Goal: Information Seeking & Learning: Learn about a topic

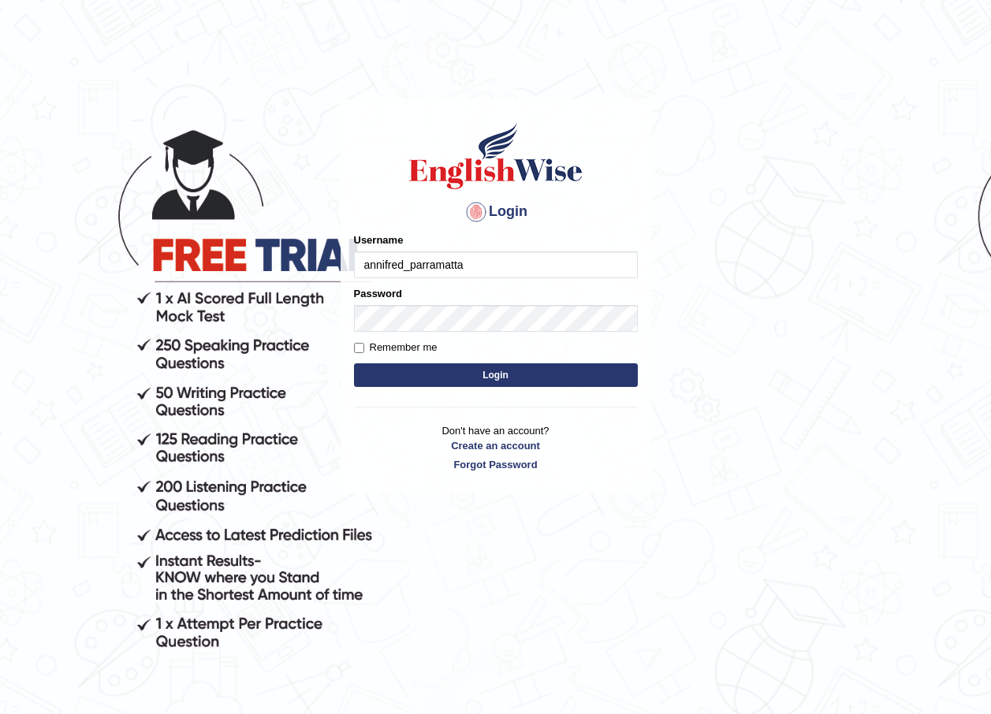
type input "annifred_parramatta"
click at [354, 363] on button "Login" at bounding box center [496, 375] width 284 height 24
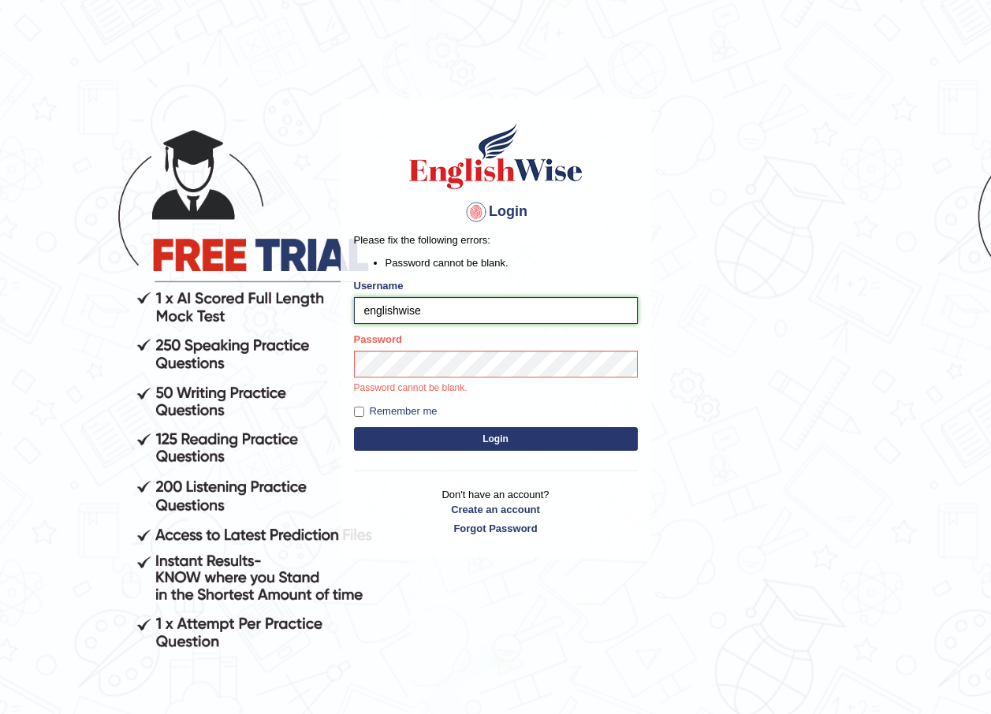
click at [454, 303] on input "englishwise" at bounding box center [496, 310] width 284 height 27
type input "e"
type input "annifred_parramatta"
click at [620, 441] on button "Login" at bounding box center [496, 439] width 284 height 24
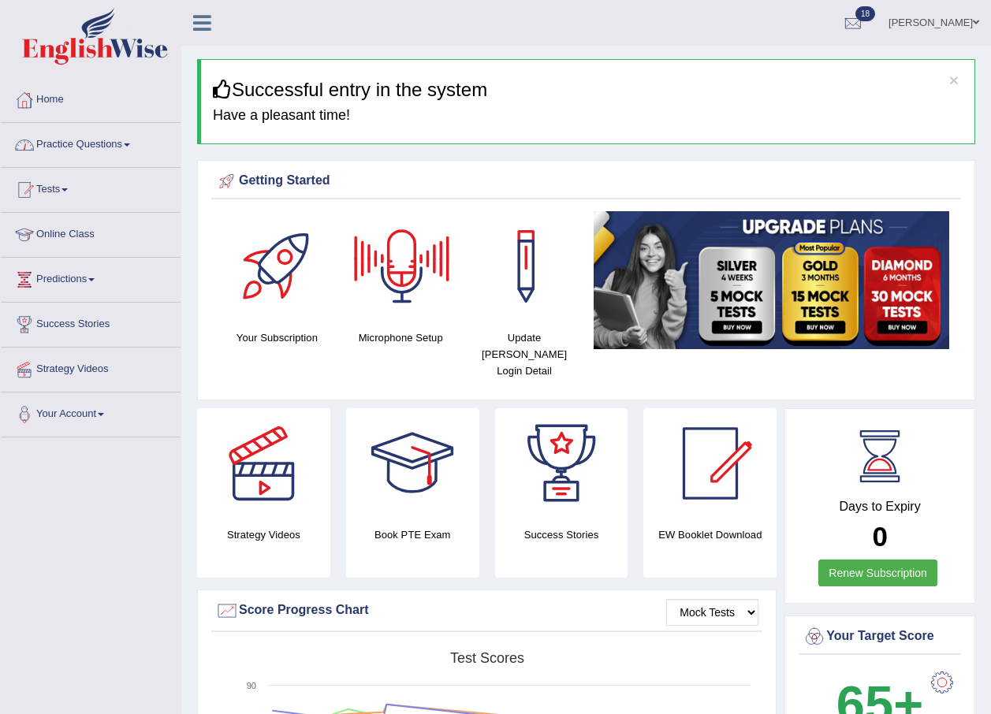
click at [118, 152] on link "Practice Questions" at bounding box center [91, 142] width 180 height 39
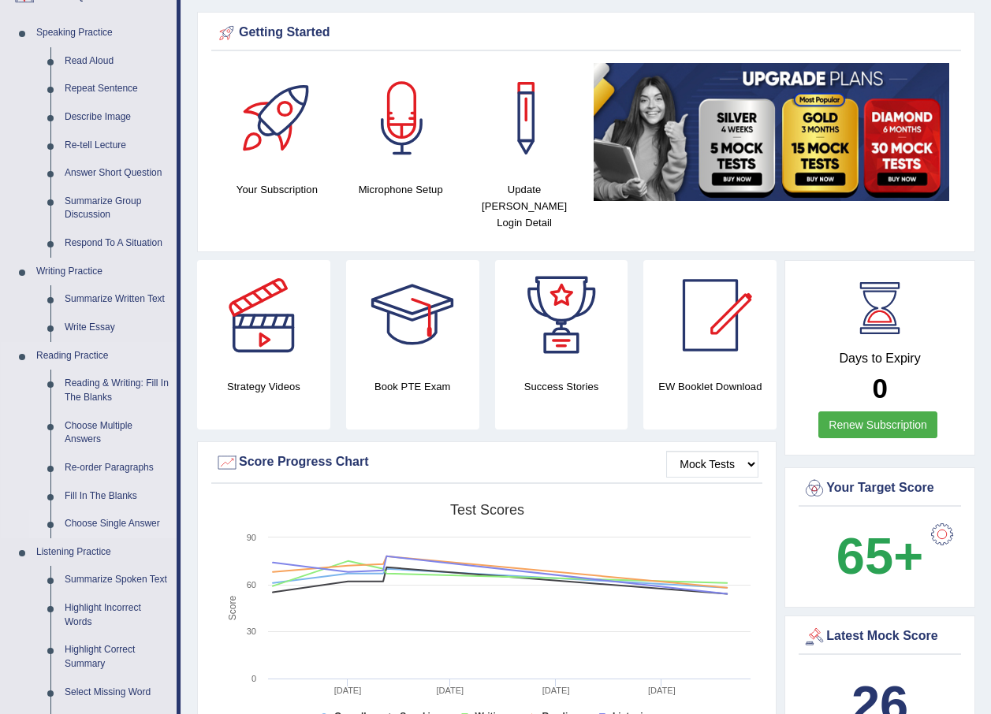
scroll to position [158, 0]
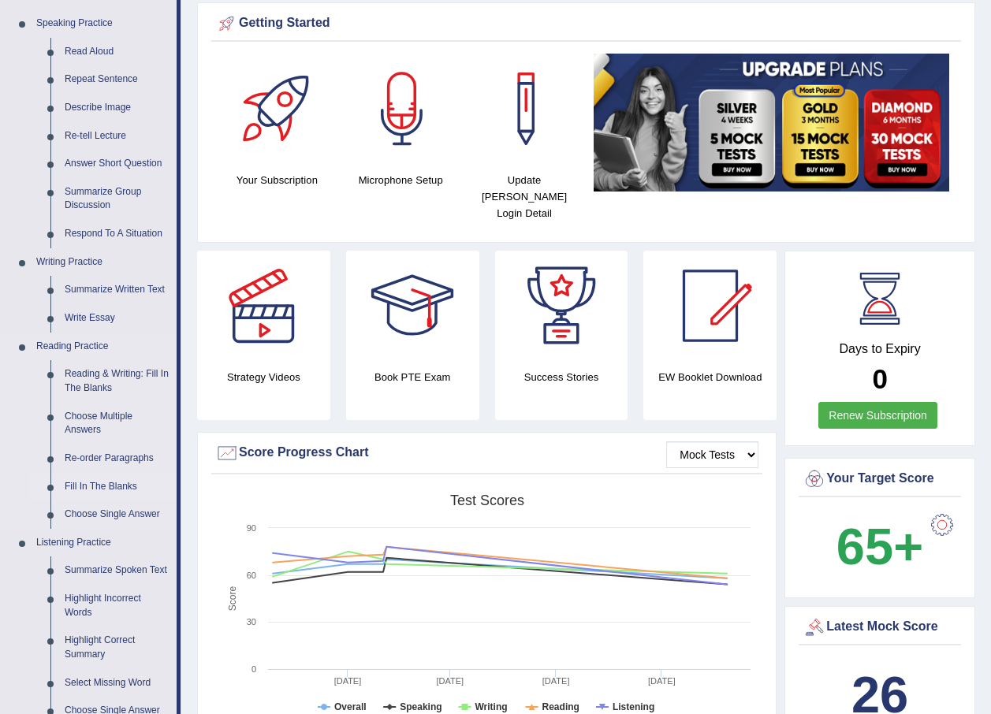
click at [106, 489] on link "Fill In The Blanks" at bounding box center [117, 487] width 119 height 28
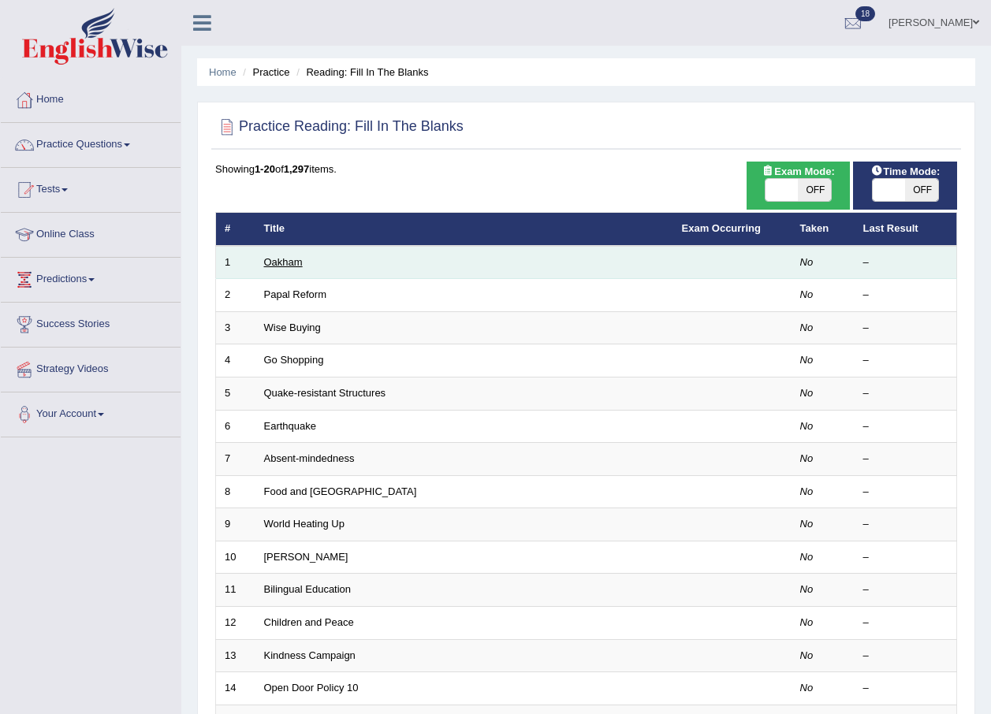
click at [295, 263] on link "Oakham" at bounding box center [283, 262] width 39 height 12
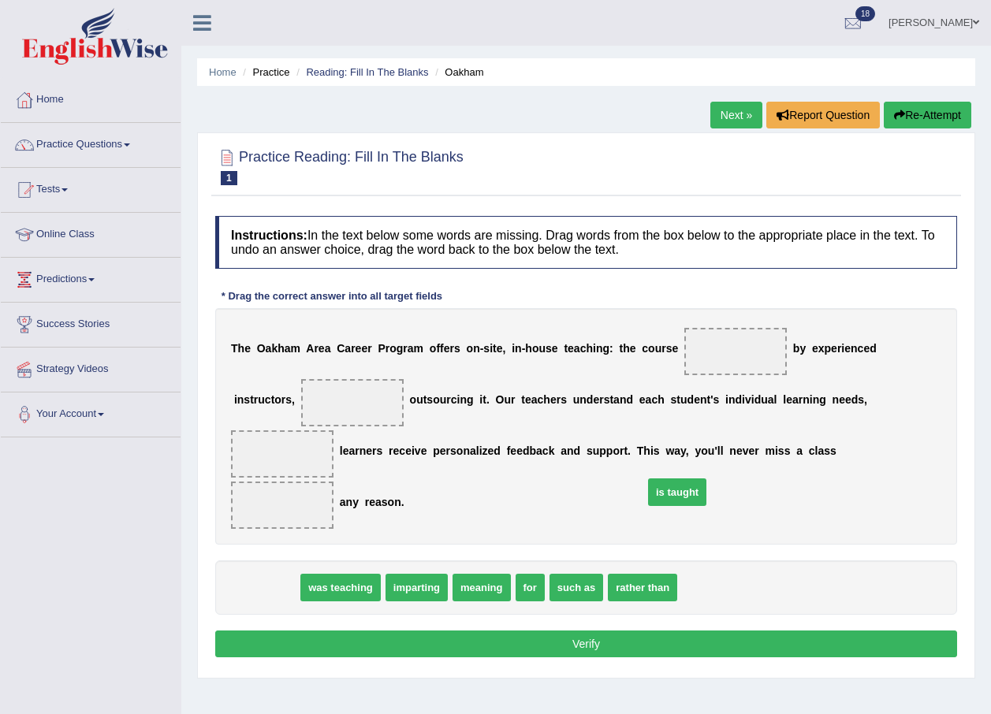
drag, startPoint x: 262, startPoint y: 539, endPoint x: 673, endPoint y: 443, distance: 421.7
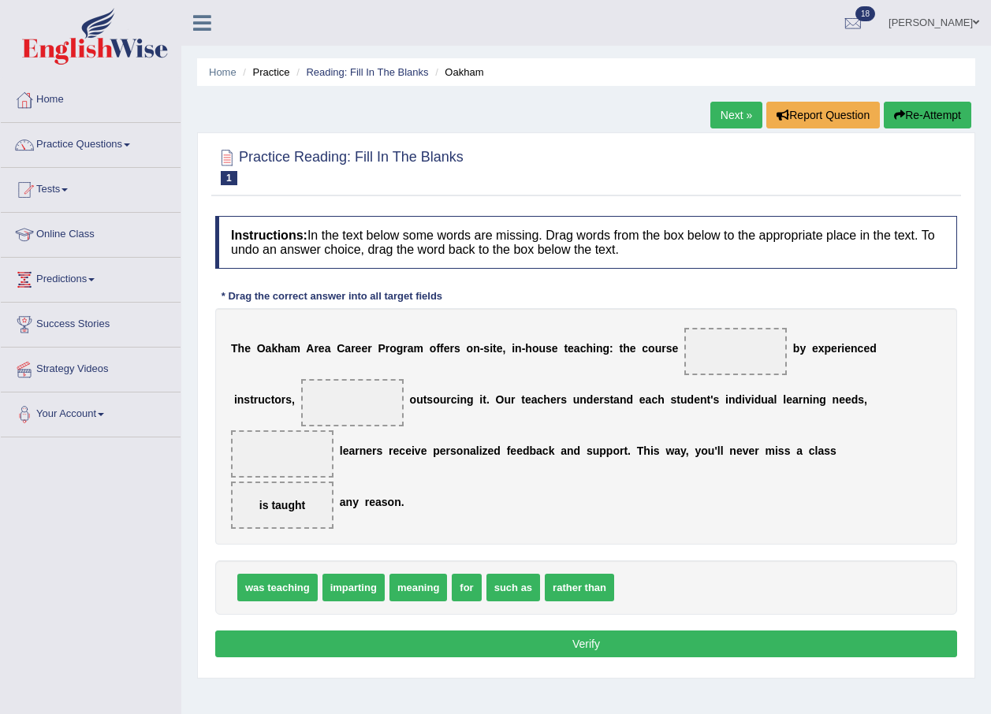
drag, startPoint x: 707, startPoint y: 462, endPoint x: 708, endPoint y: 417, distance: 44.9
click at [708, 417] on div "T h e O a k h a m A r e a C a r e e r P r o g r a m o f f e r s o n - s i t e ,…" at bounding box center [586, 426] width 742 height 237
drag, startPoint x: 702, startPoint y: 456, endPoint x: 718, endPoint y: 371, distance: 86.6
drag, startPoint x: 467, startPoint y: 535, endPoint x: 325, endPoint y: 412, distance: 187.8
drag, startPoint x: 382, startPoint y: 536, endPoint x: 822, endPoint y: 445, distance: 449.4
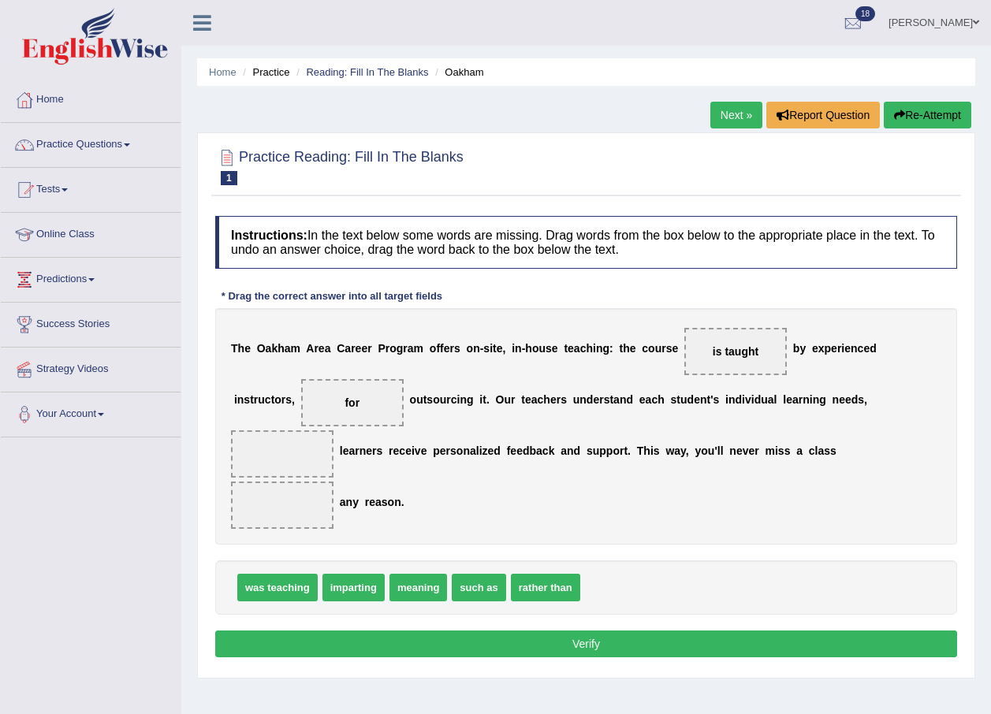
click at [822, 445] on div "Instructions: In the text below some words are missing. Drag words from the box…" at bounding box center [586, 439] width 750 height 462
drag, startPoint x: 414, startPoint y: 532, endPoint x: 825, endPoint y: 391, distance: 434.3
drag, startPoint x: 288, startPoint y: 401, endPoint x: 754, endPoint y: 472, distance: 471.3
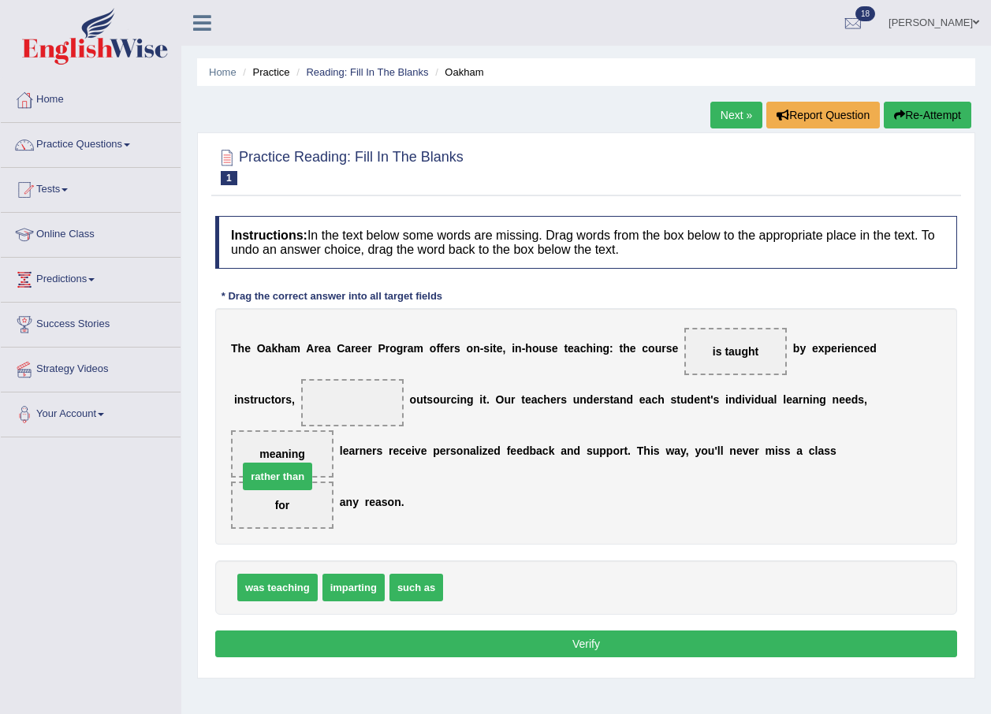
drag, startPoint x: 457, startPoint y: 542, endPoint x: 252, endPoint y: 430, distance: 233.2
click at [400, 631] on button "Verify" at bounding box center [586, 644] width 742 height 27
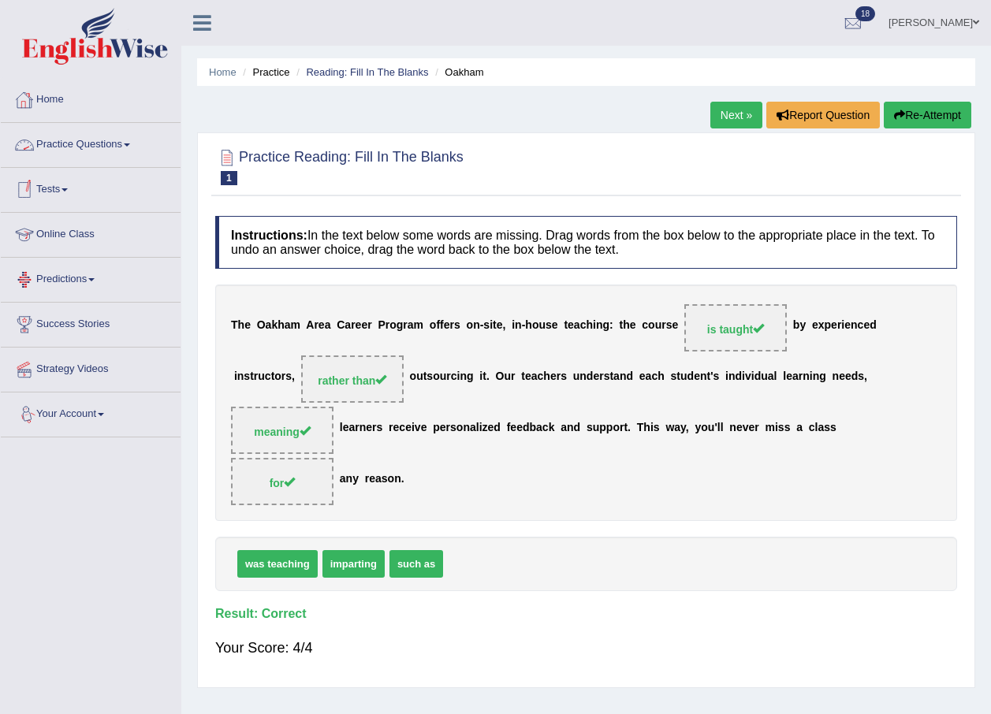
click at [91, 136] on link "Practice Questions" at bounding box center [91, 142] width 180 height 39
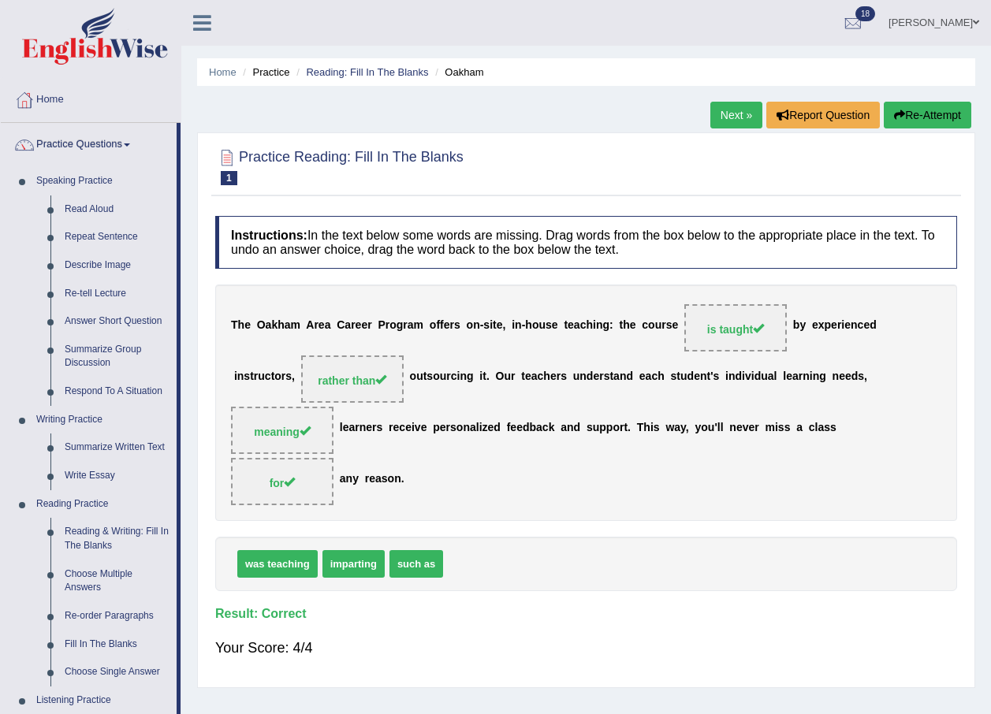
click at [728, 119] on link "Next »" at bounding box center [736, 115] width 52 height 27
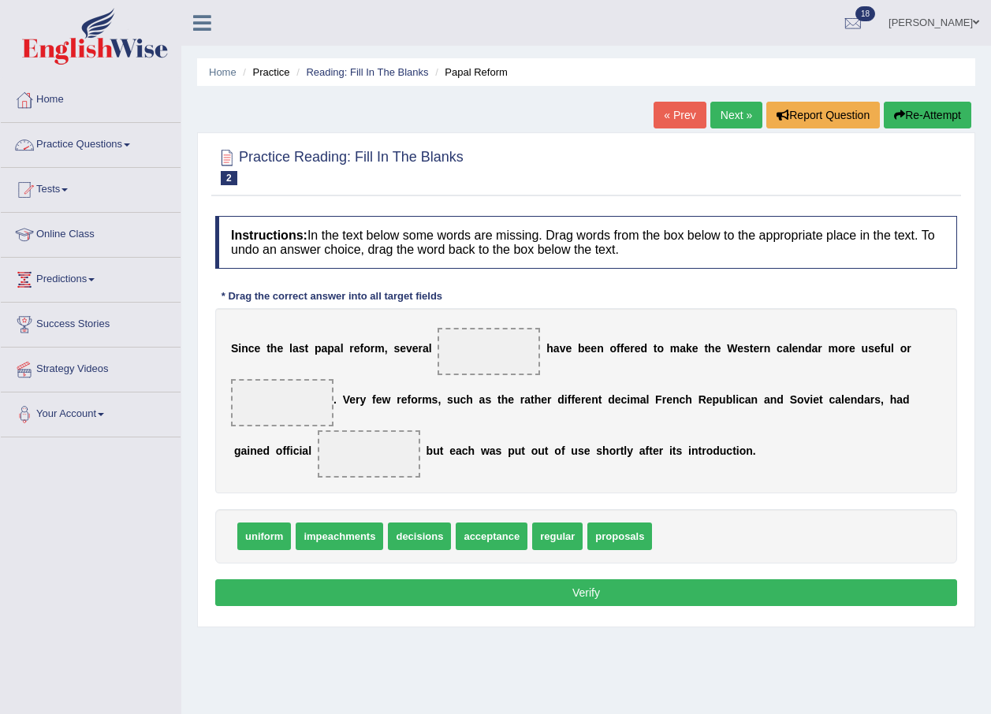
click at [67, 139] on link "Practice Questions" at bounding box center [91, 142] width 180 height 39
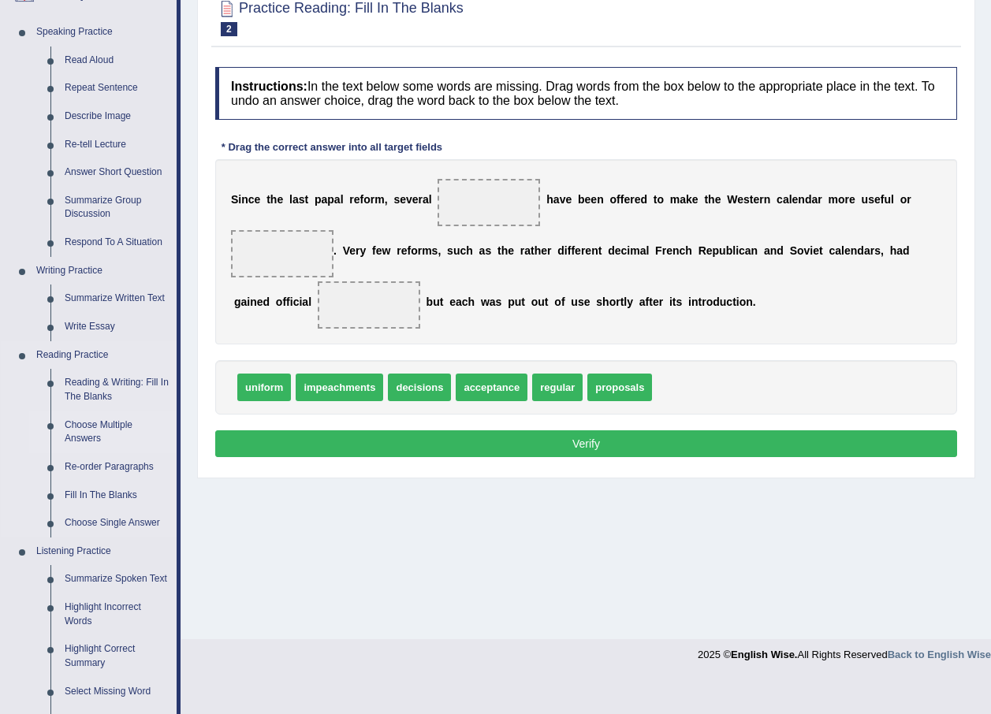
scroll to position [158, 0]
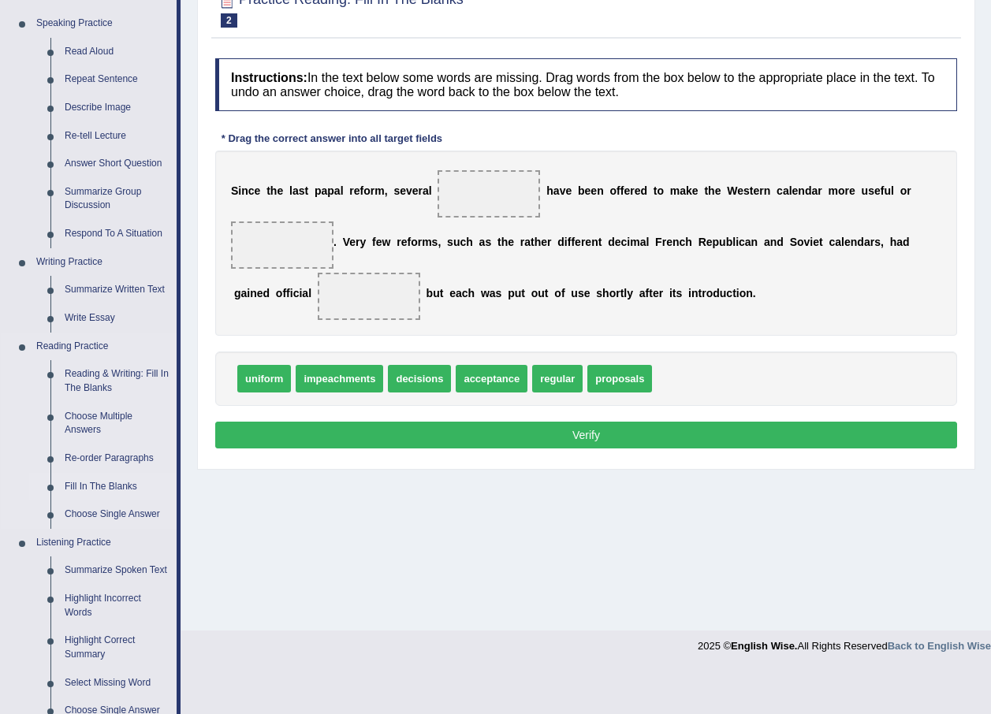
click at [107, 486] on link "Fill In The Blanks" at bounding box center [117, 487] width 119 height 28
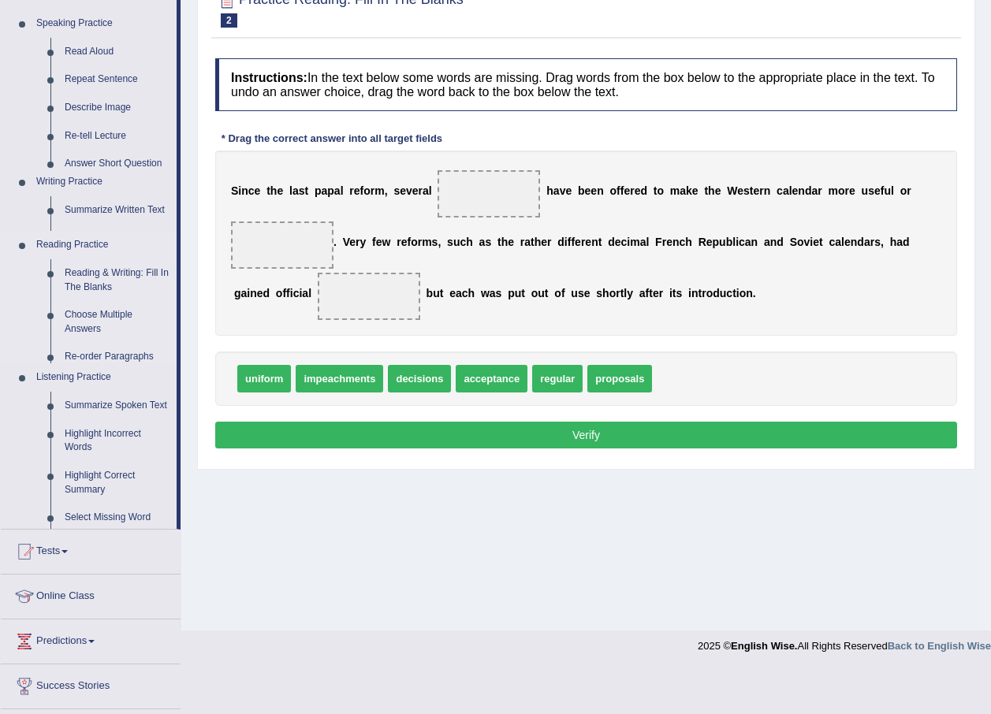
scroll to position [114, 0]
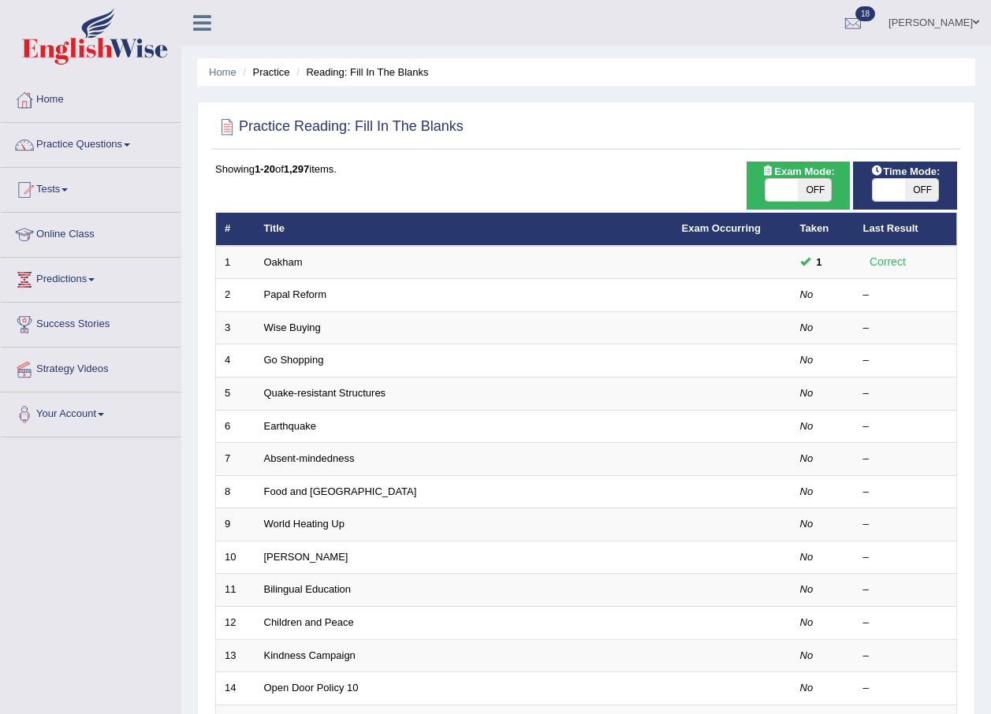
click at [812, 195] on span "OFF" at bounding box center [814, 190] width 33 height 22
checkbox input "true"
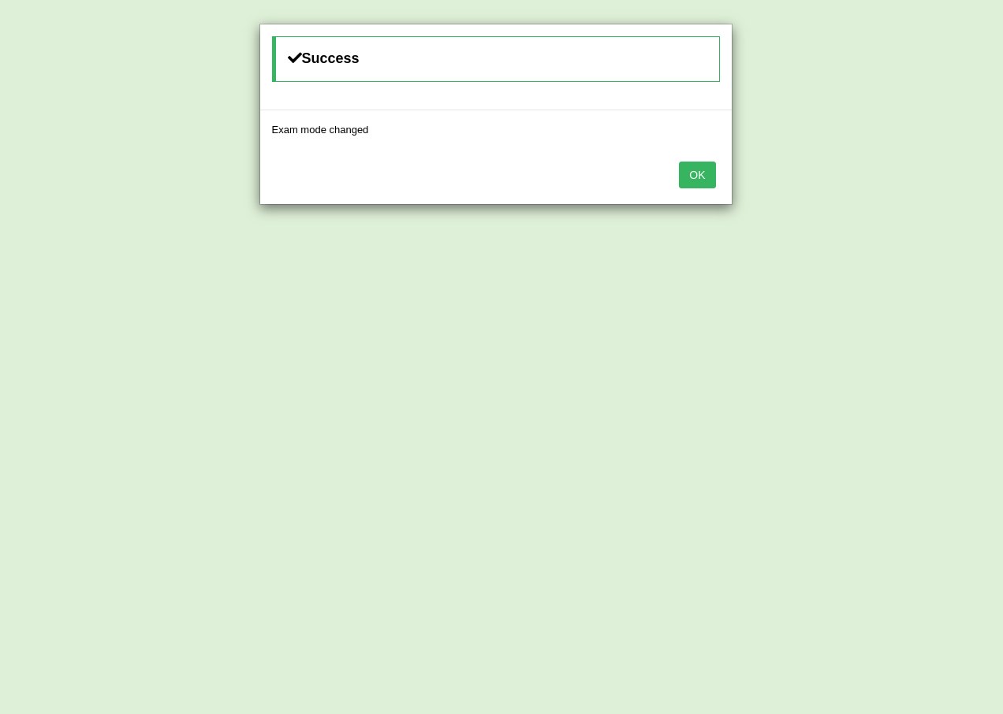
click at [700, 170] on button "OK" at bounding box center [697, 175] width 36 height 27
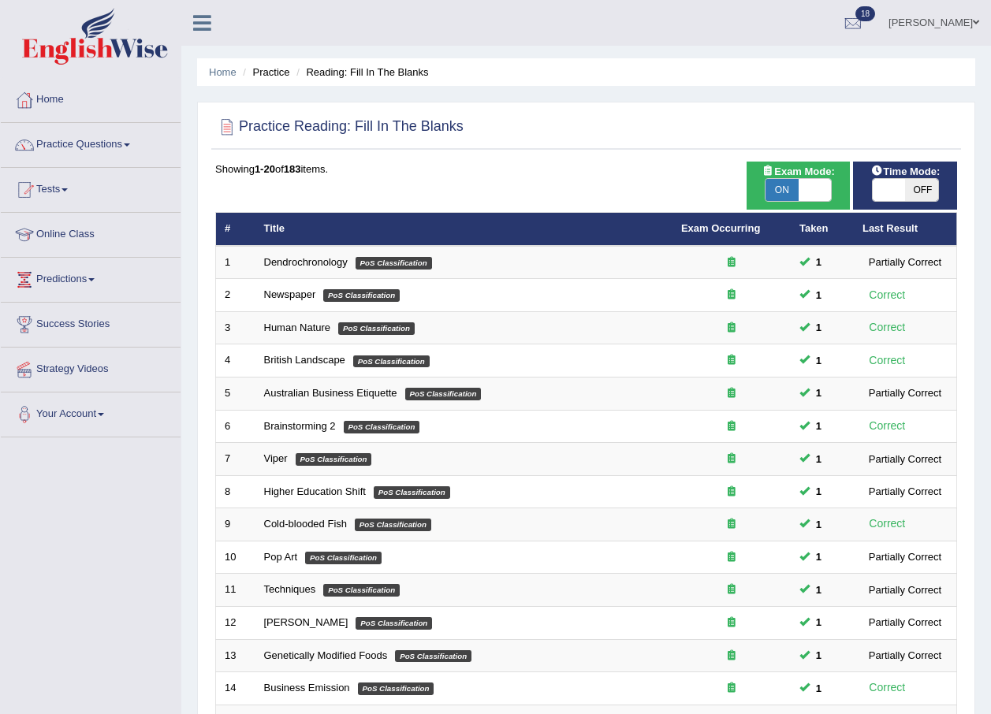
click at [916, 192] on span "OFF" at bounding box center [921, 190] width 33 height 22
checkbox input "true"
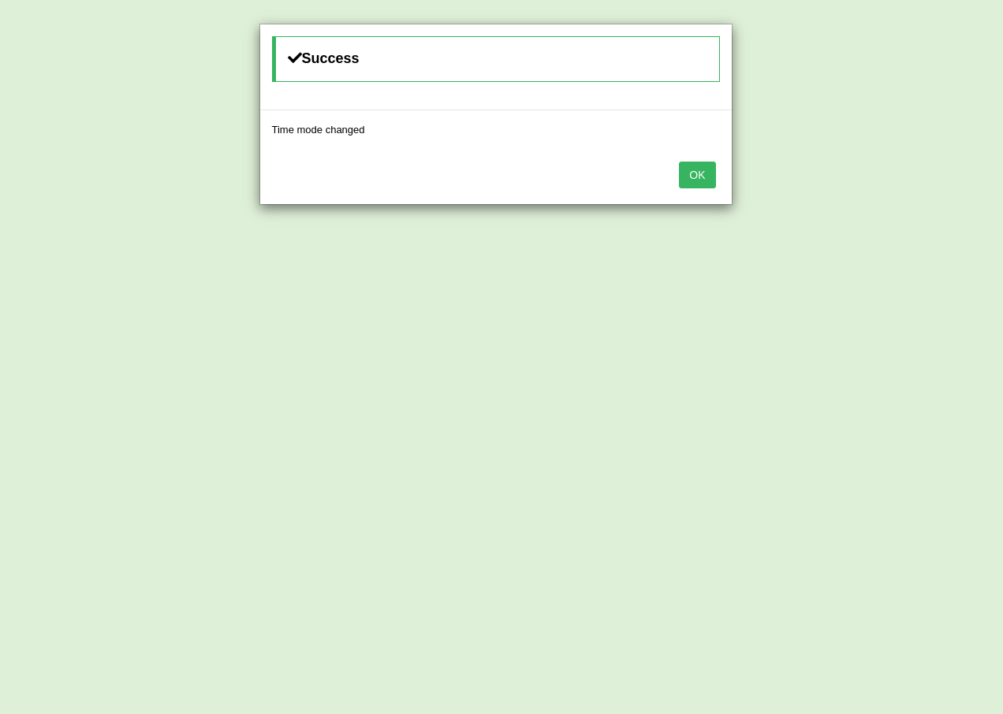
click at [683, 180] on button "OK" at bounding box center [697, 175] width 36 height 27
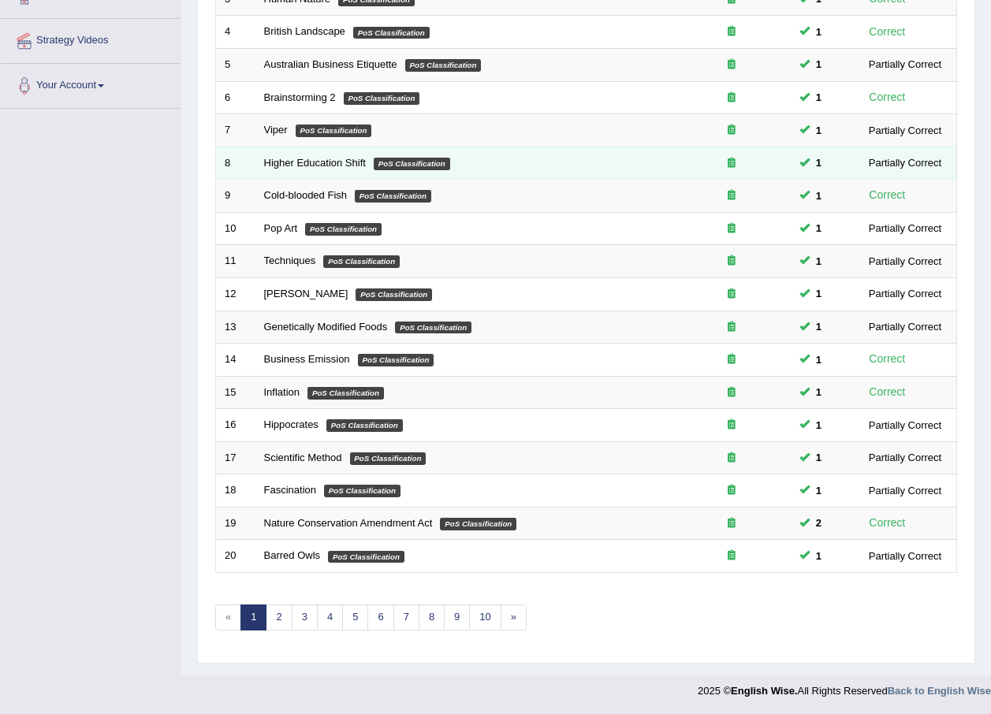
scroll to position [330, 0]
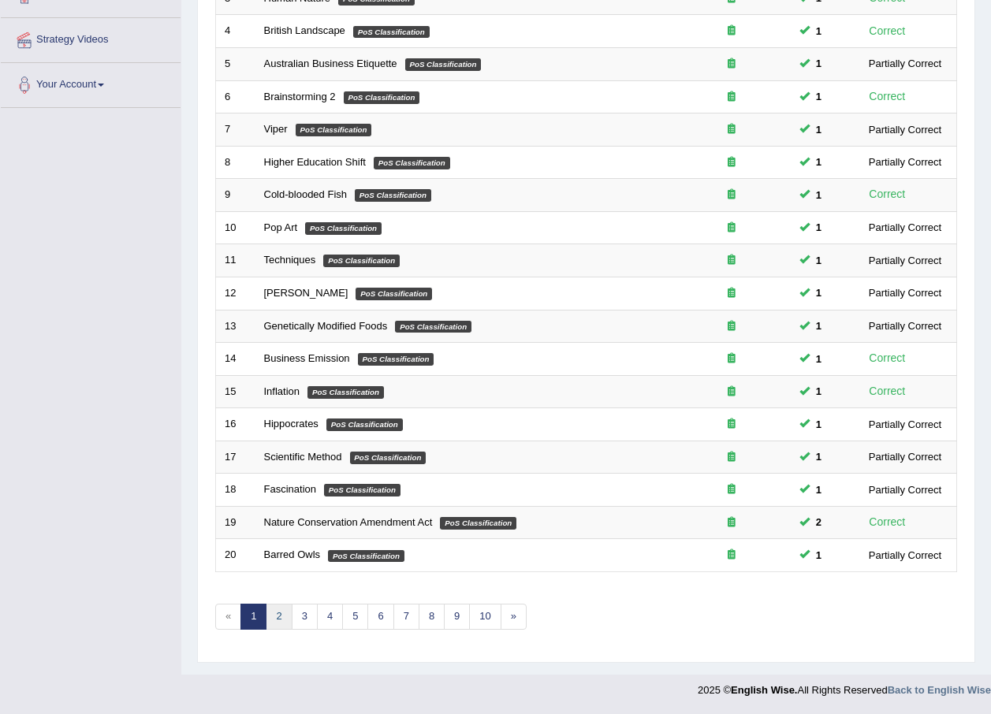
click at [281, 622] on link "2" at bounding box center [279, 617] width 26 height 26
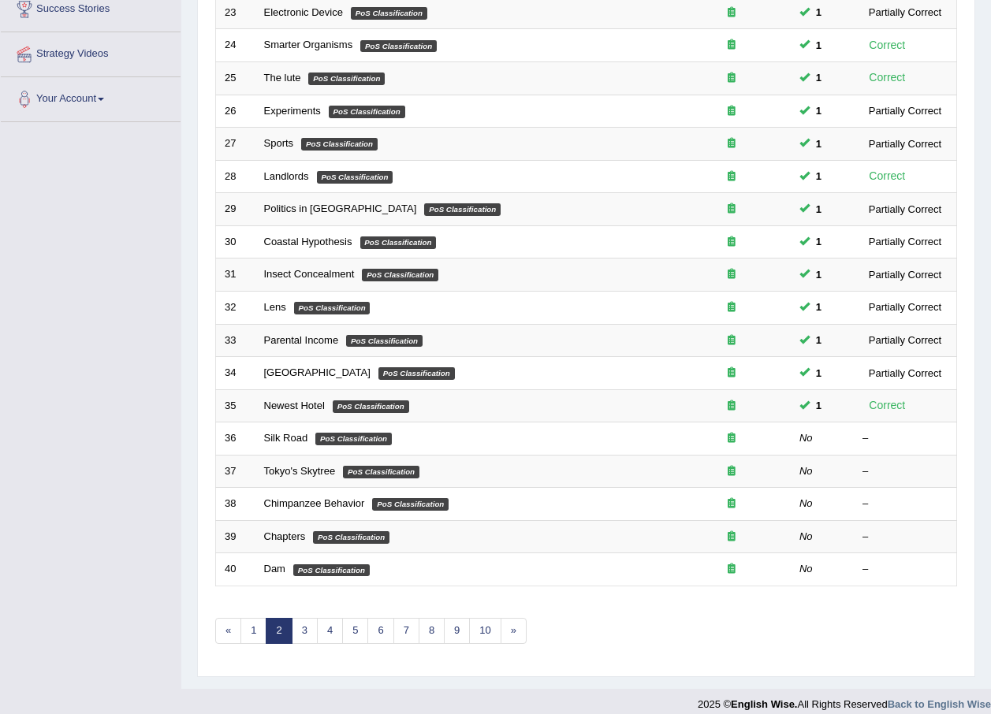
scroll to position [330, 0]
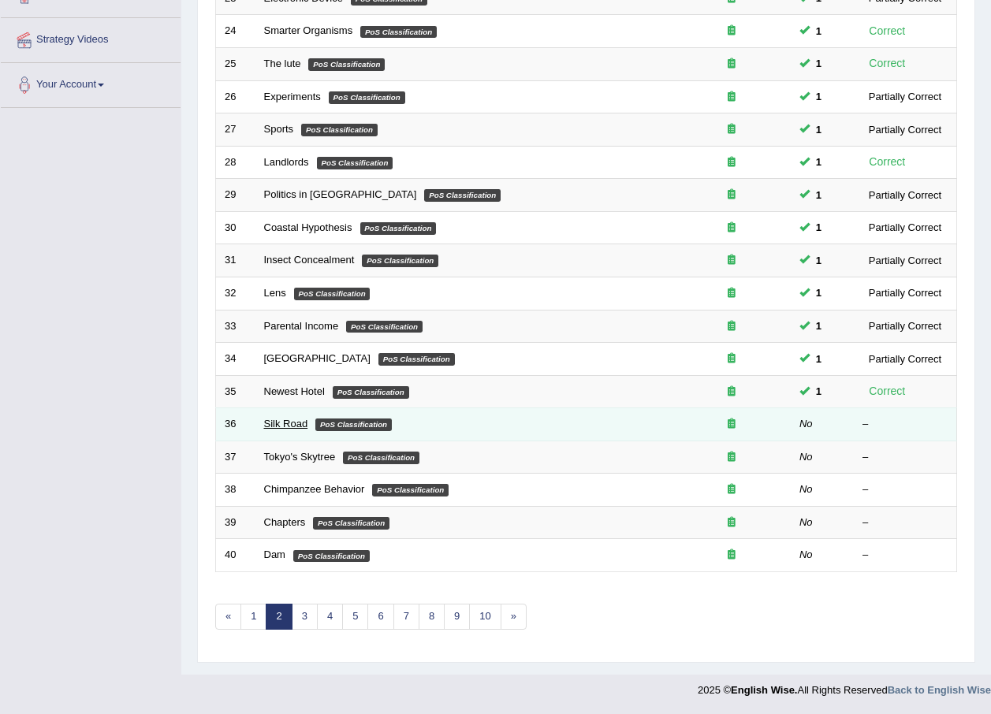
click at [290, 423] on link "Silk Road" at bounding box center [286, 424] width 44 height 12
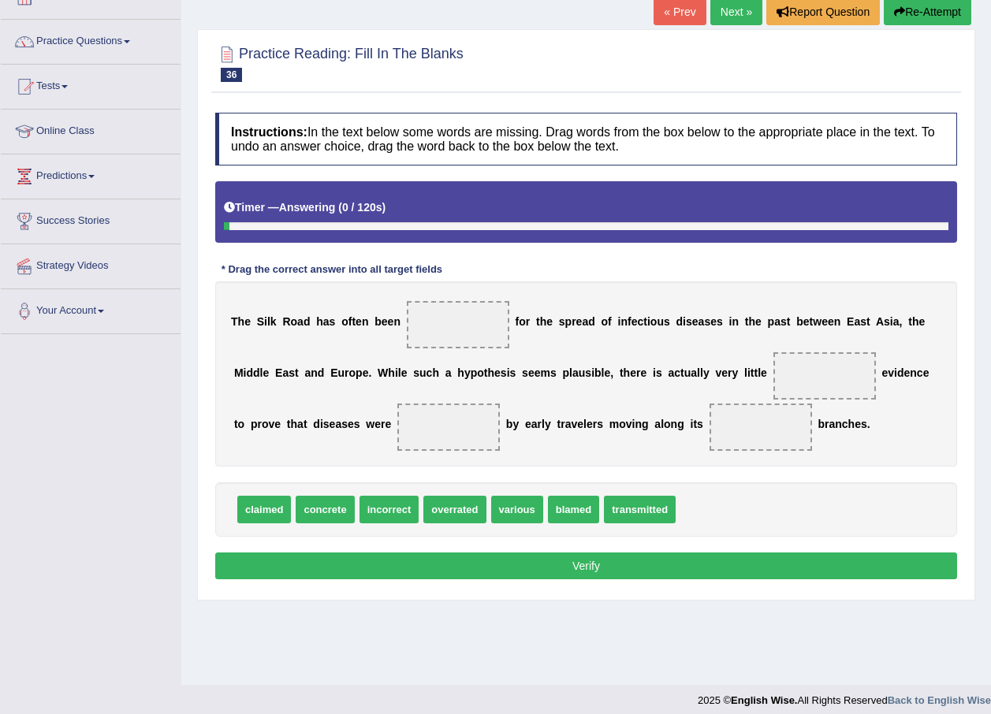
scroll to position [114, 0]
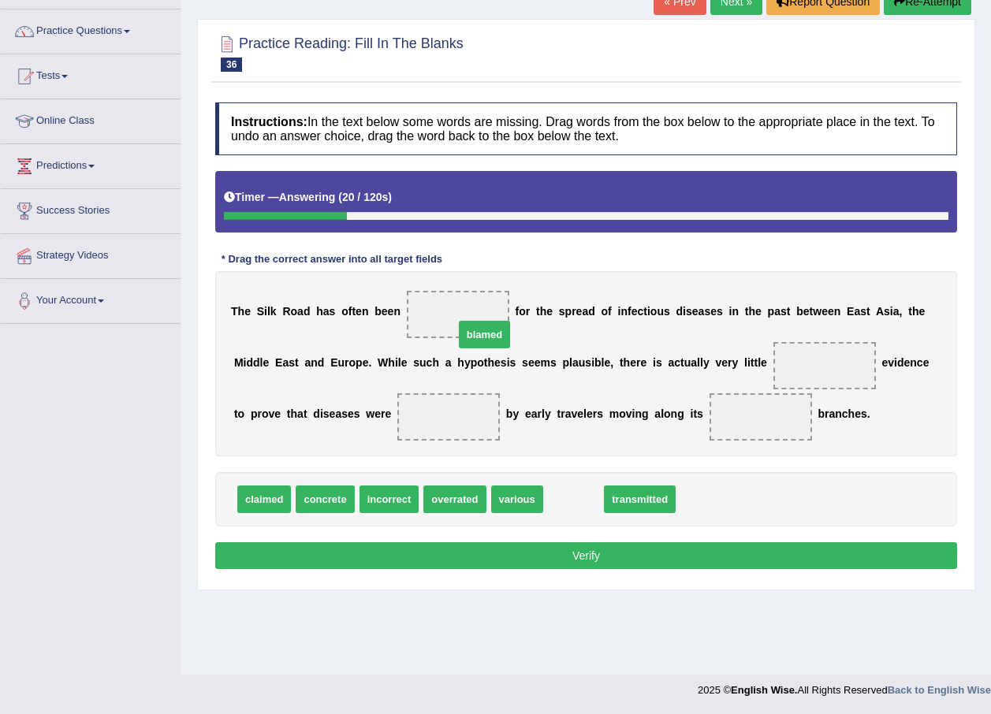
drag, startPoint x: 581, startPoint y: 507, endPoint x: 492, endPoint y: 342, distance: 187.3
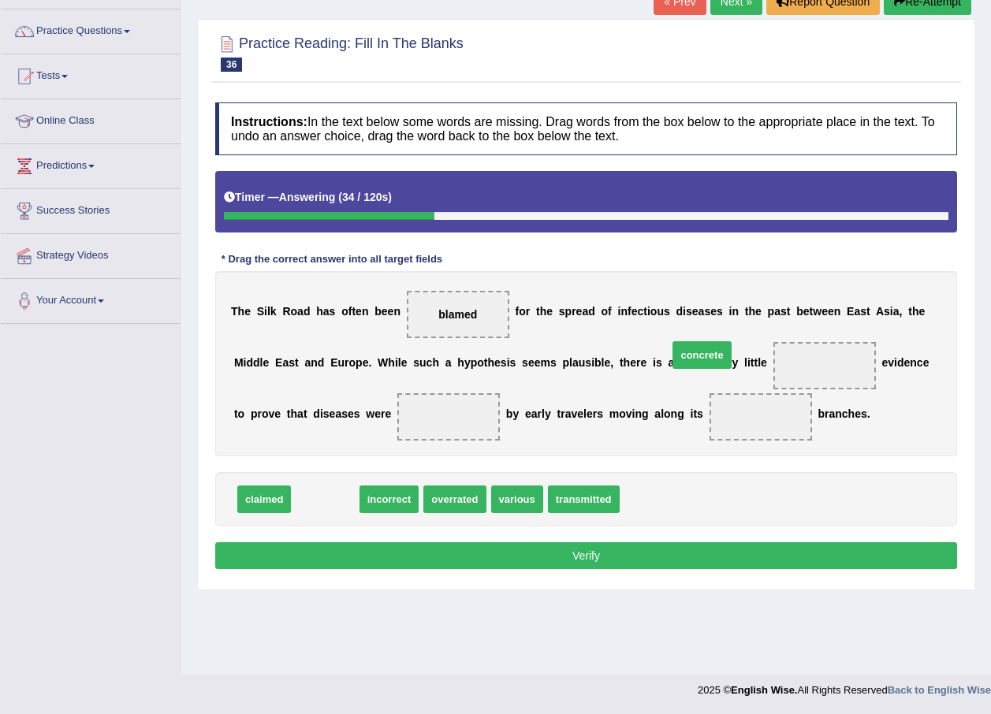
drag, startPoint x: 333, startPoint y: 506, endPoint x: 710, endPoint y: 362, distance: 403.5
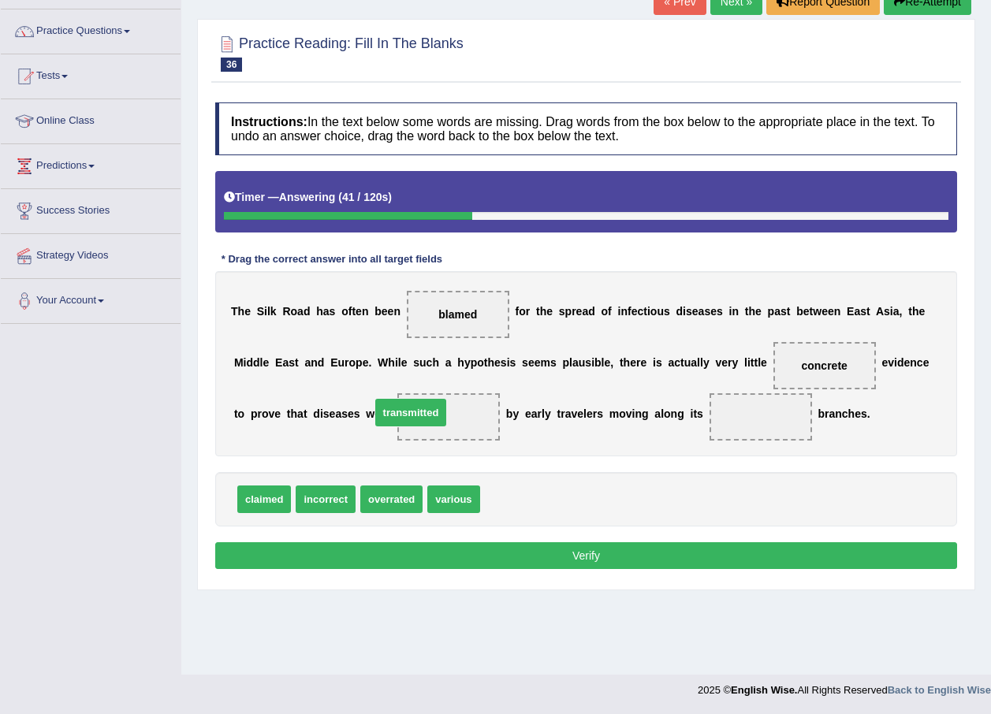
drag, startPoint x: 513, startPoint y: 509, endPoint x: 403, endPoint y: 422, distance: 140.4
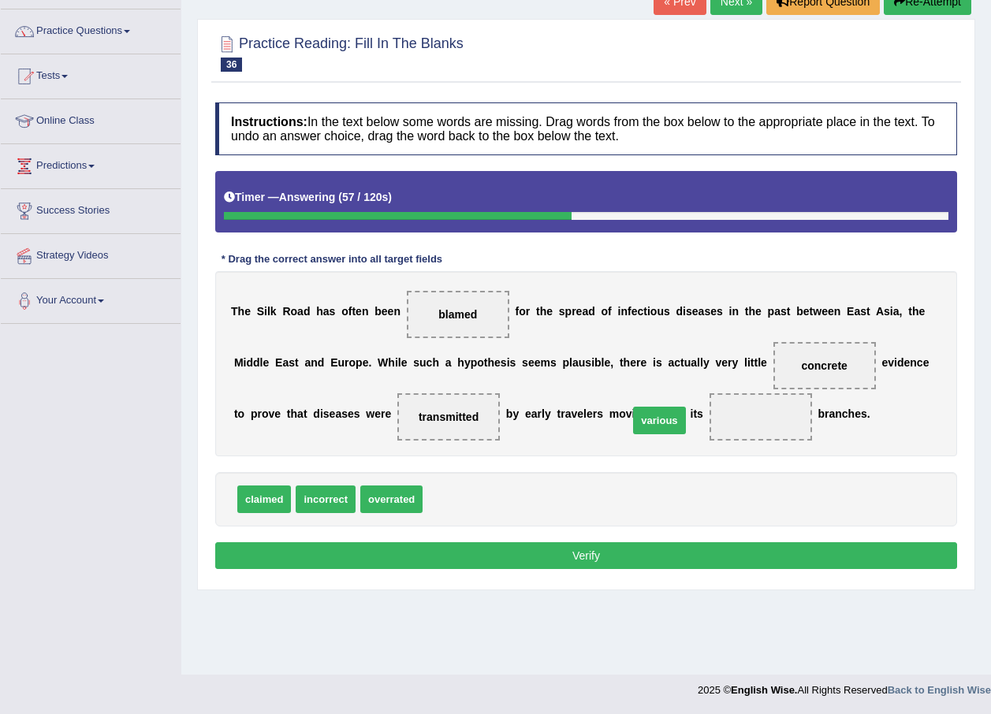
drag, startPoint x: 468, startPoint y: 501, endPoint x: 673, endPoint y: 423, distance: 220.4
click at [618, 555] on button "Verify" at bounding box center [586, 555] width 742 height 27
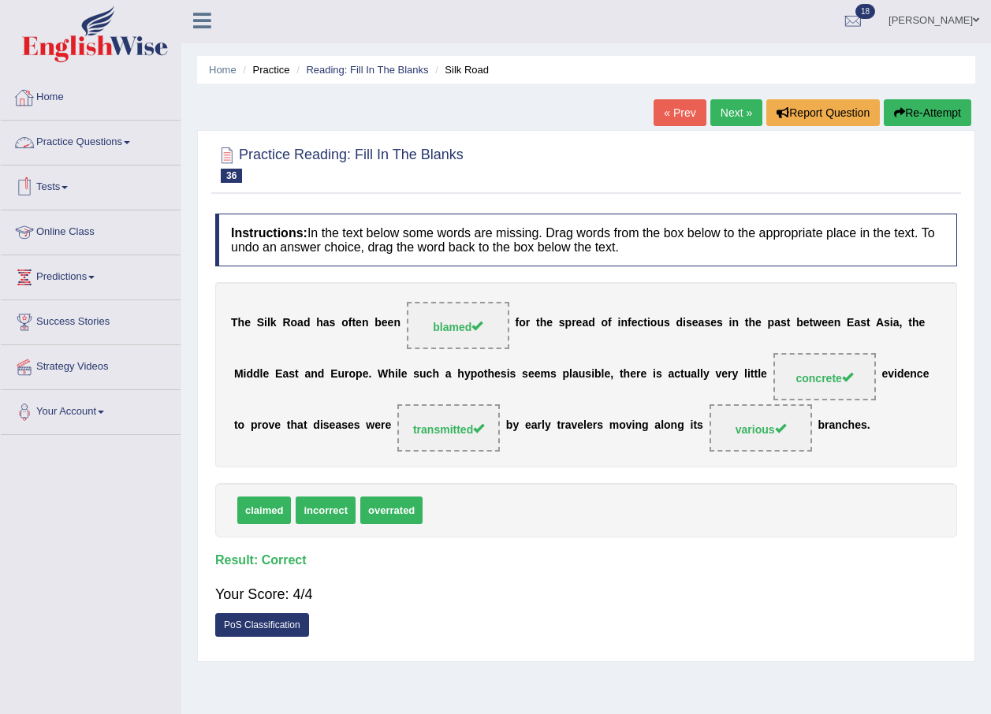
scroll to position [0, 0]
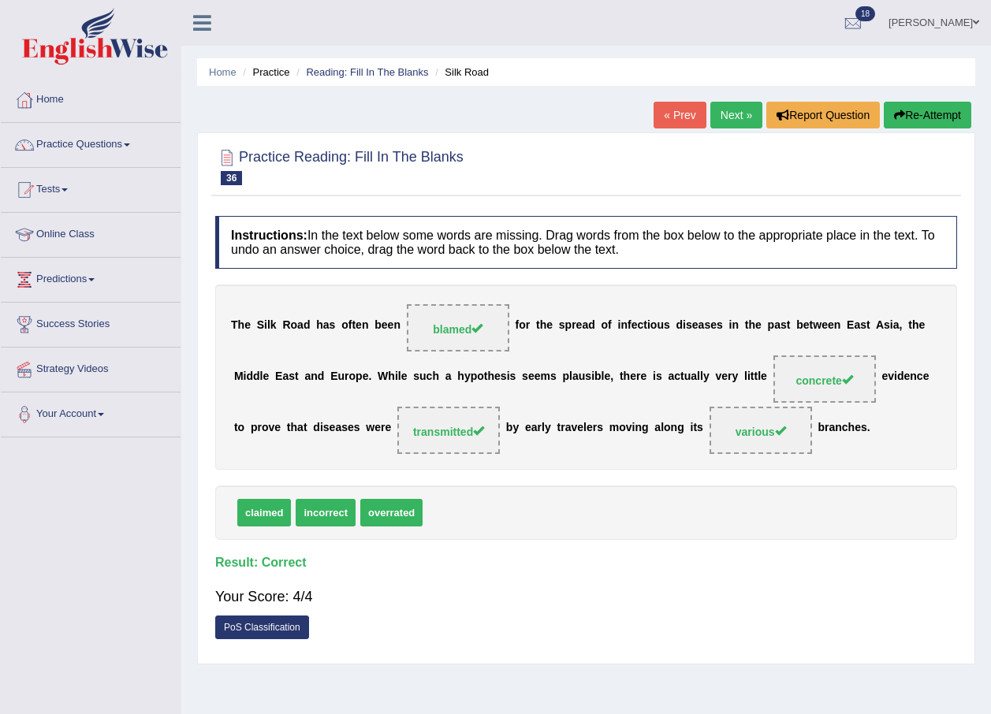
click at [135, 142] on link "Practice Questions" at bounding box center [91, 142] width 180 height 39
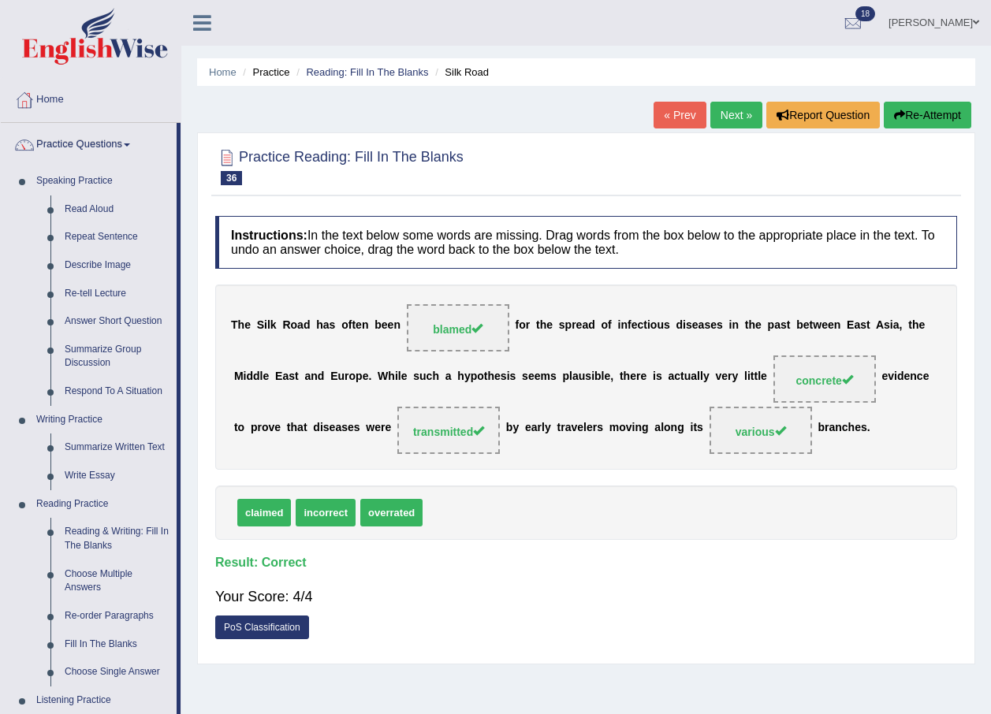
click at [722, 110] on link "Next »" at bounding box center [736, 115] width 52 height 27
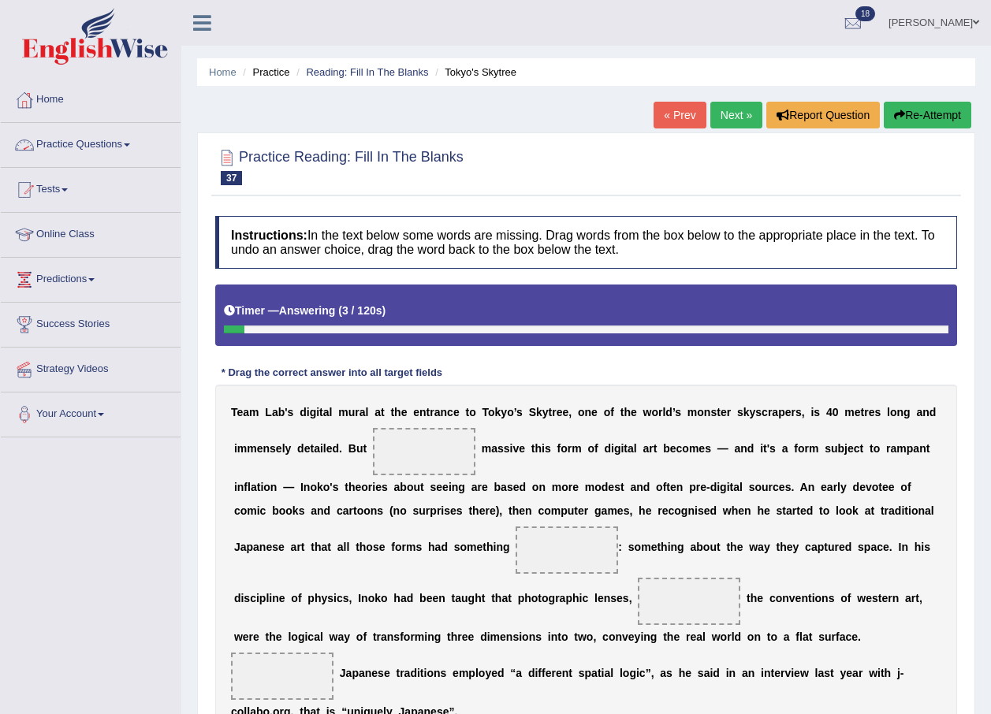
click at [126, 136] on link "Practice Questions" at bounding box center [91, 142] width 180 height 39
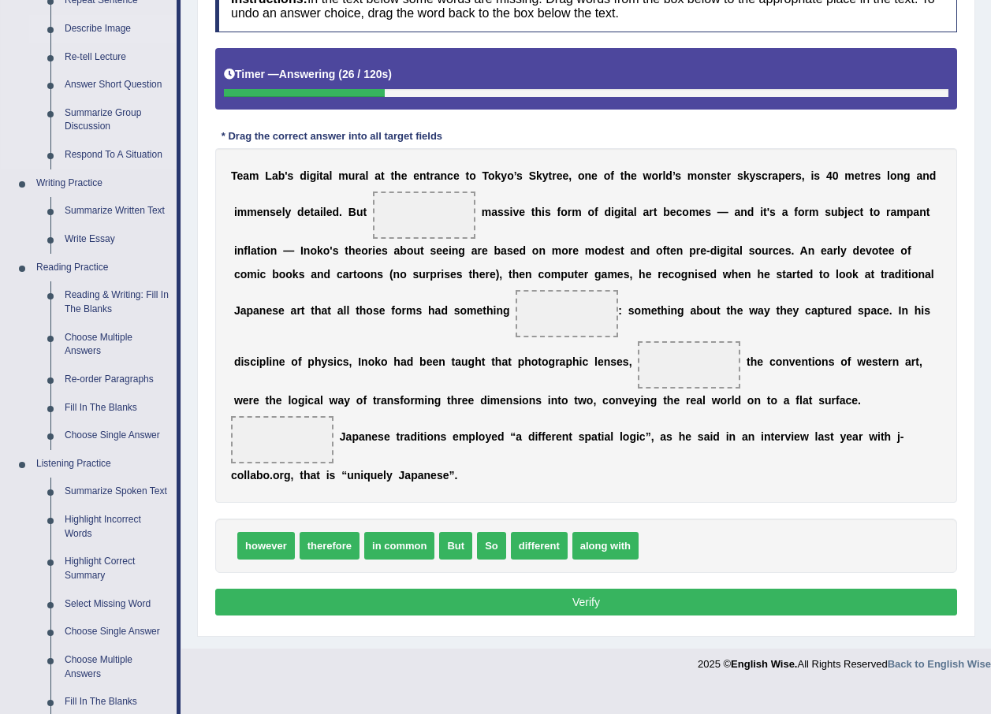
scroll to position [158, 0]
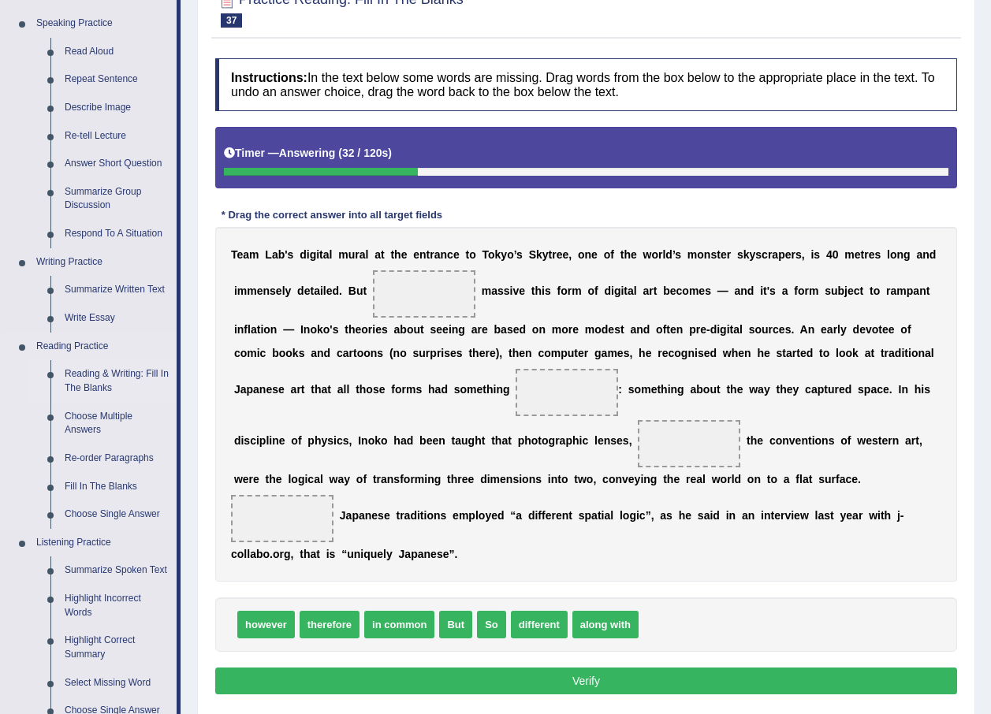
click at [114, 385] on link "Reading & Writing: Fill In The Blanks" at bounding box center [117, 381] width 119 height 42
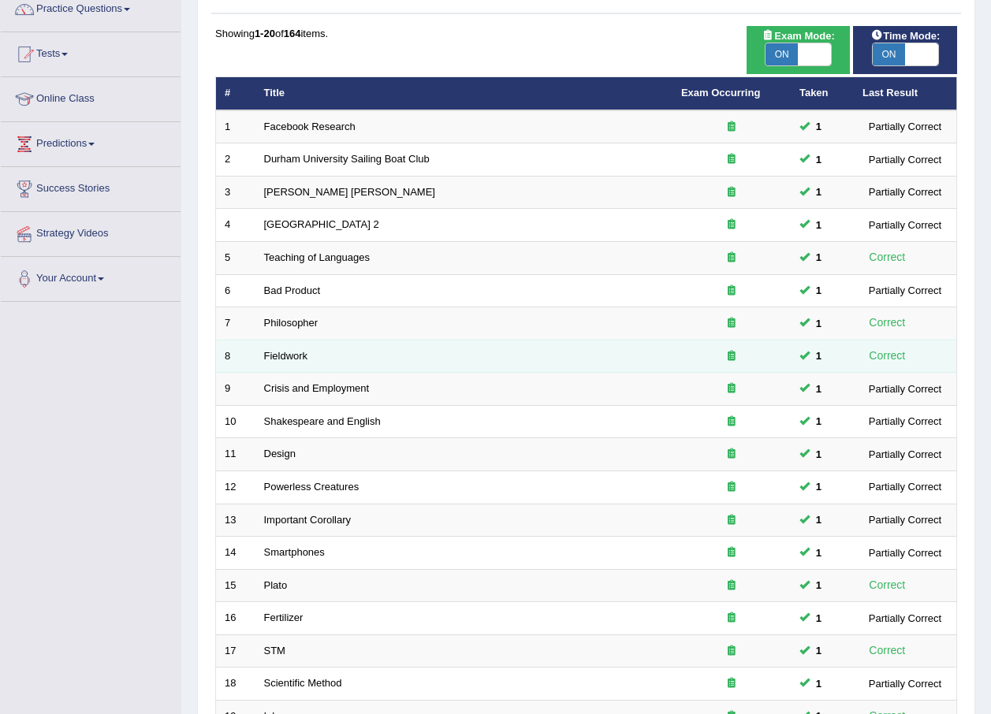
scroll to position [330, 0]
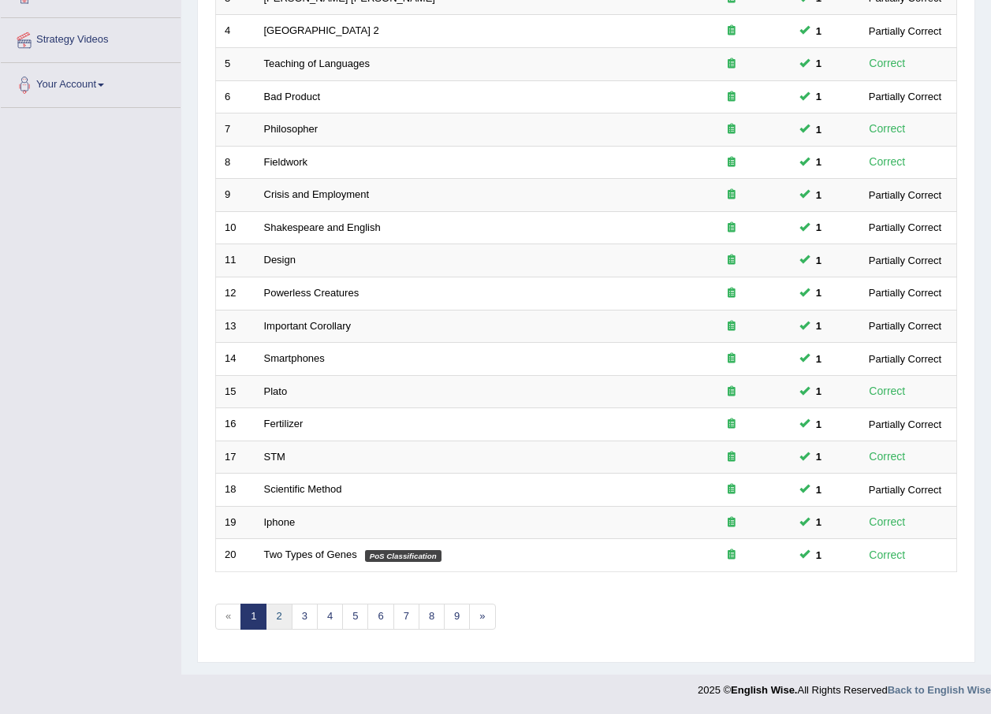
click at [277, 623] on link "2" at bounding box center [279, 617] width 26 height 26
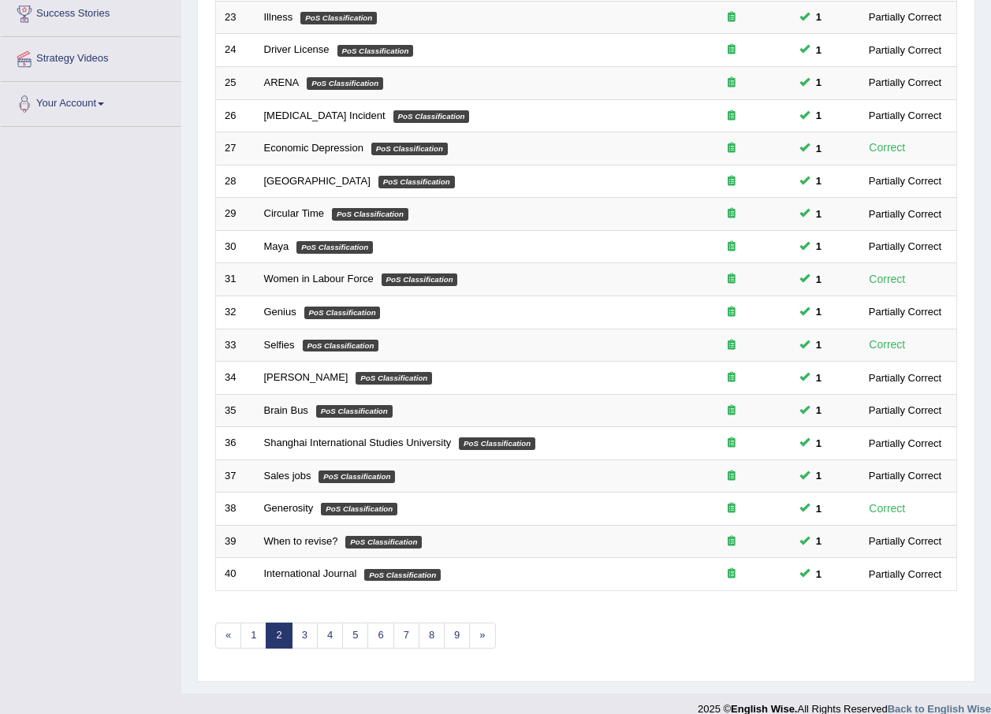
scroll to position [330, 0]
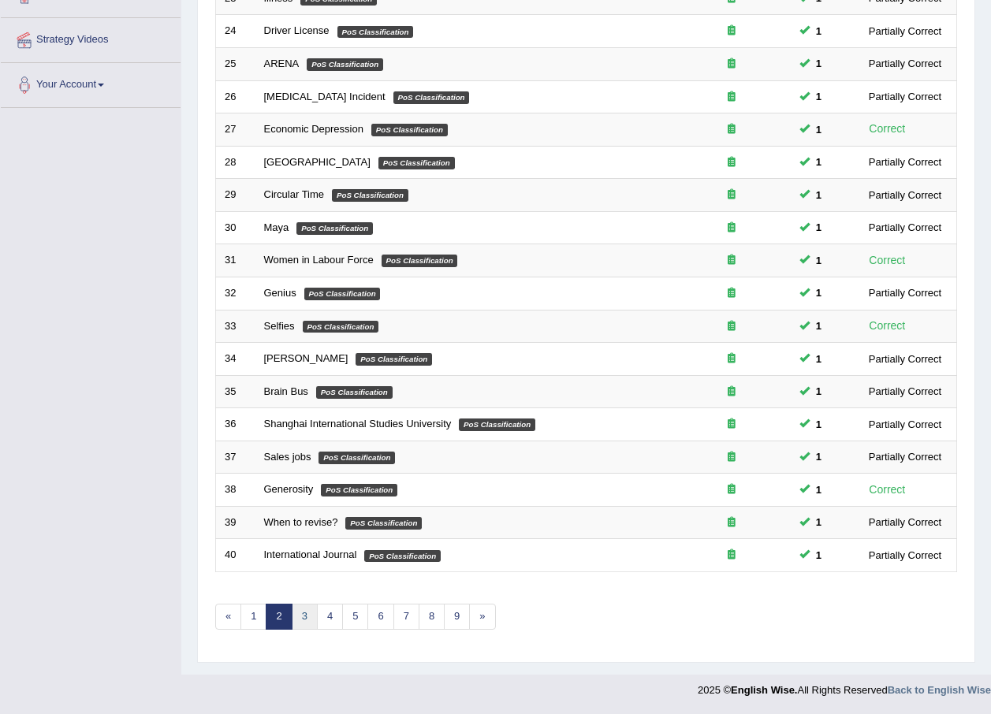
click at [301, 613] on link "3" at bounding box center [305, 617] width 26 height 26
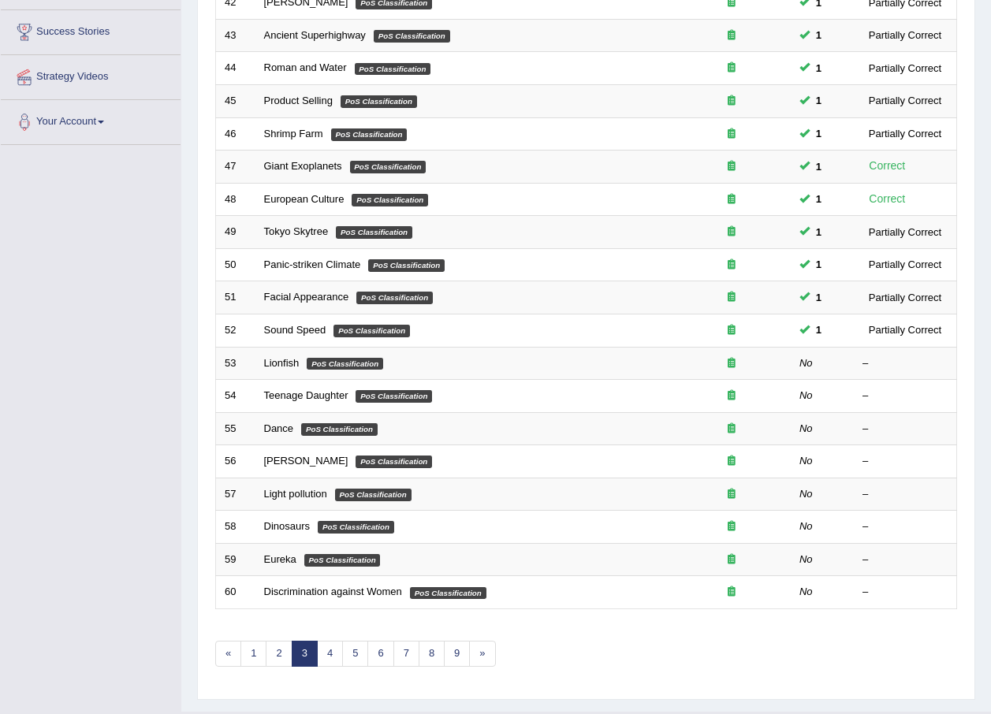
scroll to position [330, 0]
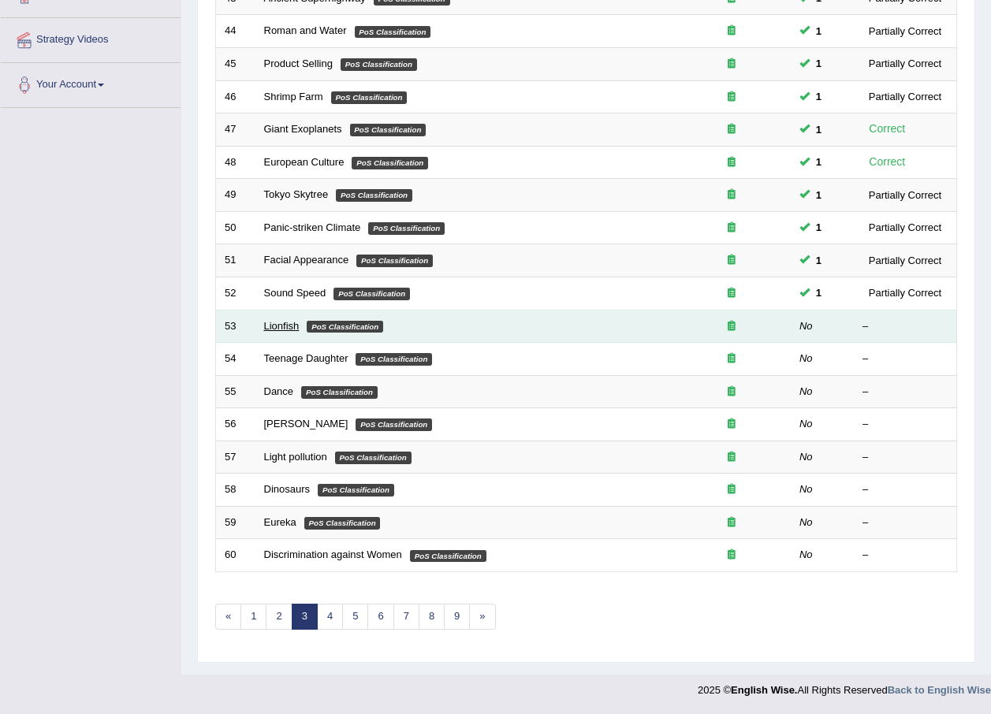
click at [269, 320] on link "Lionfish" at bounding box center [281, 326] width 35 height 12
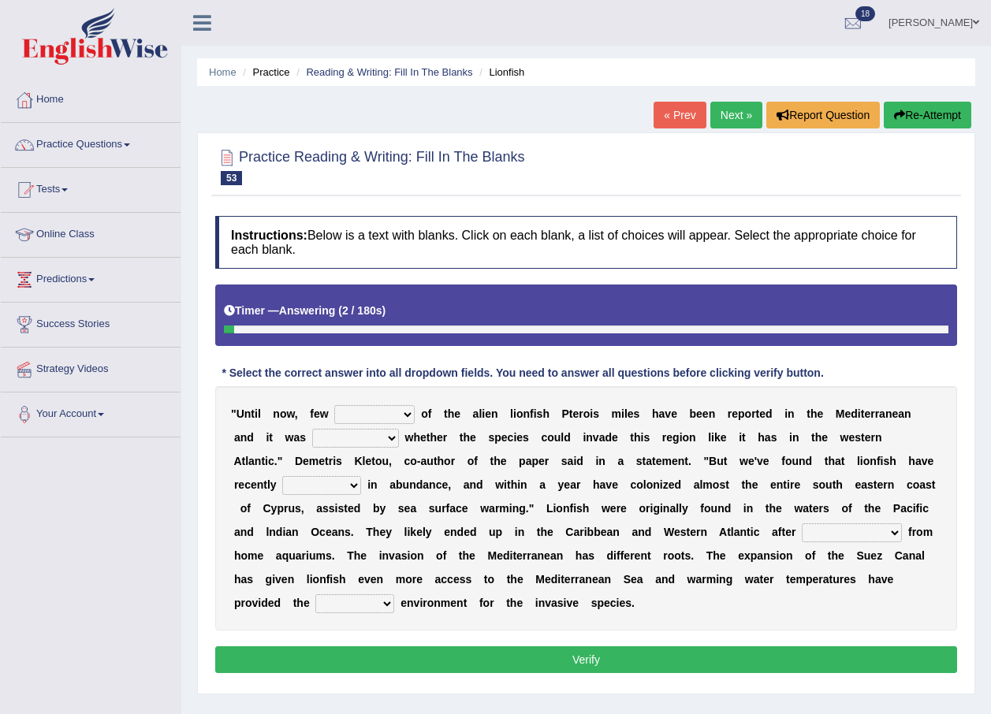
click at [360, 413] on select "collections sights views sightings" at bounding box center [374, 414] width 80 height 19
select select "sightings"
click at [334, 405] on select "collections sights views sightings" at bounding box center [374, 414] width 80 height 19
click at [312, 442] on select "somehow although that quesionable" at bounding box center [355, 438] width 87 height 19
click at [82, 140] on link "Practice Questions" at bounding box center [91, 142] width 180 height 39
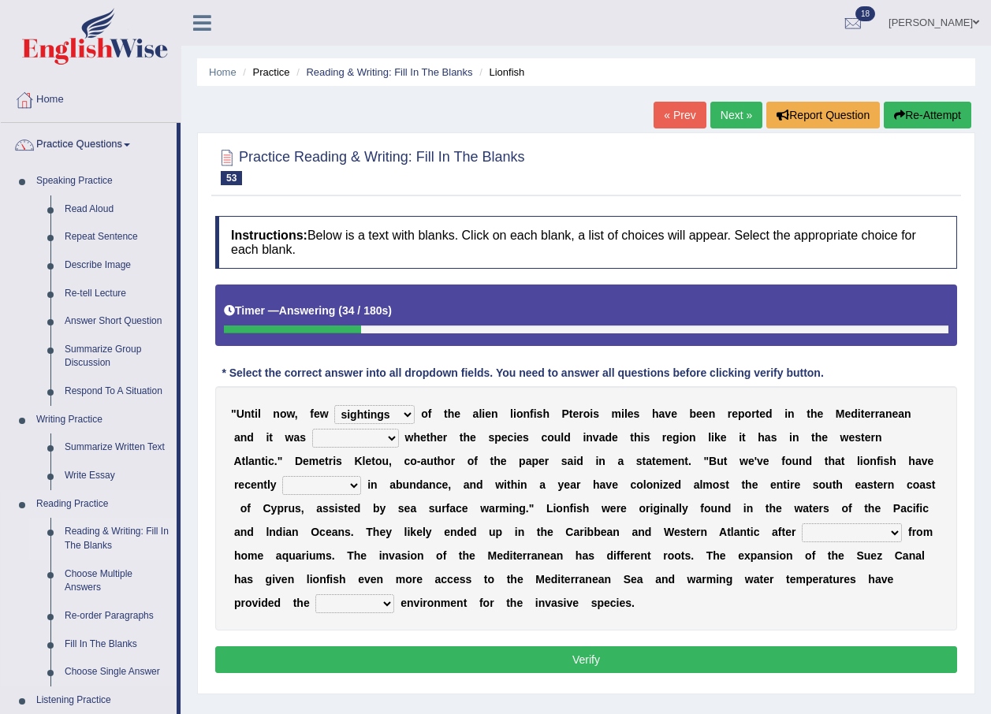
click at [117, 526] on link "Reading & Writing: Fill In The Blanks" at bounding box center [117, 539] width 119 height 42
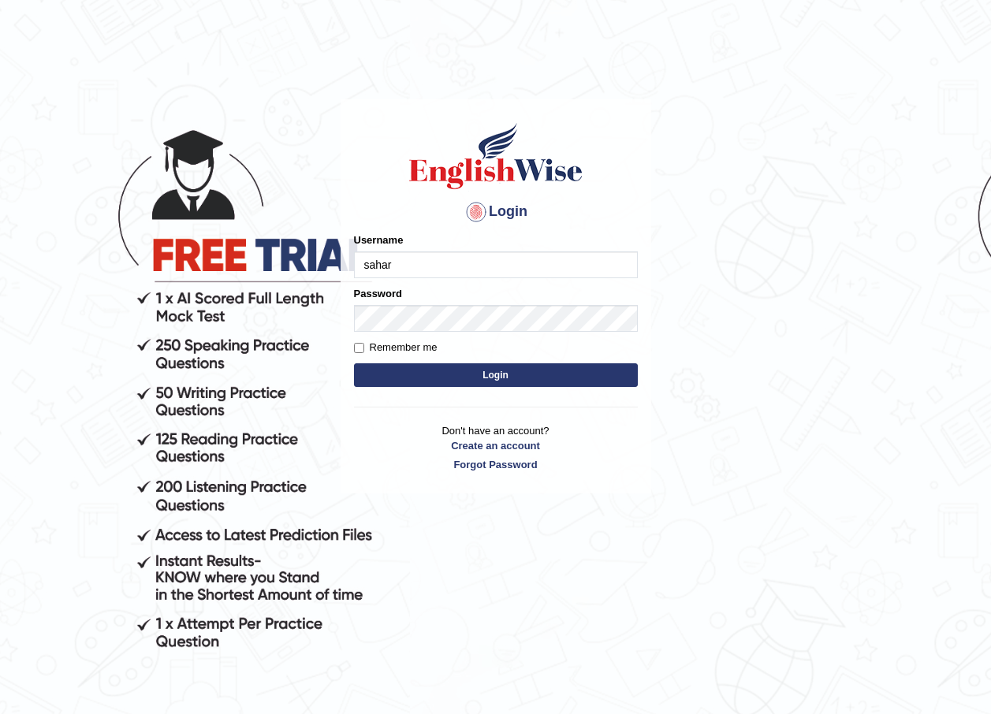
type input "sahara_parramatta"
click at [496, 377] on button "Login" at bounding box center [496, 375] width 284 height 24
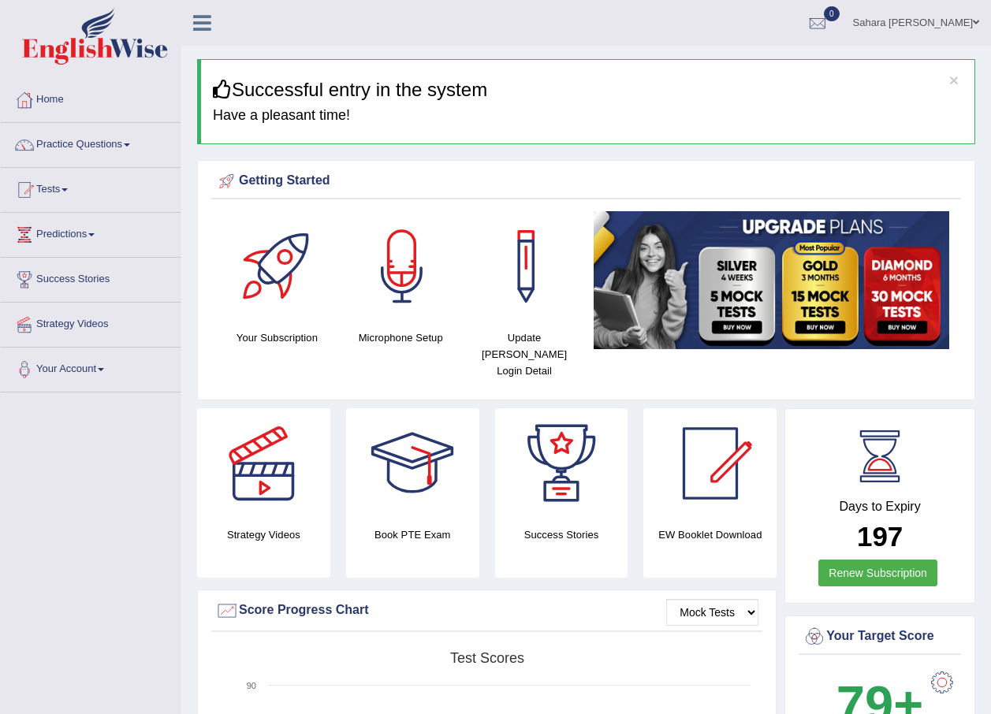
drag, startPoint x: -3, startPoint y: 650, endPoint x: 0, endPoint y: 231, distance: 418.7
click at [80, 142] on link "Practice Questions" at bounding box center [91, 142] width 180 height 39
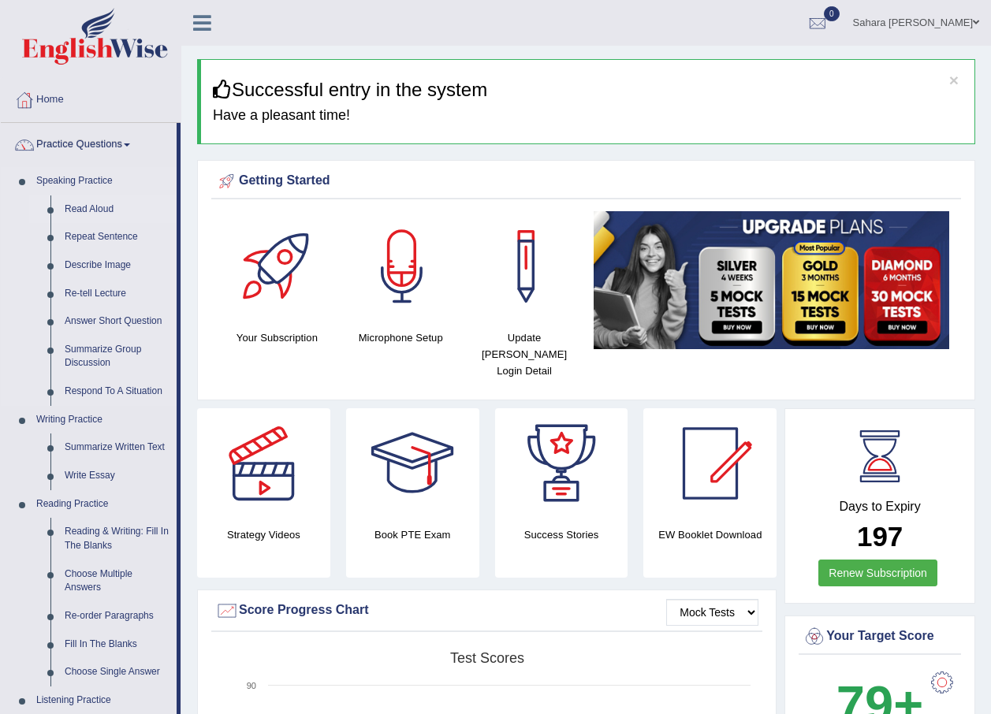
click at [88, 212] on link "Read Aloud" at bounding box center [117, 210] width 119 height 28
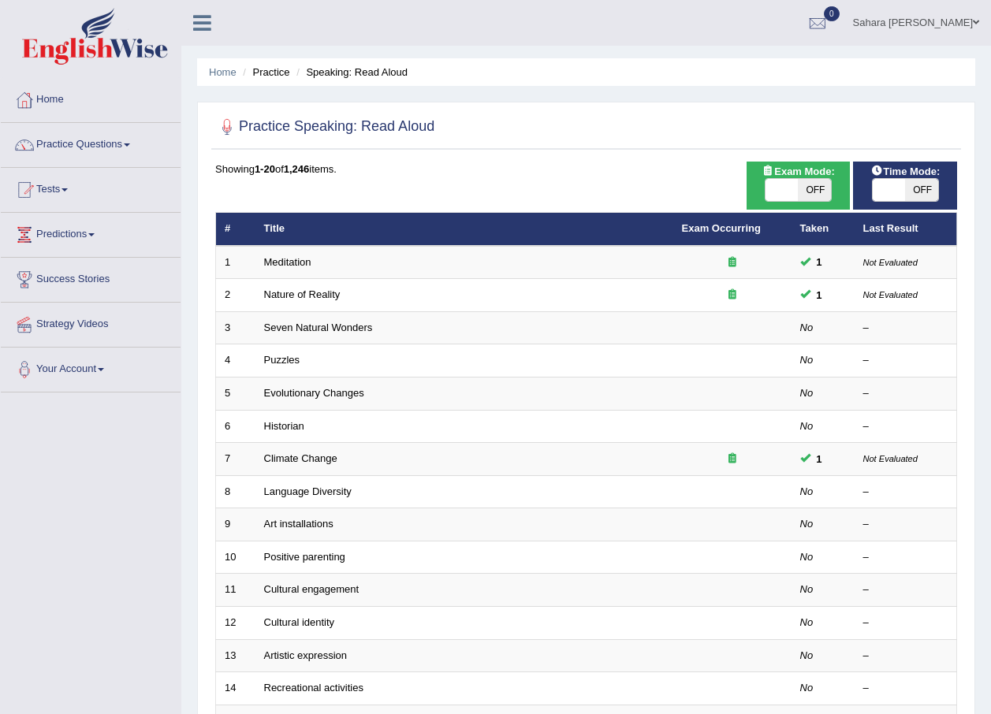
click at [788, 195] on span at bounding box center [782, 190] width 33 height 22
checkbox input "true"
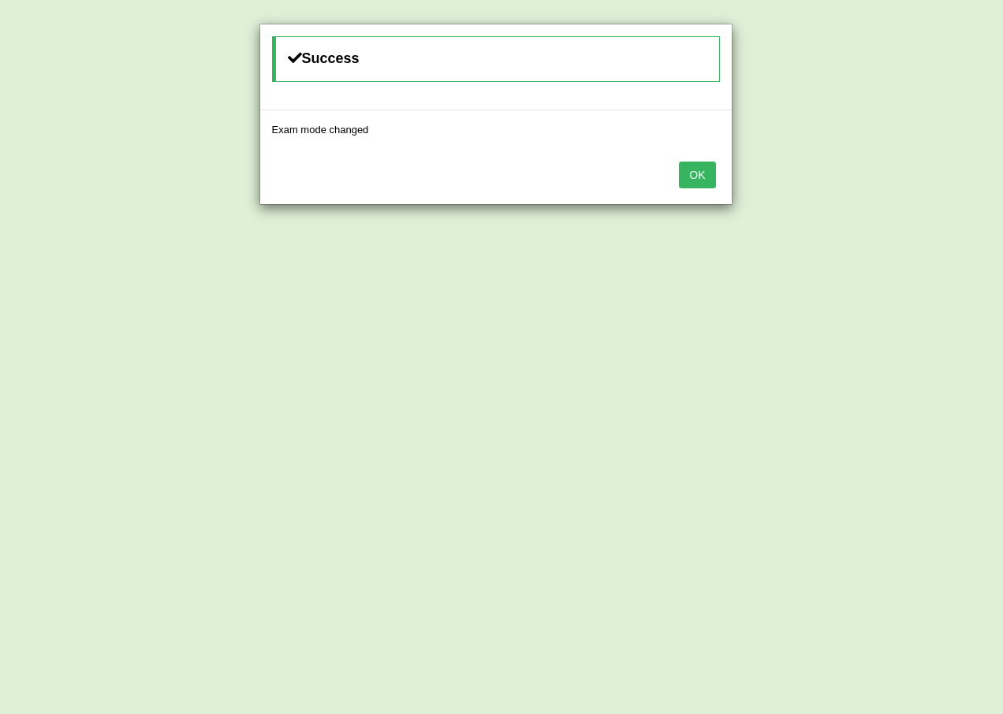
click at [684, 170] on button "OK" at bounding box center [697, 175] width 36 height 27
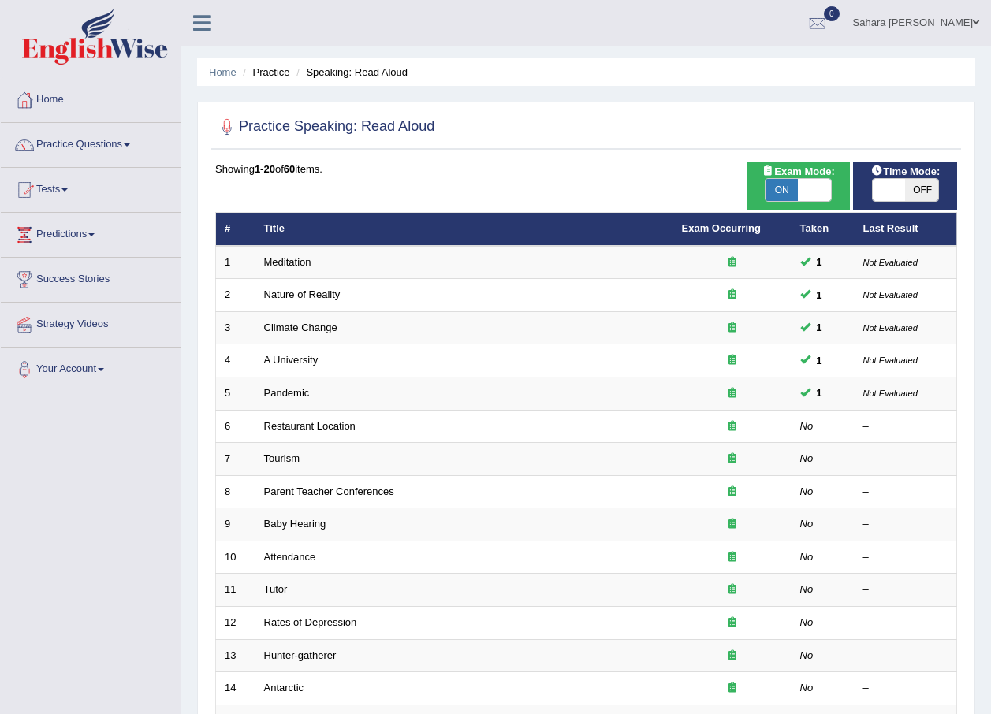
click at [892, 185] on span at bounding box center [889, 190] width 33 height 22
checkbox input "true"
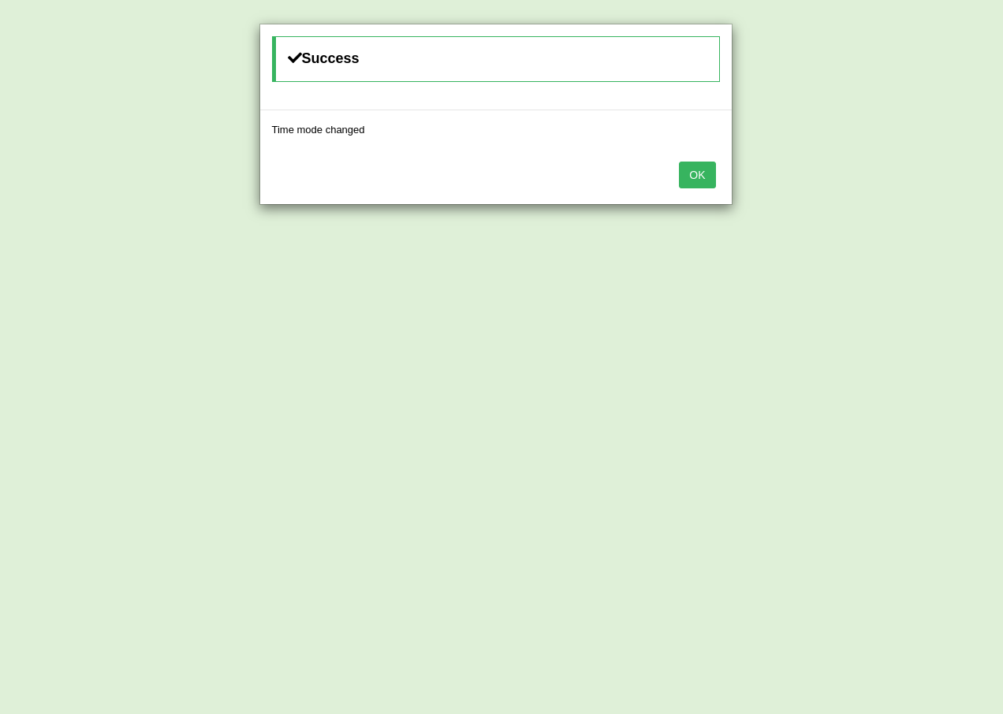
click at [688, 169] on button "OK" at bounding box center [697, 175] width 36 height 27
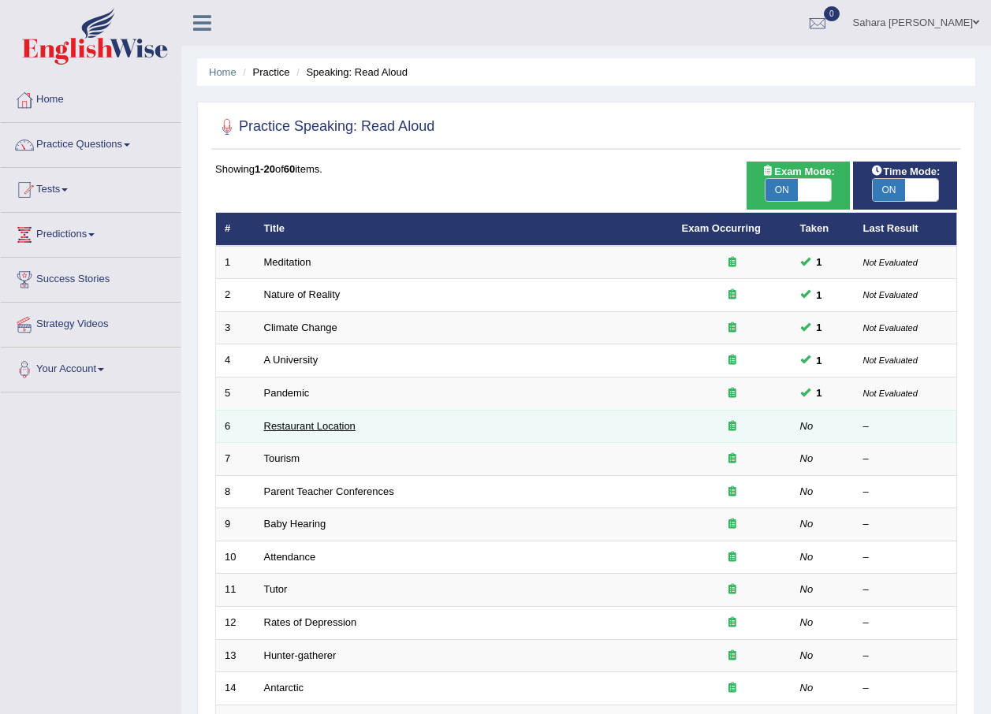
click at [329, 427] on link "Restaurant Location" at bounding box center [309, 426] width 91 height 12
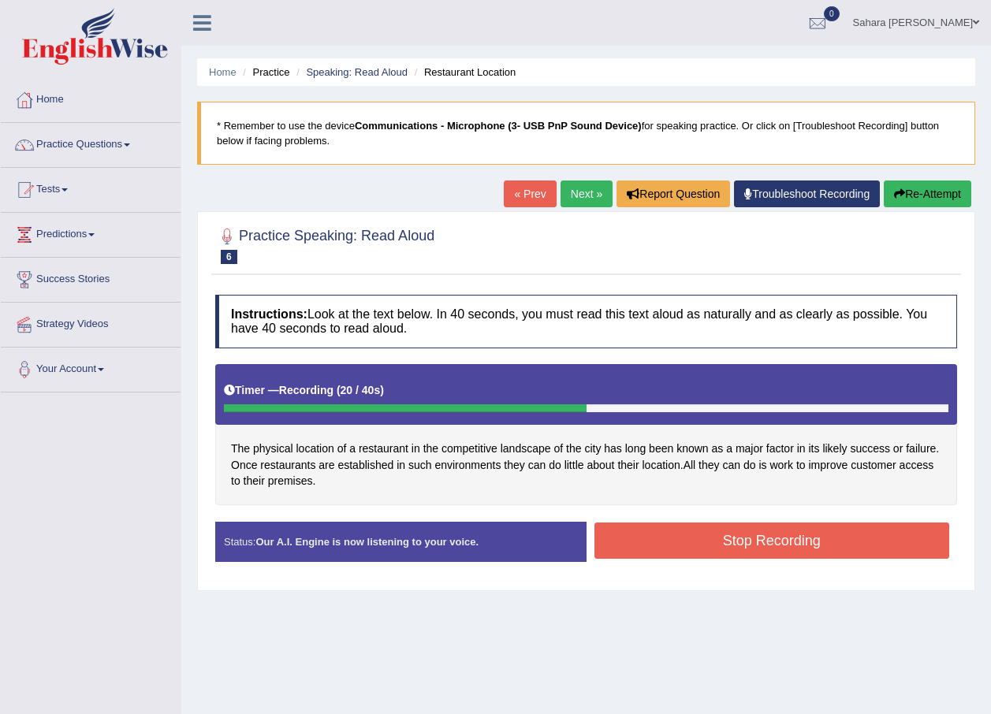
click at [659, 550] on button "Stop Recording" at bounding box center [772, 541] width 356 height 36
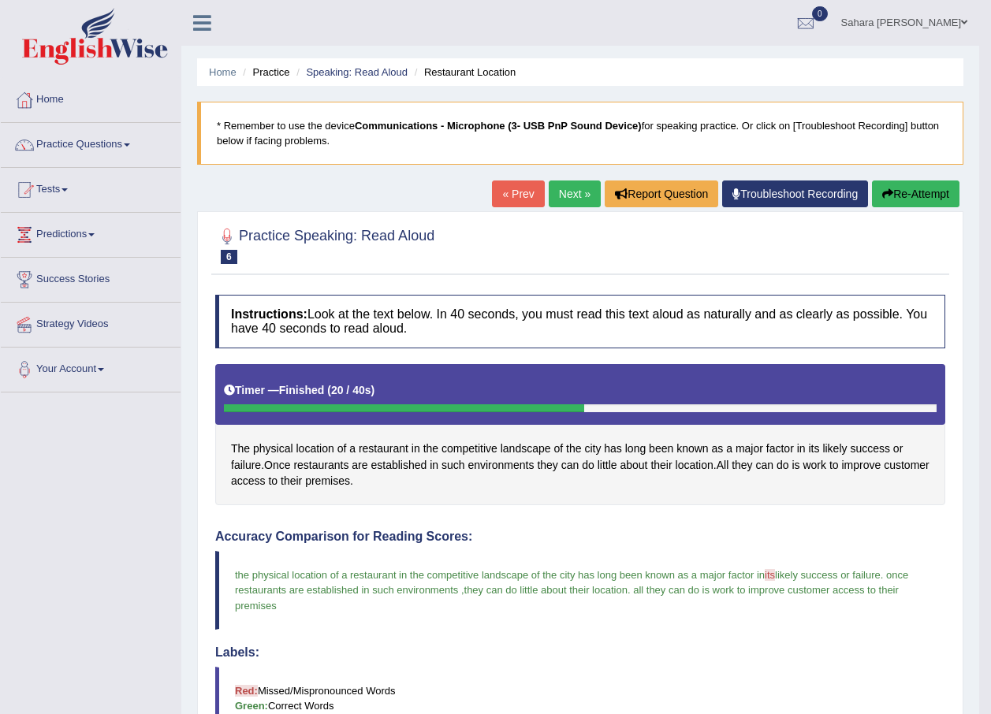
click at [576, 190] on link "Next »" at bounding box center [575, 194] width 52 height 27
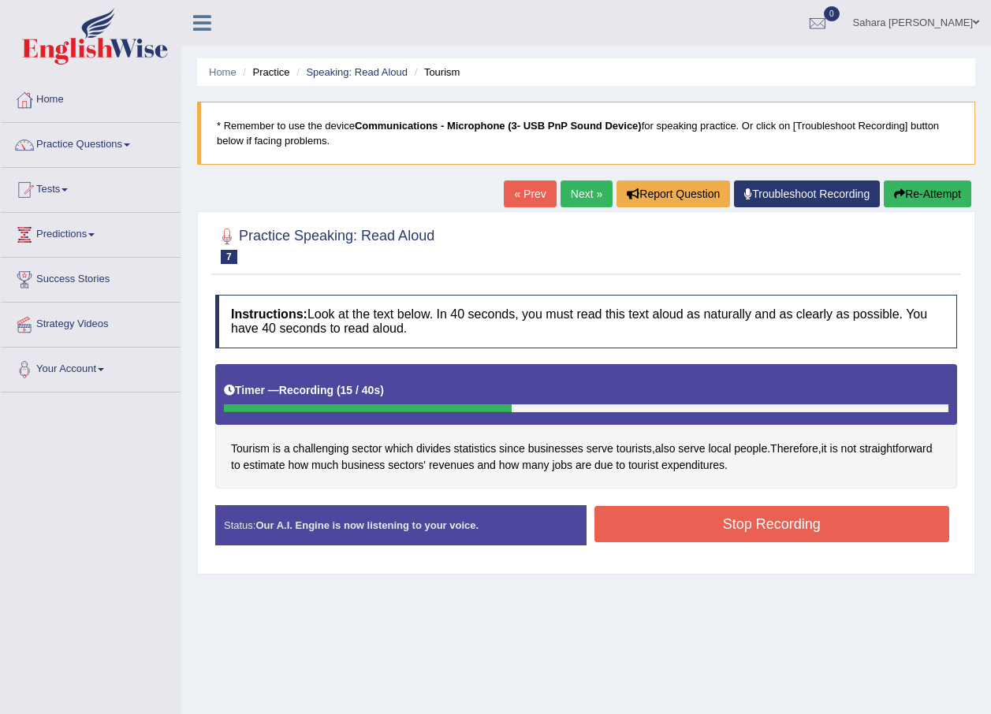
click at [755, 521] on button "Stop Recording" at bounding box center [772, 524] width 356 height 36
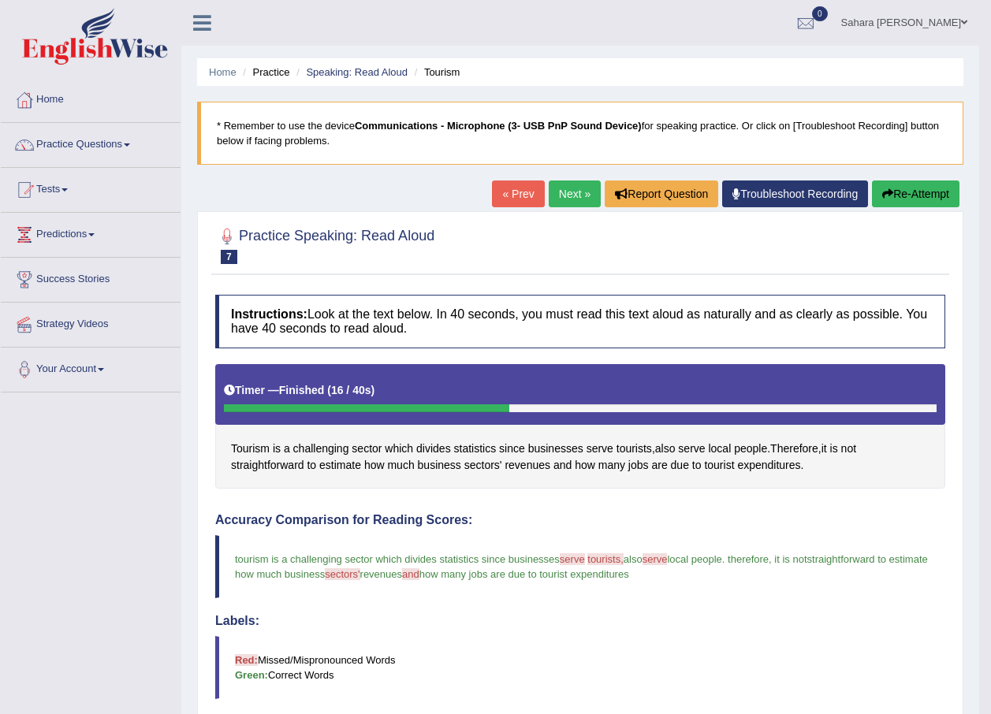
click at [561, 193] on link "Next »" at bounding box center [575, 194] width 52 height 27
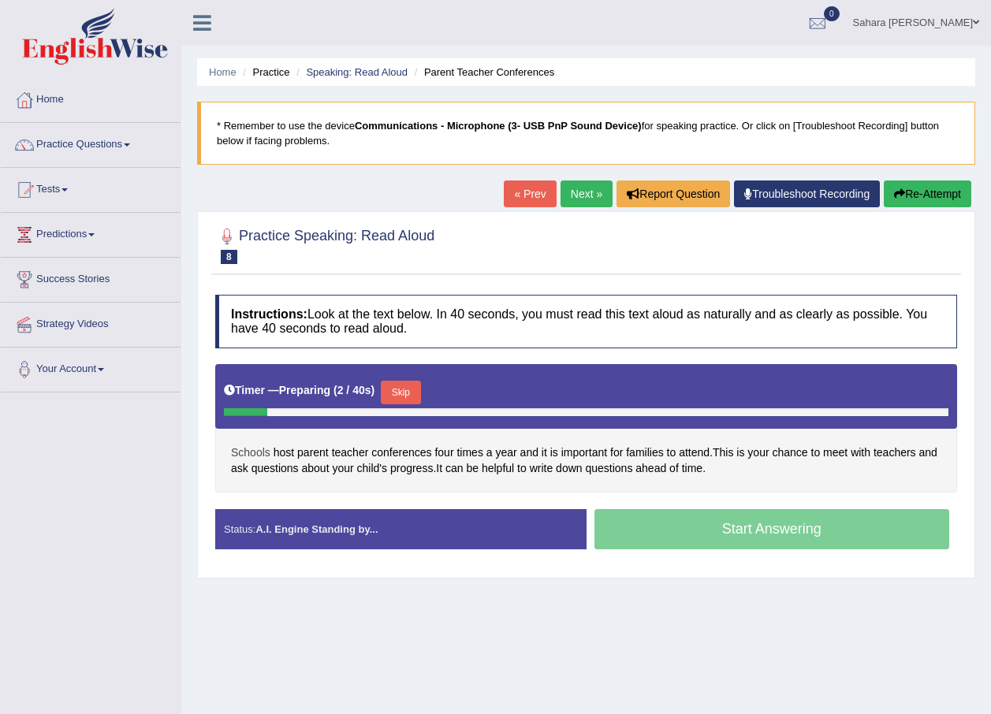
click at [246, 446] on span "Schools" at bounding box center [250, 453] width 39 height 17
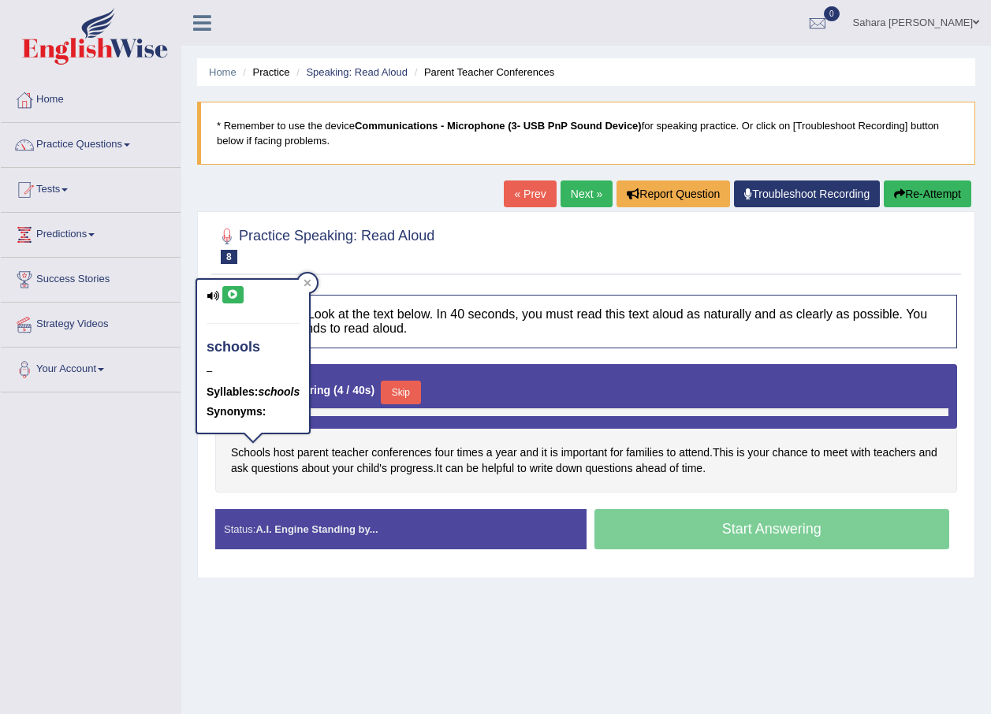
click at [228, 290] on icon at bounding box center [233, 294] width 12 height 9
click at [165, 460] on div "Toggle navigation Home Practice Questions Speaking Practice Read Aloud Repeat S…" at bounding box center [495, 410] width 991 height 820
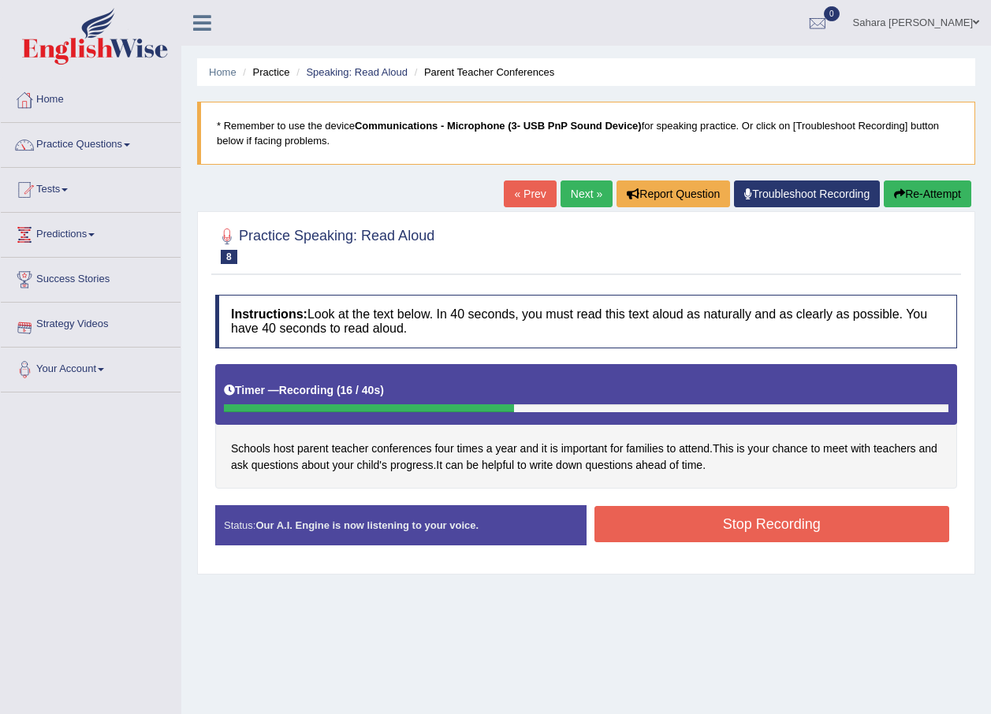
click at [650, 523] on button "Stop Recording" at bounding box center [772, 524] width 356 height 36
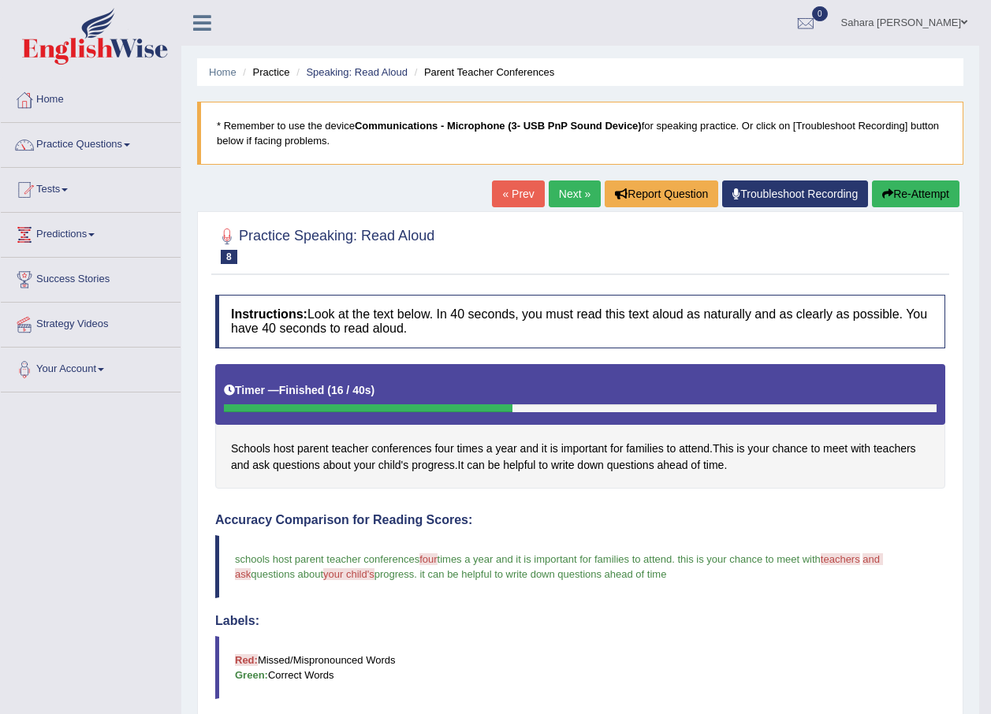
click at [576, 192] on link "Next »" at bounding box center [575, 194] width 52 height 27
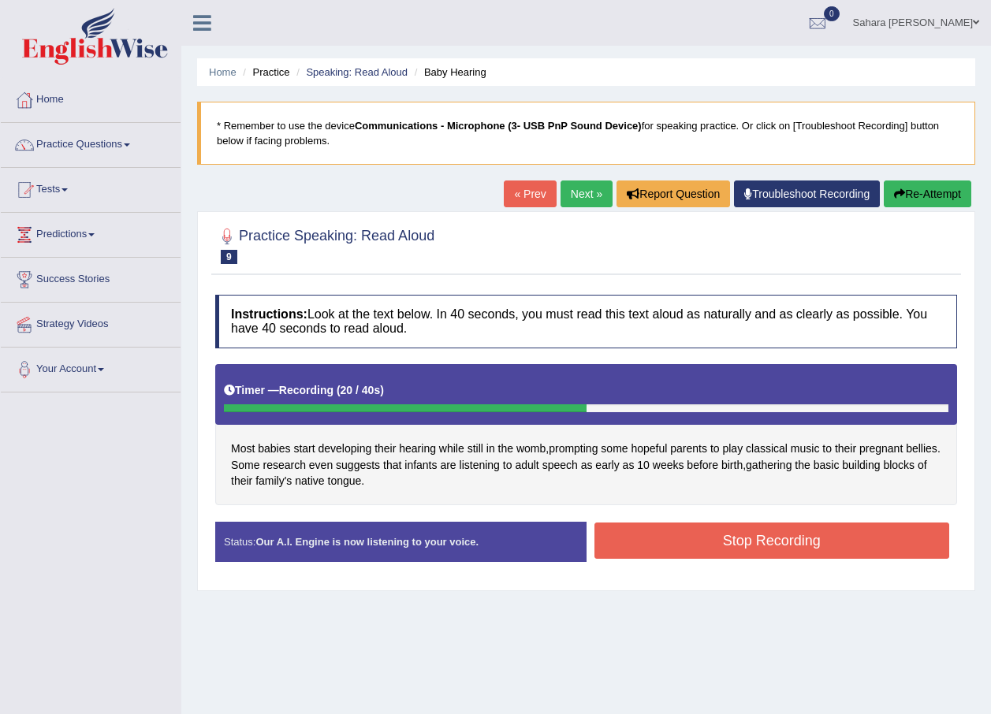
click at [676, 537] on button "Stop Recording" at bounding box center [772, 541] width 356 height 36
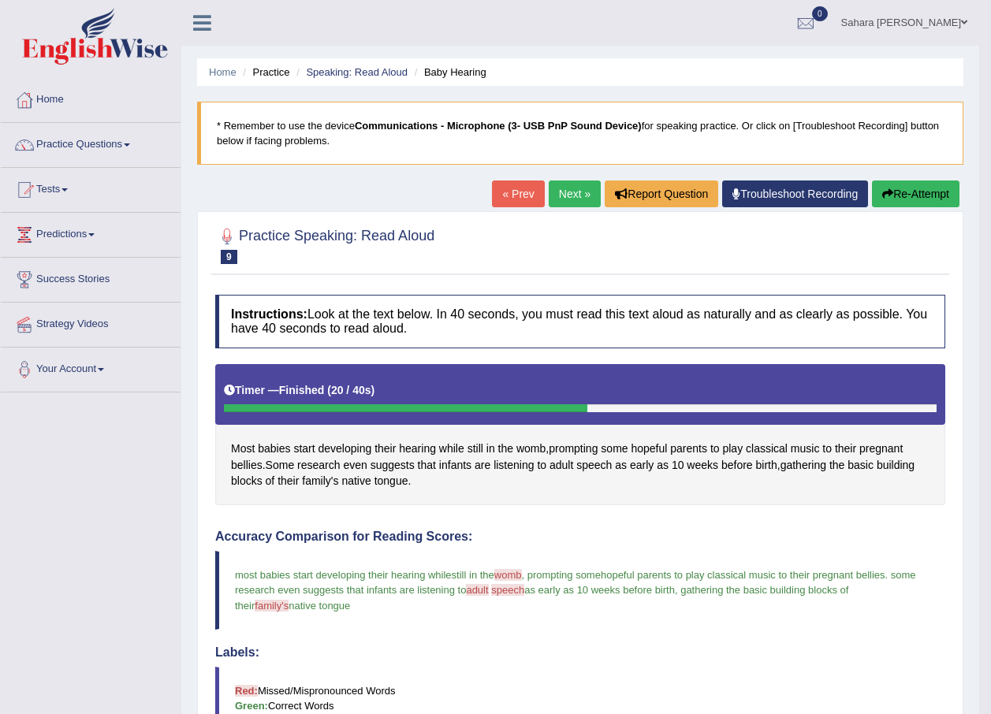
click at [567, 192] on link "Next »" at bounding box center [575, 194] width 52 height 27
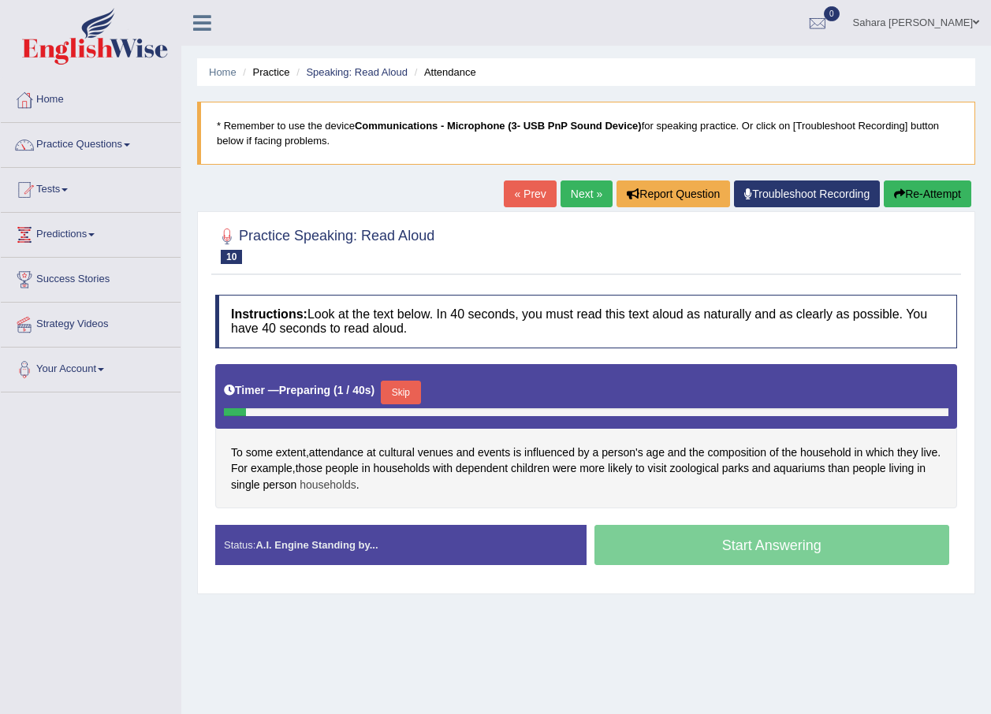
scroll to position [79, 0]
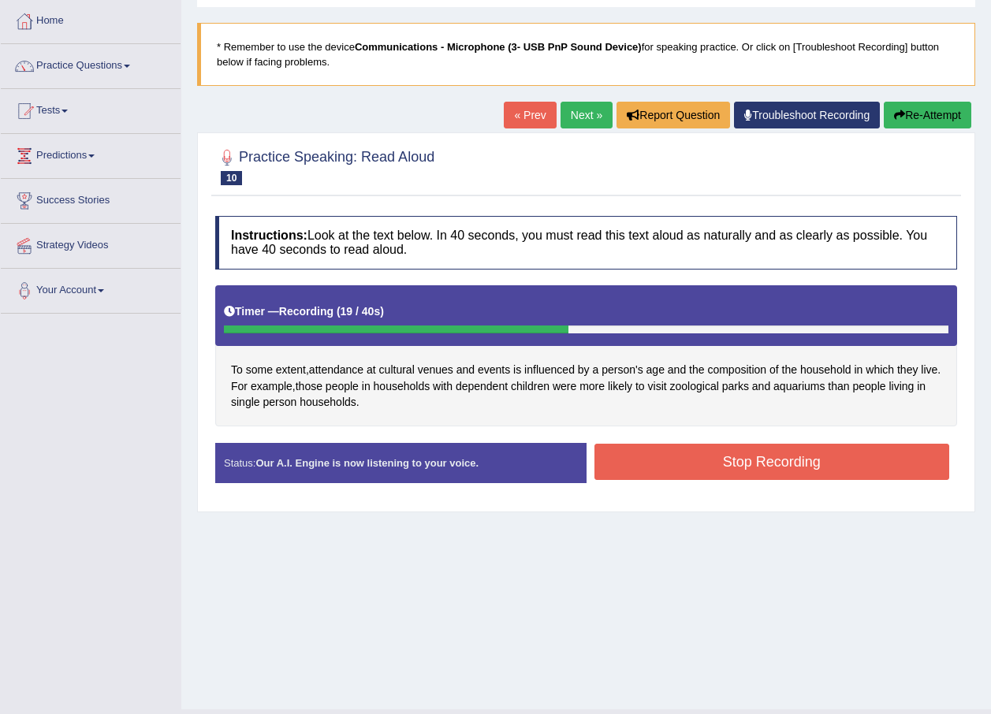
click at [658, 458] on button "Stop Recording" at bounding box center [772, 462] width 356 height 36
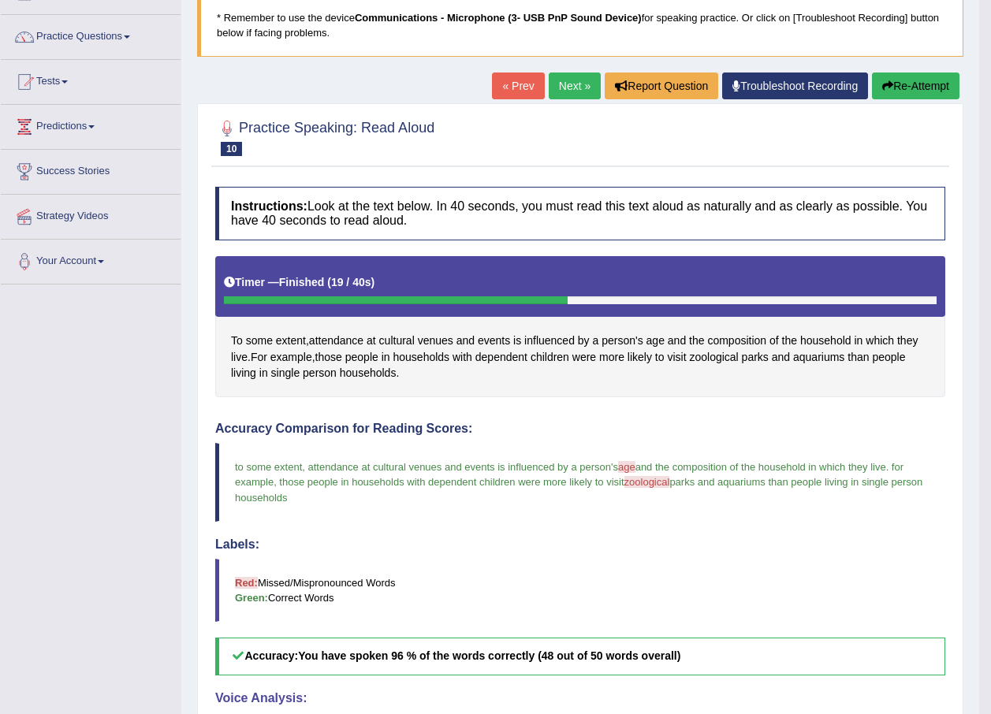
scroll to position [0, 0]
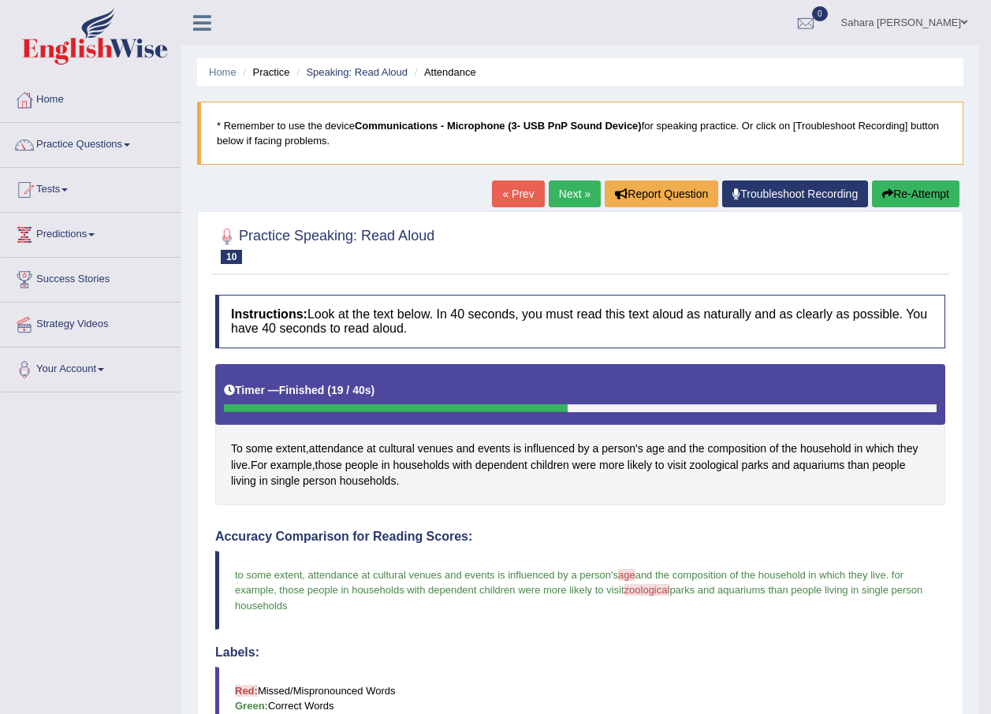
click at [111, 147] on link "Practice Questions" at bounding box center [91, 142] width 180 height 39
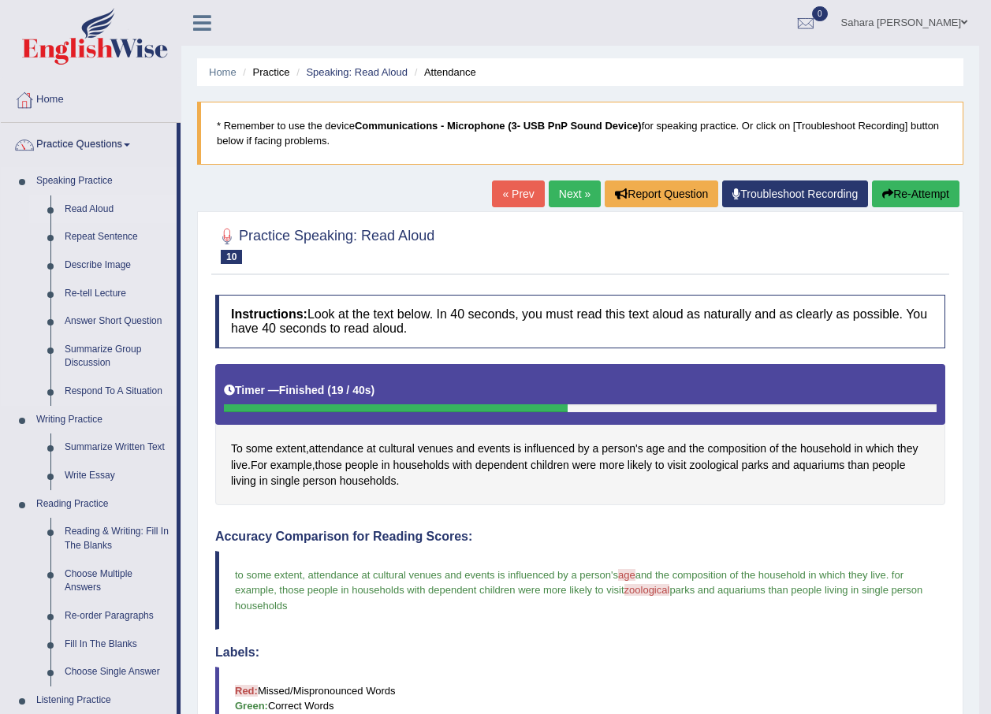
click at [94, 207] on link "Read Aloud" at bounding box center [117, 210] width 119 height 28
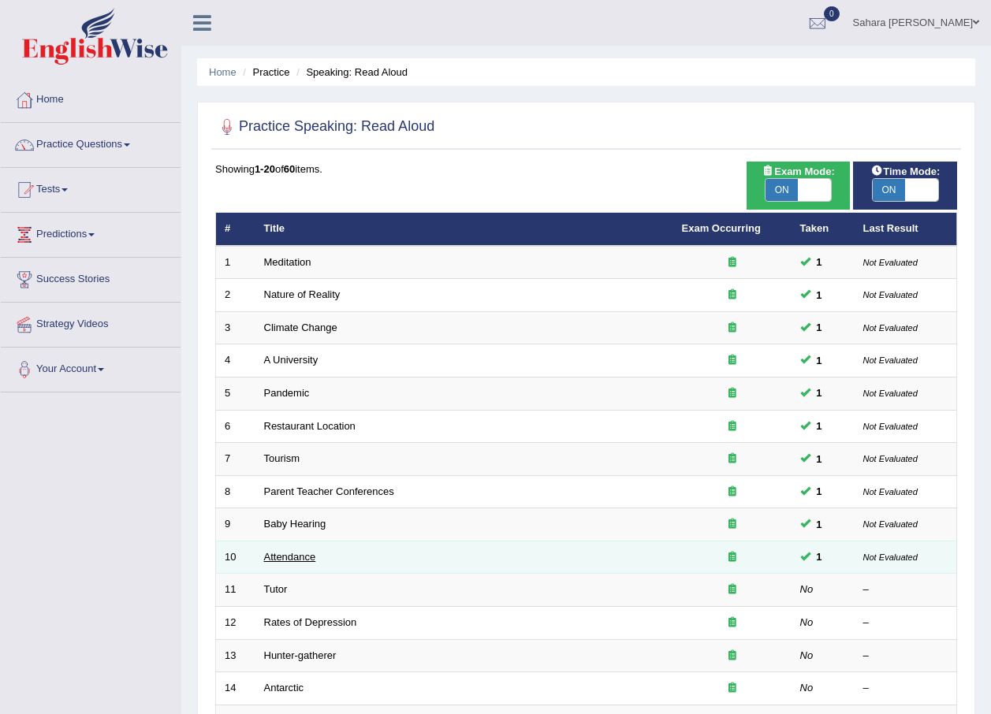
click at [290, 554] on link "Attendance" at bounding box center [290, 557] width 52 height 12
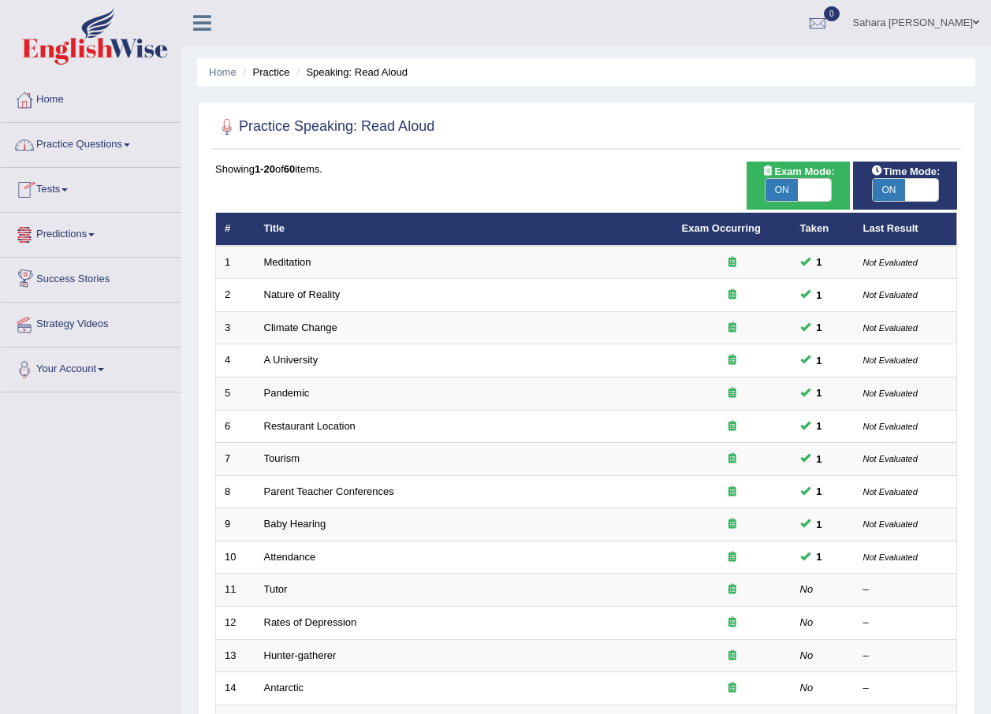
click at [97, 155] on link "Practice Questions" at bounding box center [91, 142] width 180 height 39
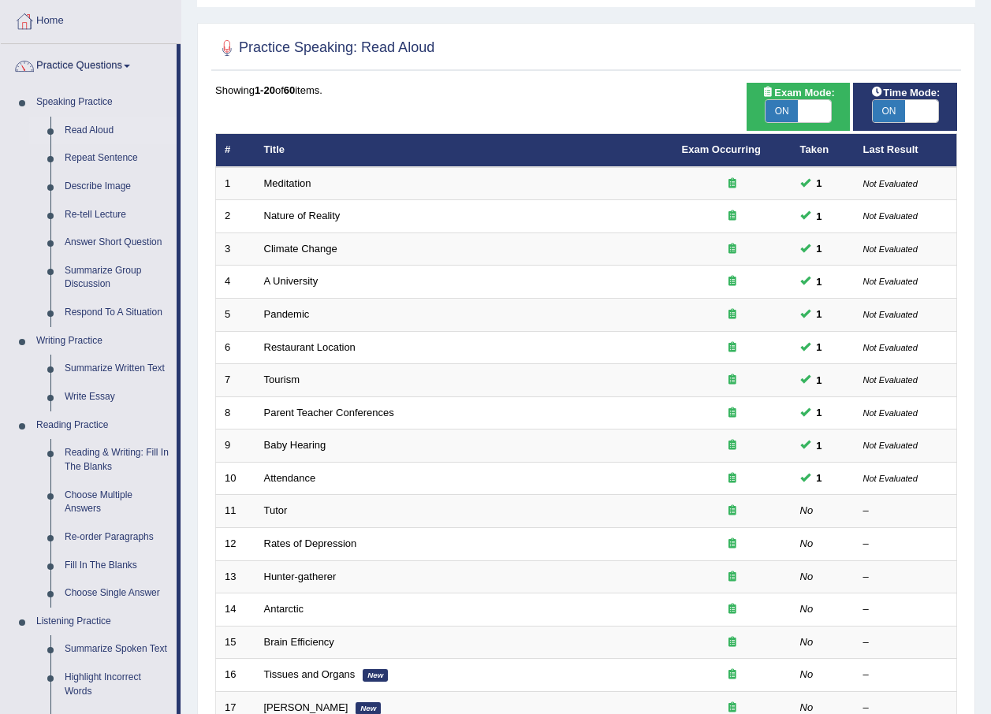
scroll to position [158, 0]
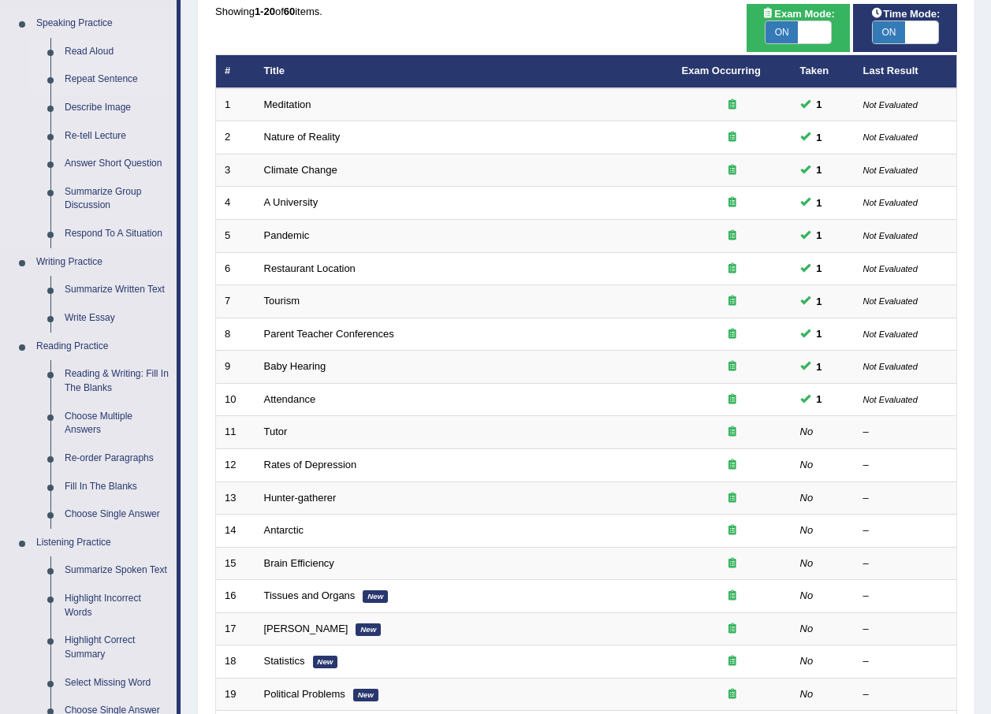
click at [94, 82] on link "Repeat Sentence" at bounding box center [117, 79] width 119 height 28
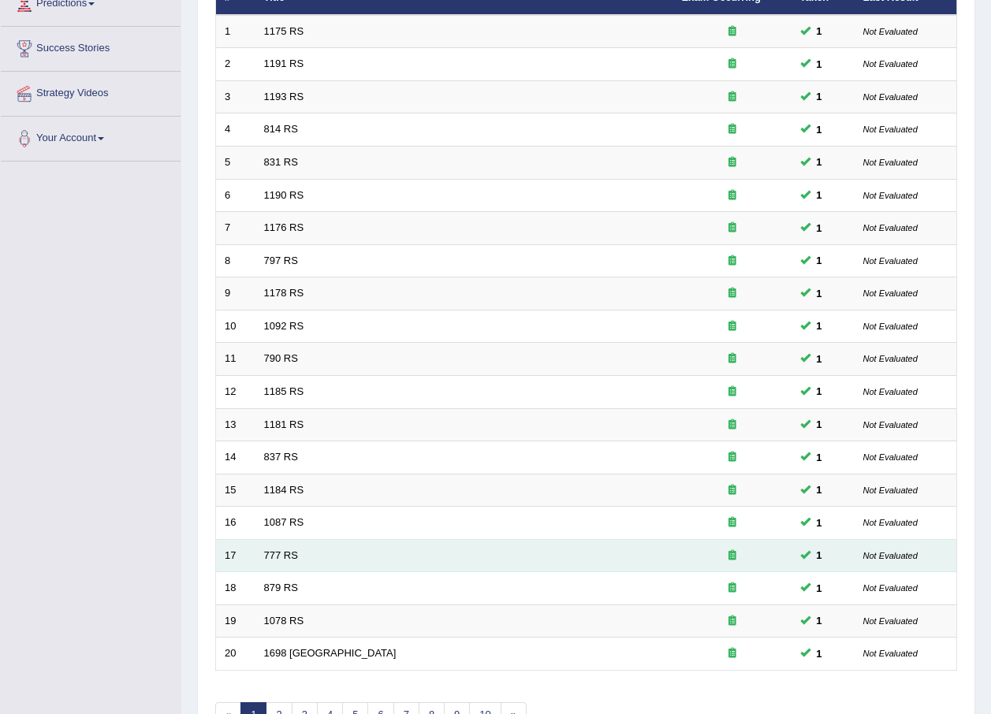
scroll to position [330, 0]
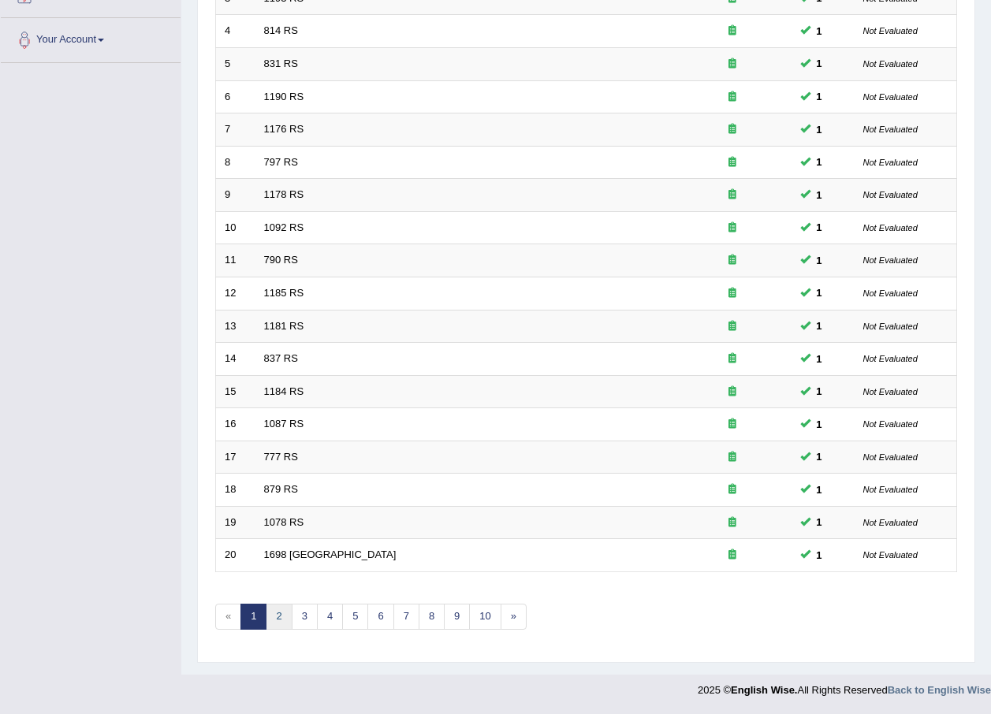
click at [272, 617] on link "2" at bounding box center [279, 617] width 26 height 26
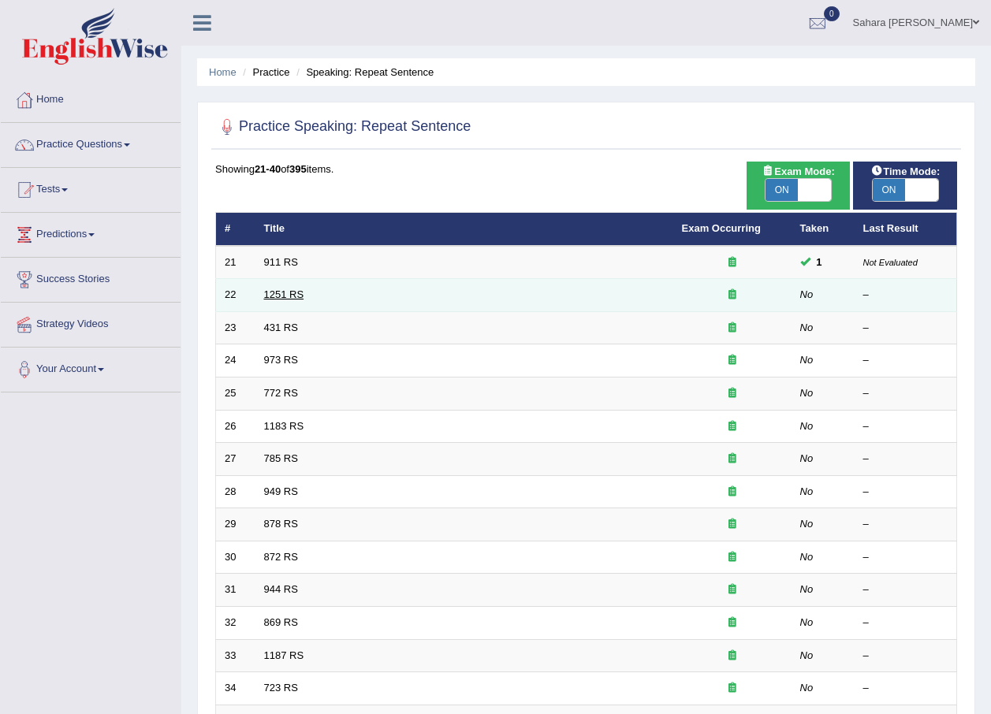
click at [278, 296] on link "1251 RS" at bounding box center [284, 295] width 40 height 12
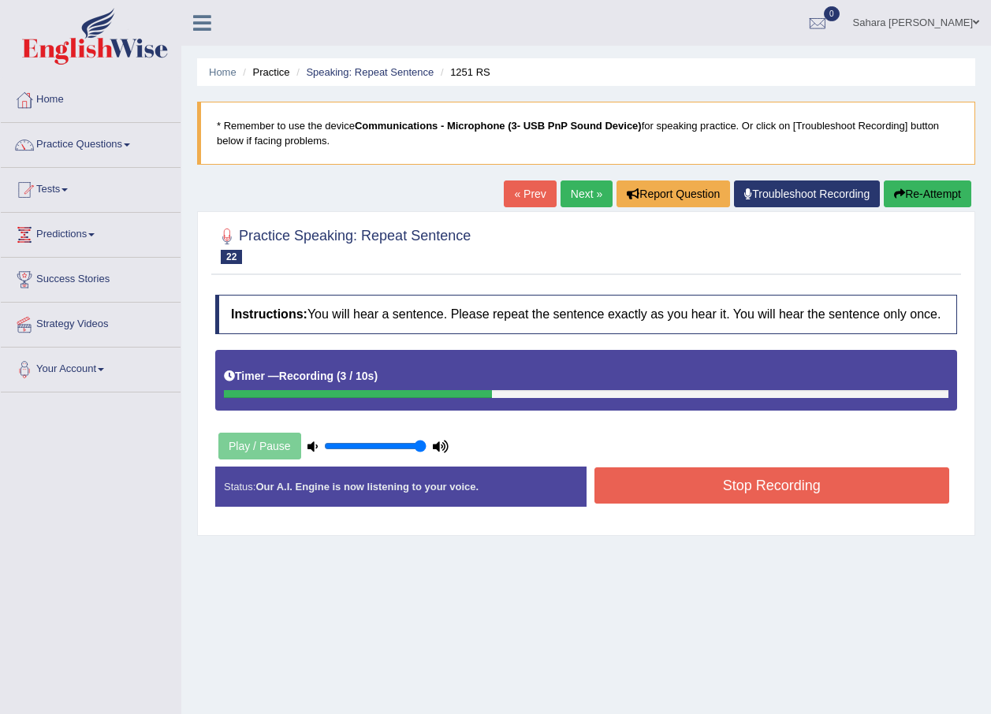
click at [691, 491] on button "Stop Recording" at bounding box center [772, 486] width 356 height 36
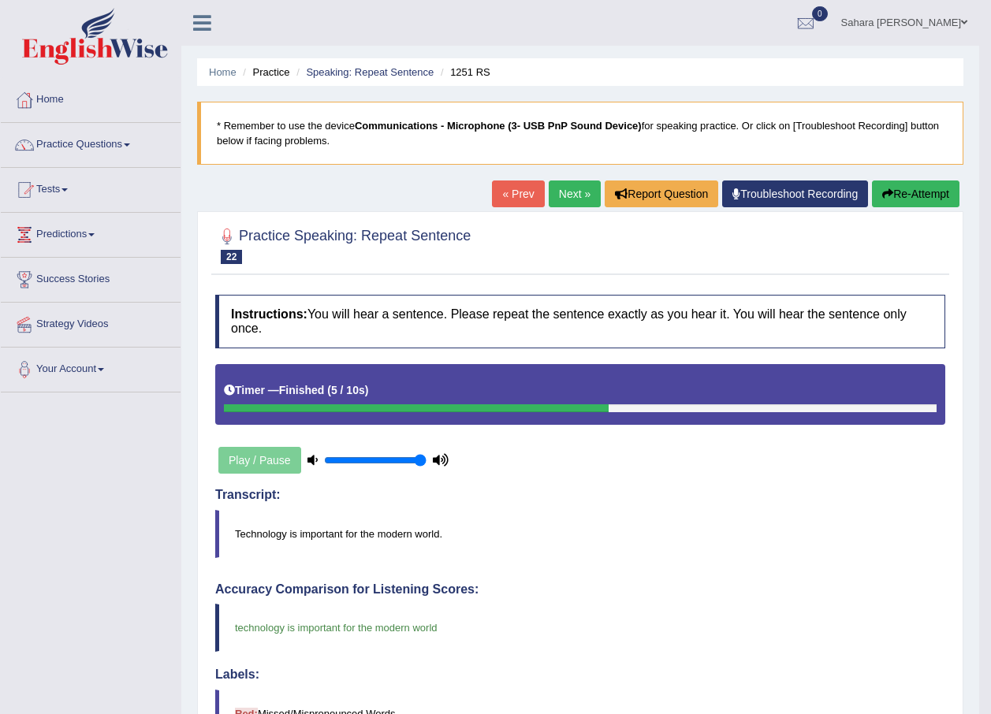
click at [569, 187] on link "Next »" at bounding box center [575, 194] width 52 height 27
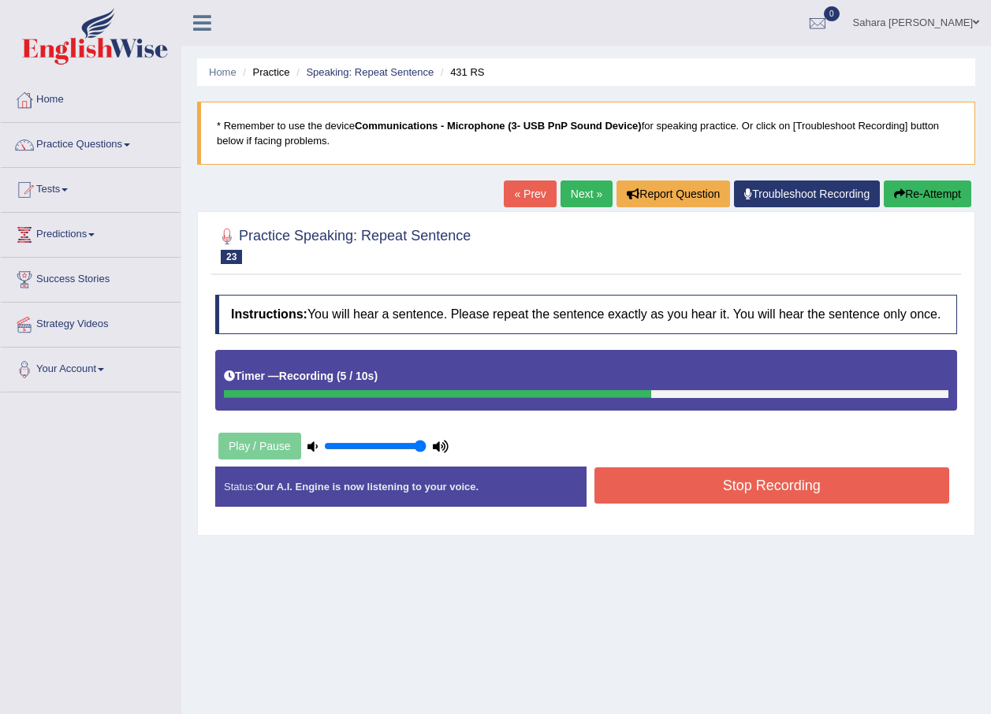
click at [664, 490] on button "Stop Recording" at bounding box center [772, 486] width 356 height 36
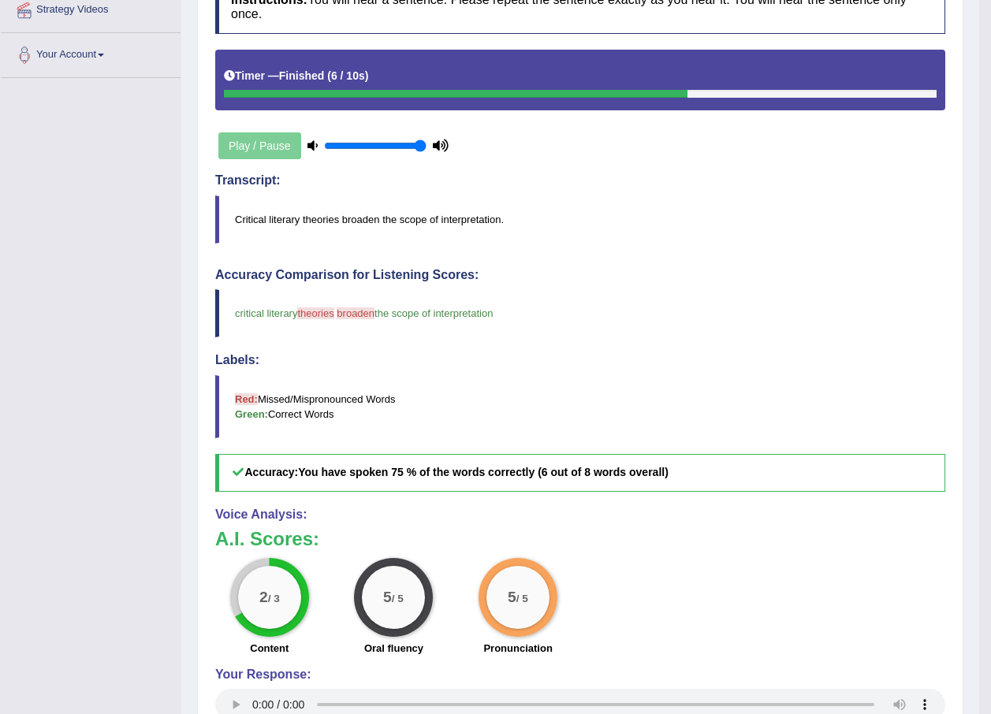
scroll to position [79, 0]
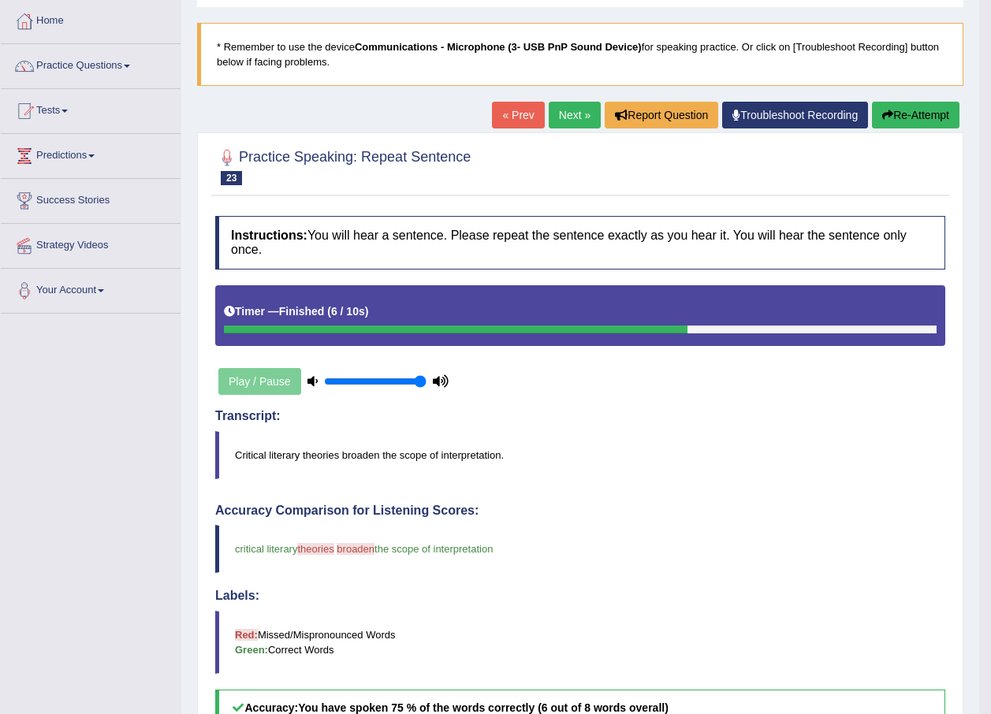
click at [551, 113] on link "Next »" at bounding box center [575, 115] width 52 height 27
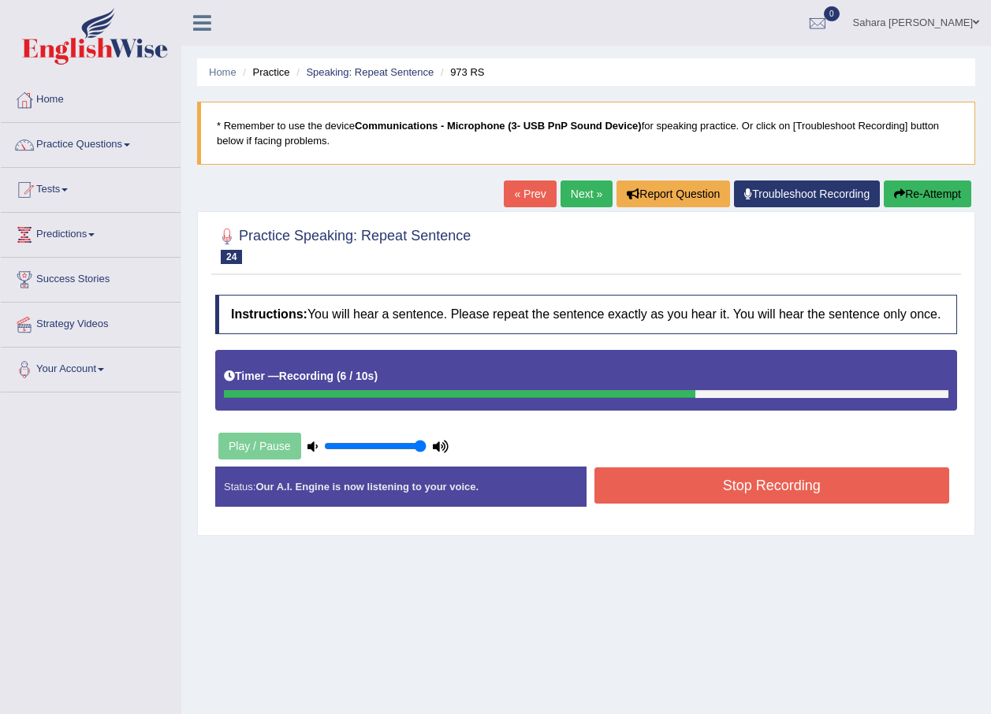
click at [701, 493] on button "Stop Recording" at bounding box center [772, 486] width 356 height 36
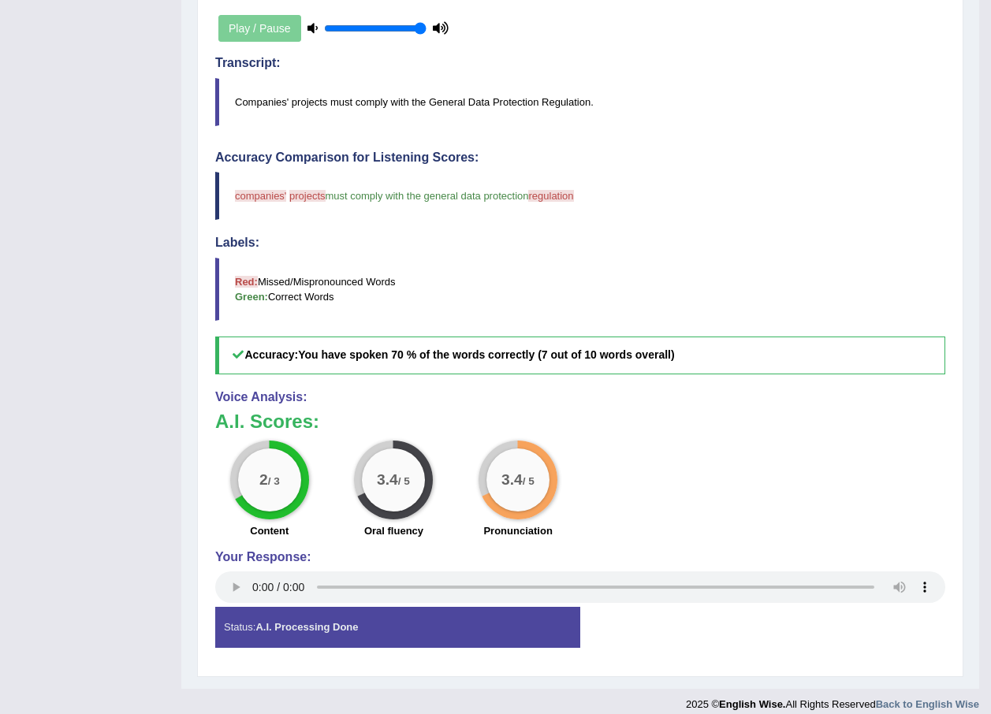
scroll to position [117, 0]
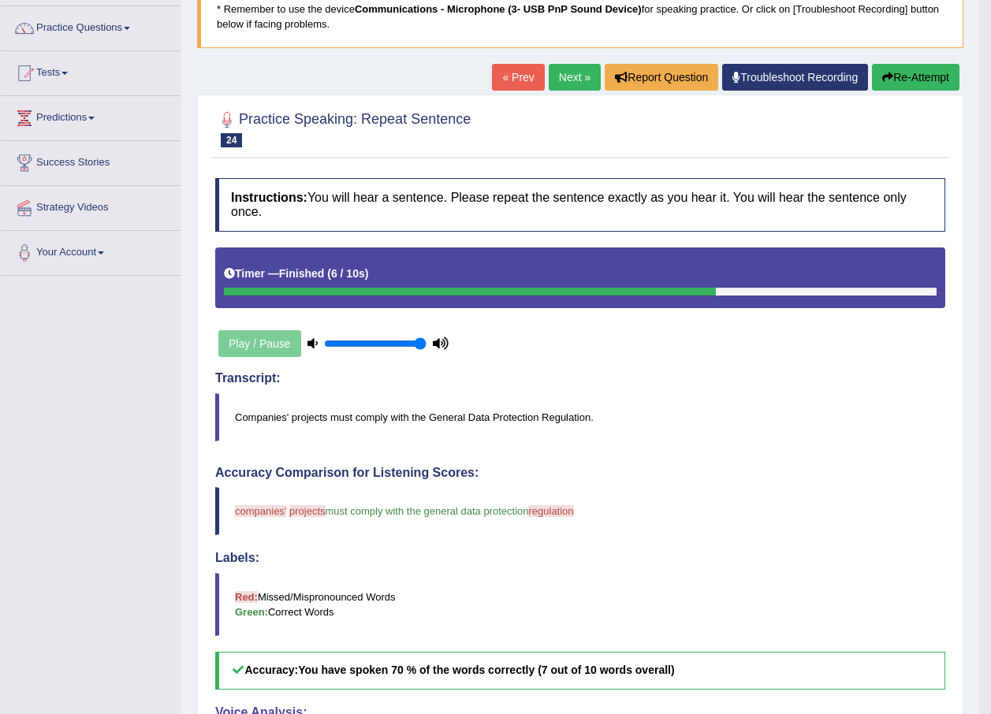
click at [568, 74] on link "Next »" at bounding box center [575, 77] width 52 height 27
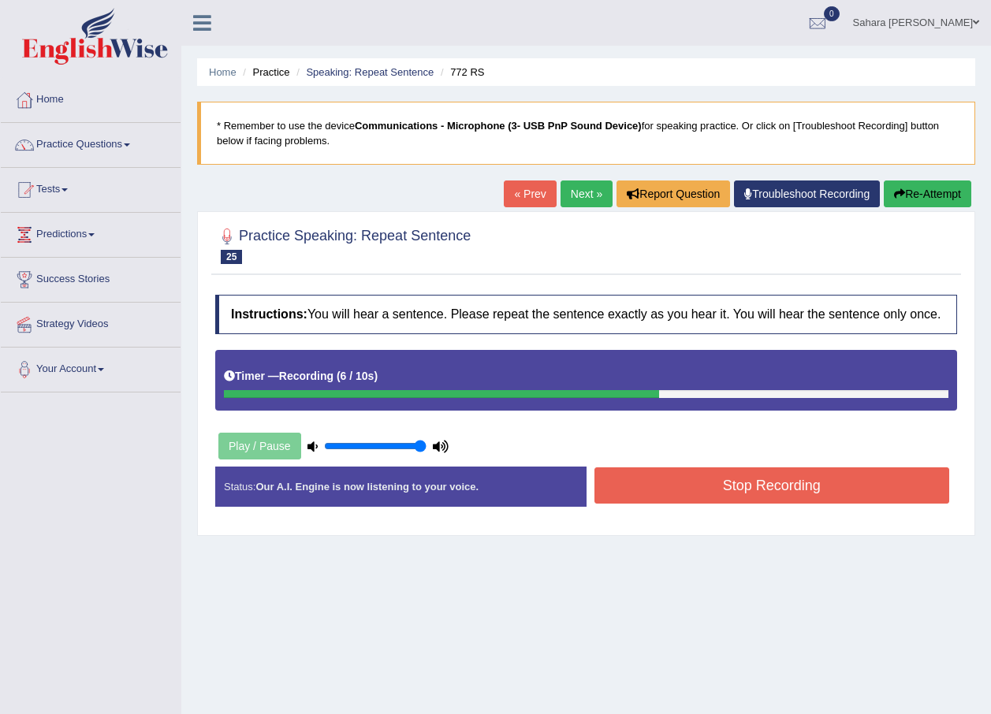
click at [758, 480] on button "Stop Recording" at bounding box center [772, 486] width 356 height 36
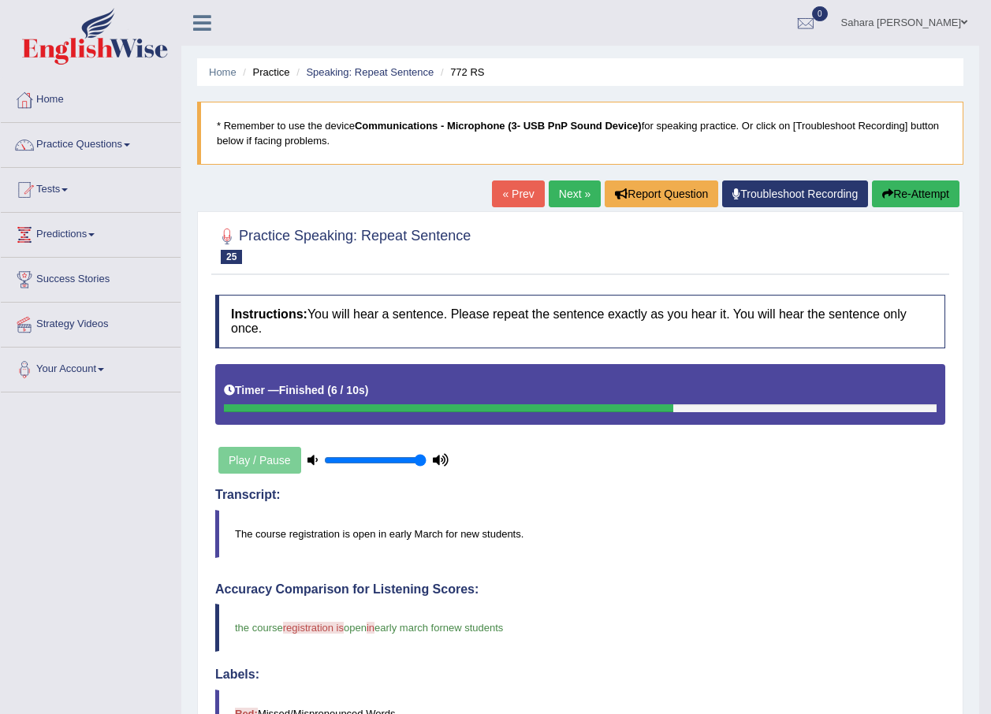
click at [556, 188] on link "Next »" at bounding box center [575, 194] width 52 height 27
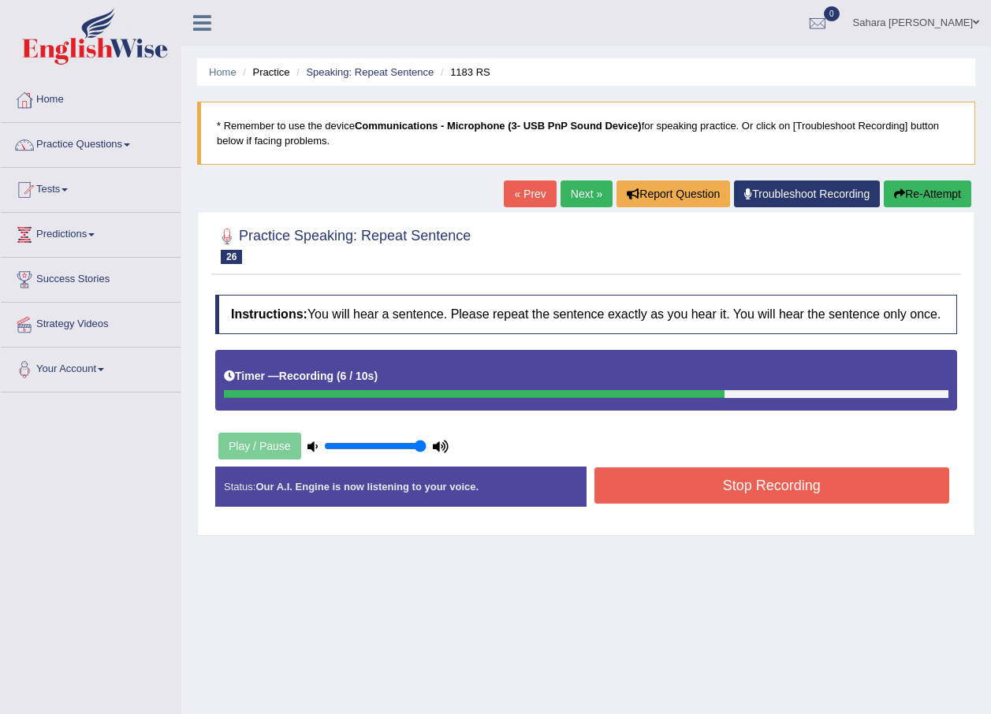
click at [676, 488] on button "Stop Recording" at bounding box center [772, 486] width 356 height 36
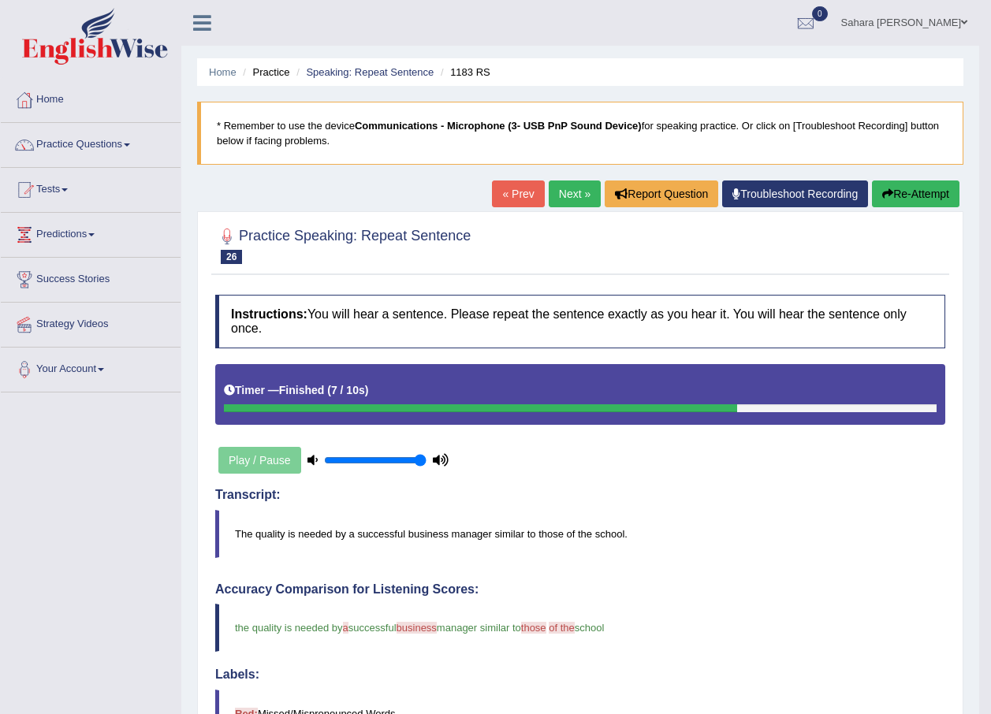
click at [560, 192] on link "Next »" at bounding box center [575, 194] width 52 height 27
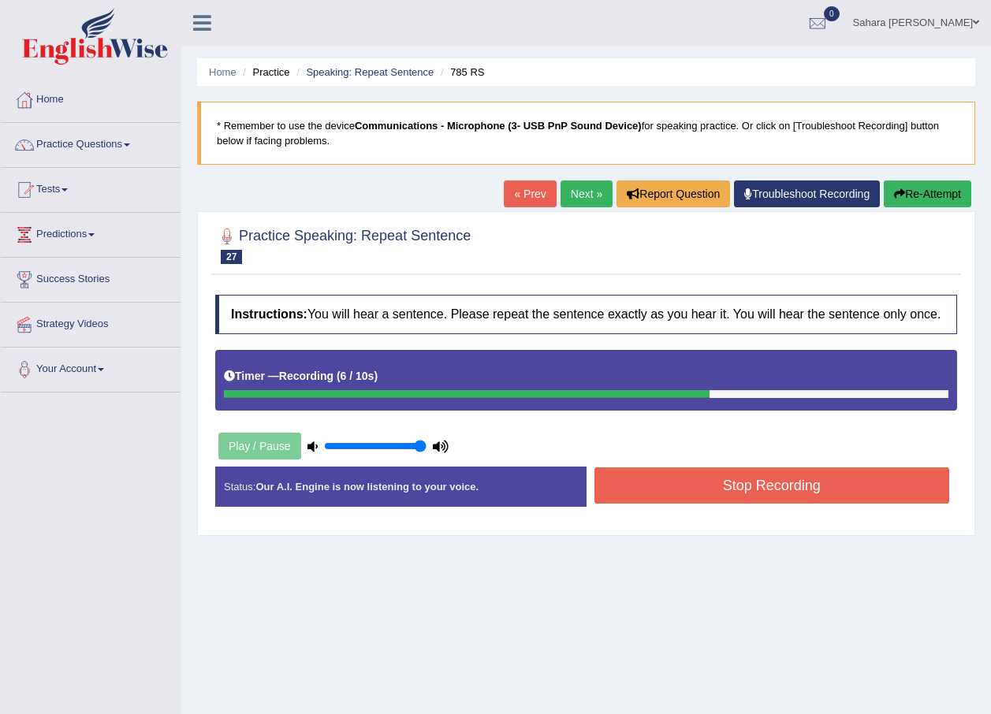
click at [714, 480] on button "Stop Recording" at bounding box center [772, 486] width 356 height 36
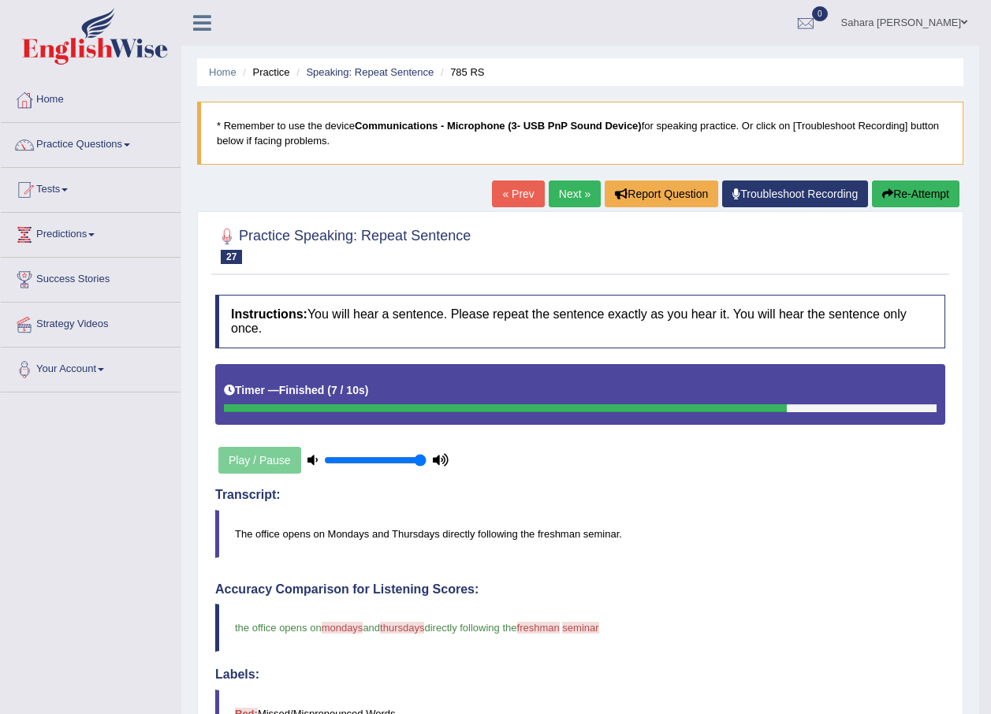
click at [558, 191] on link "Next »" at bounding box center [575, 194] width 52 height 27
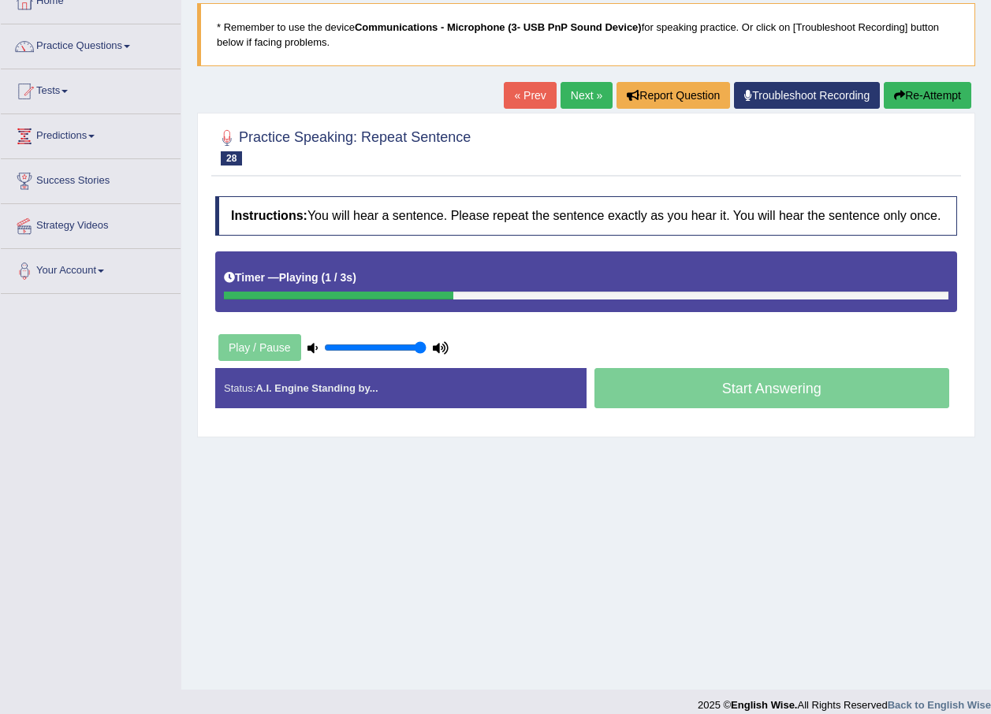
scroll to position [114, 0]
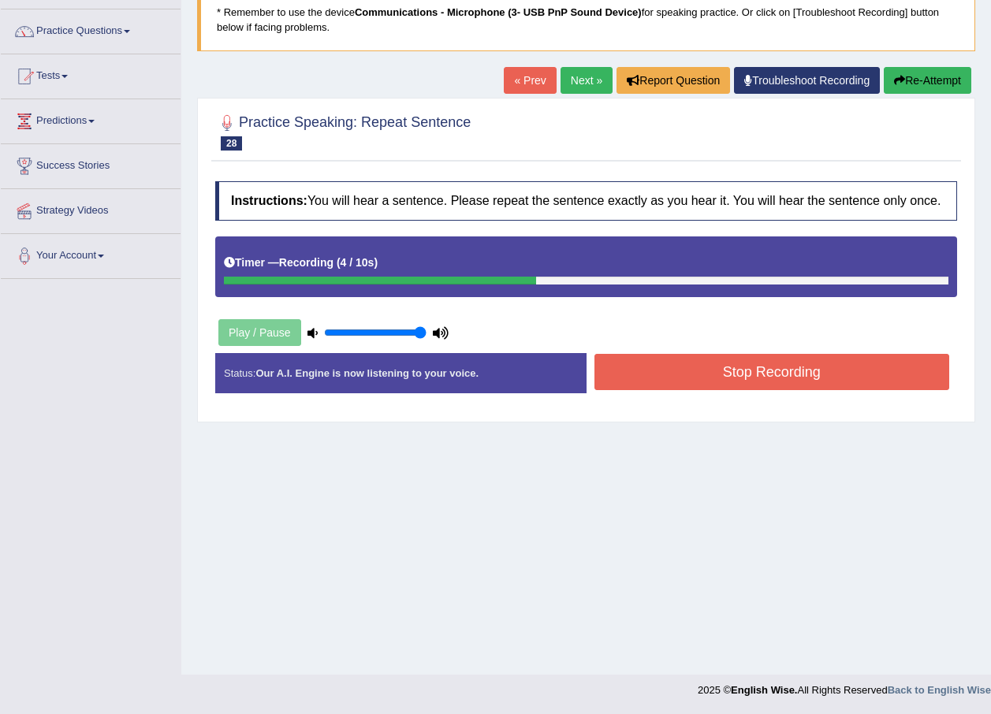
click at [840, 373] on button "Stop Recording" at bounding box center [772, 372] width 356 height 36
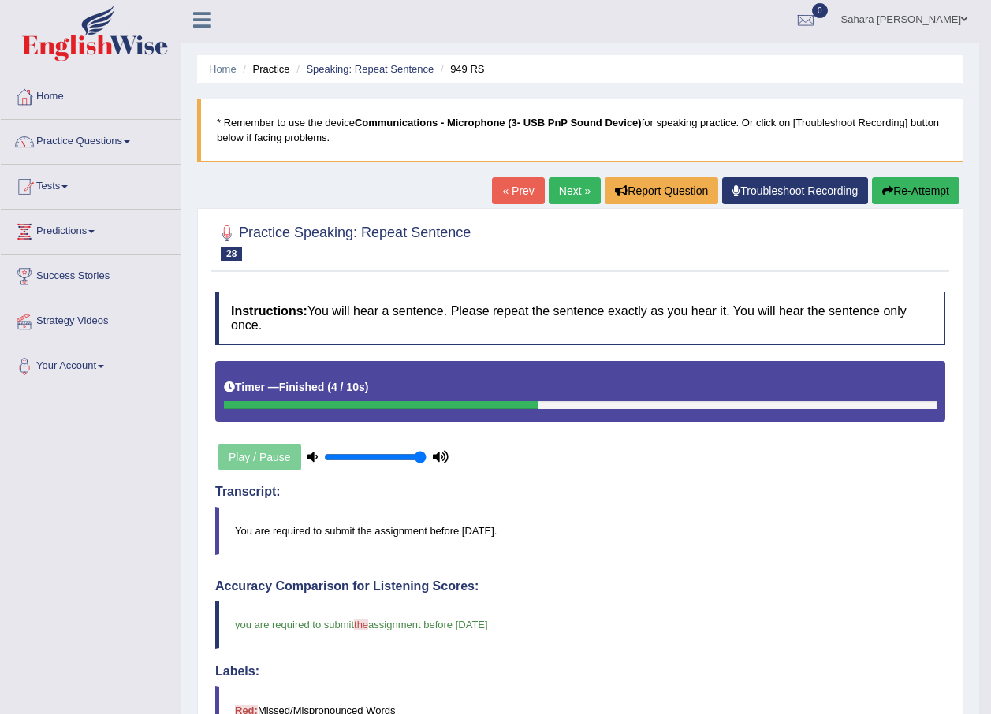
scroll to position [0, 0]
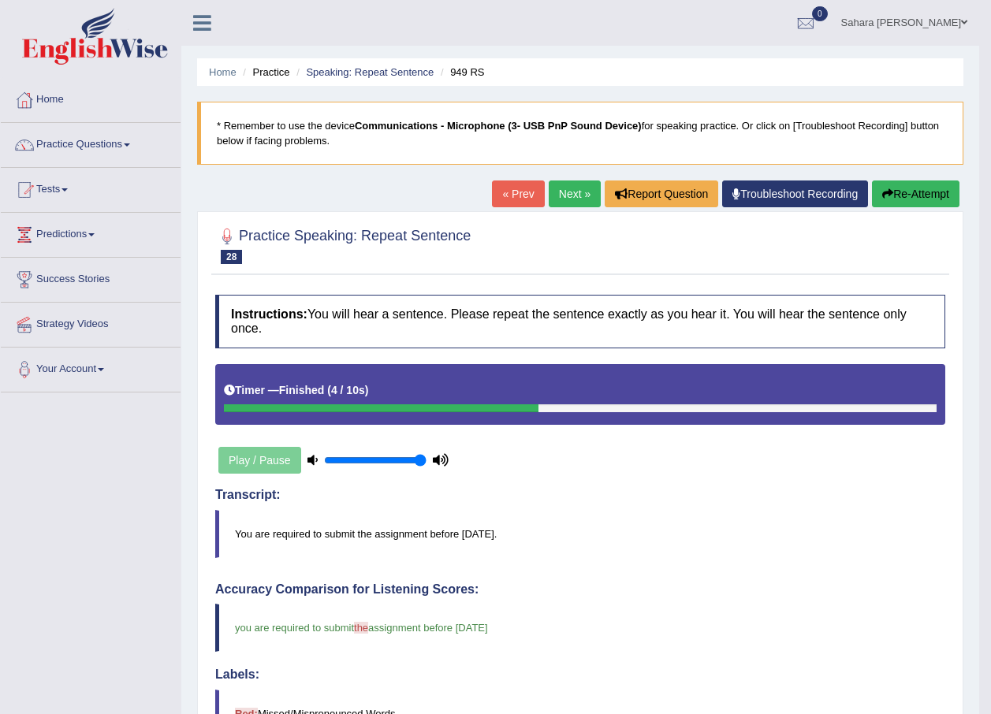
click at [569, 195] on link "Next »" at bounding box center [575, 194] width 52 height 27
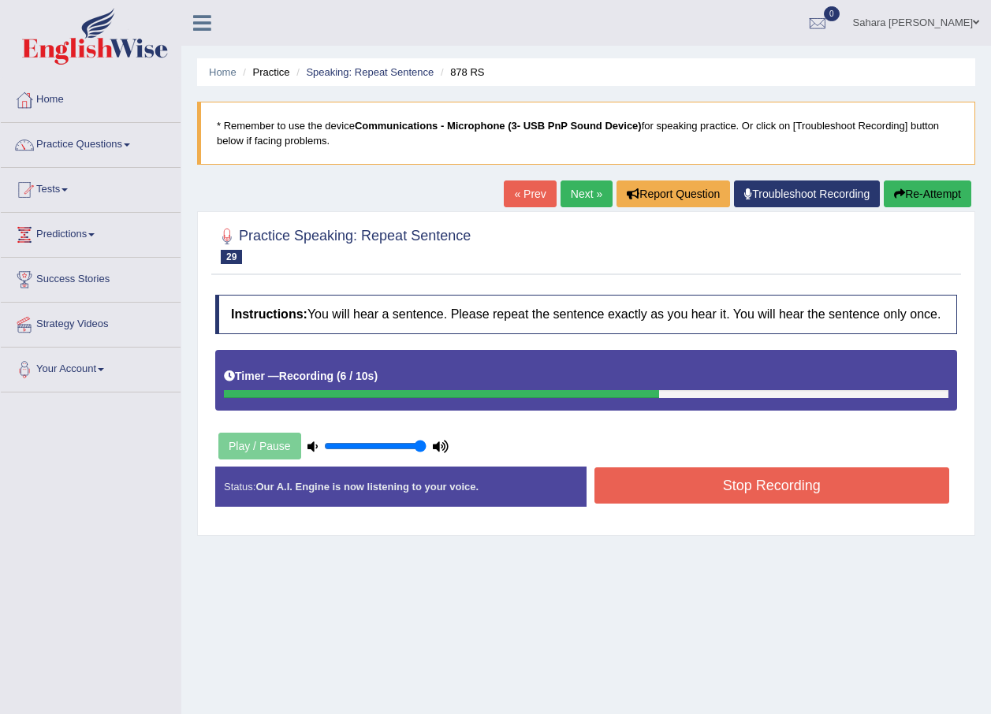
click at [688, 494] on button "Stop Recording" at bounding box center [772, 486] width 356 height 36
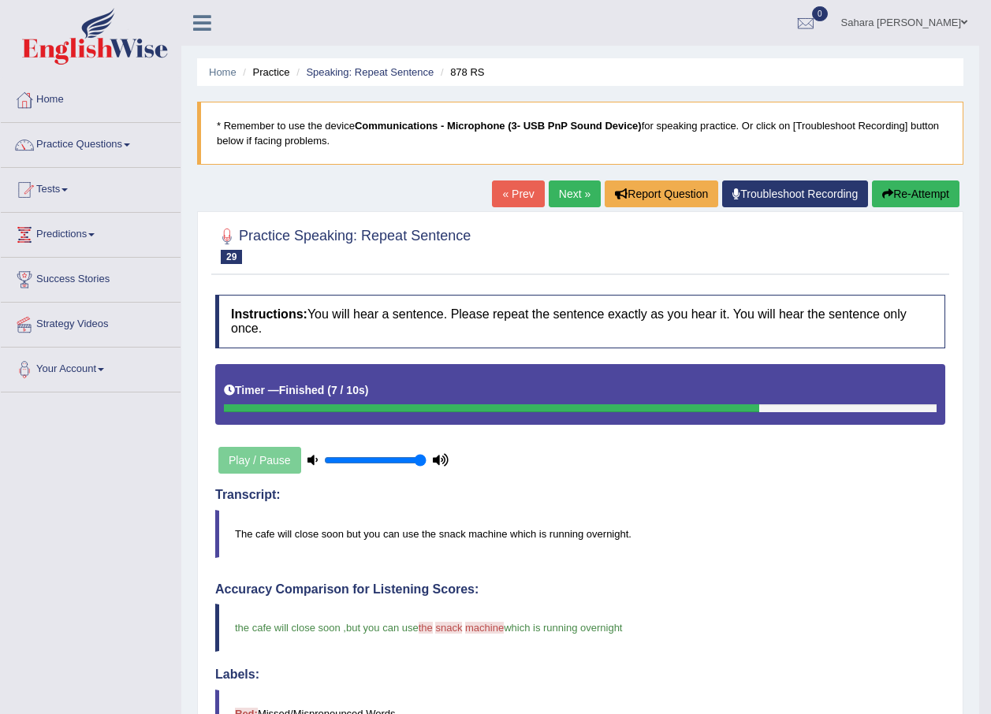
click at [566, 199] on link "Next »" at bounding box center [575, 194] width 52 height 27
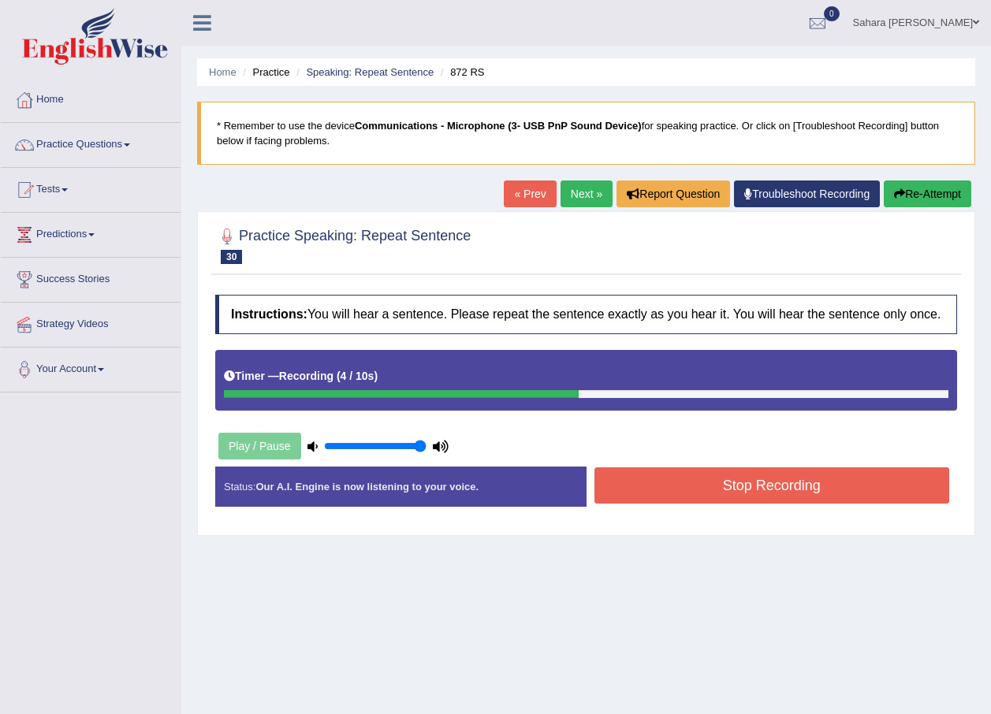
click at [730, 490] on button "Stop Recording" at bounding box center [772, 486] width 356 height 36
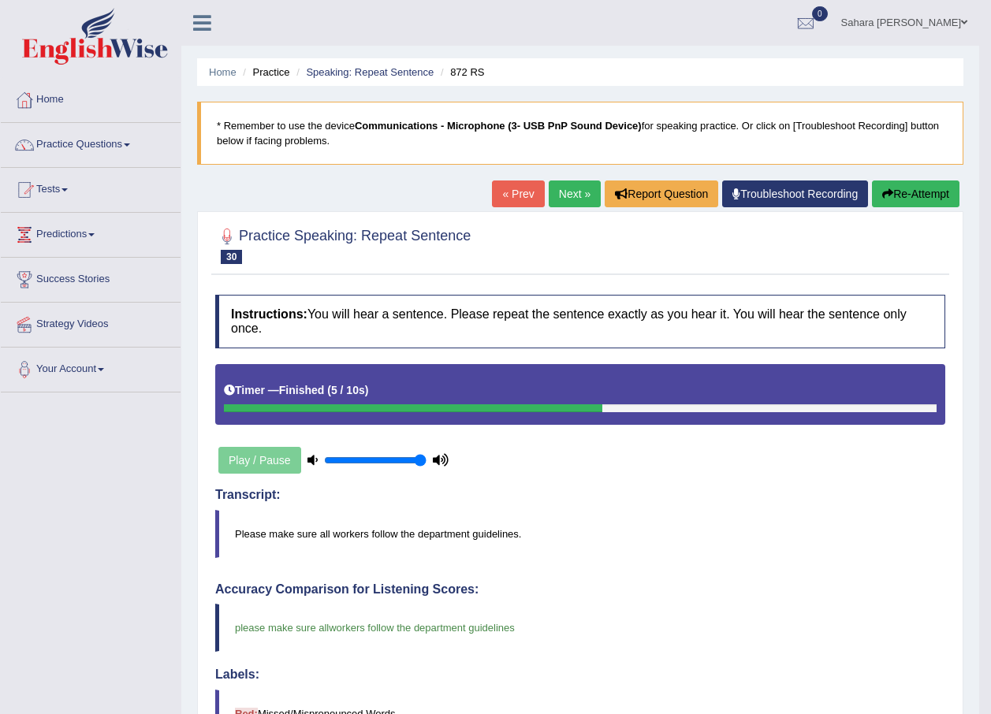
click at [569, 191] on link "Next »" at bounding box center [575, 194] width 52 height 27
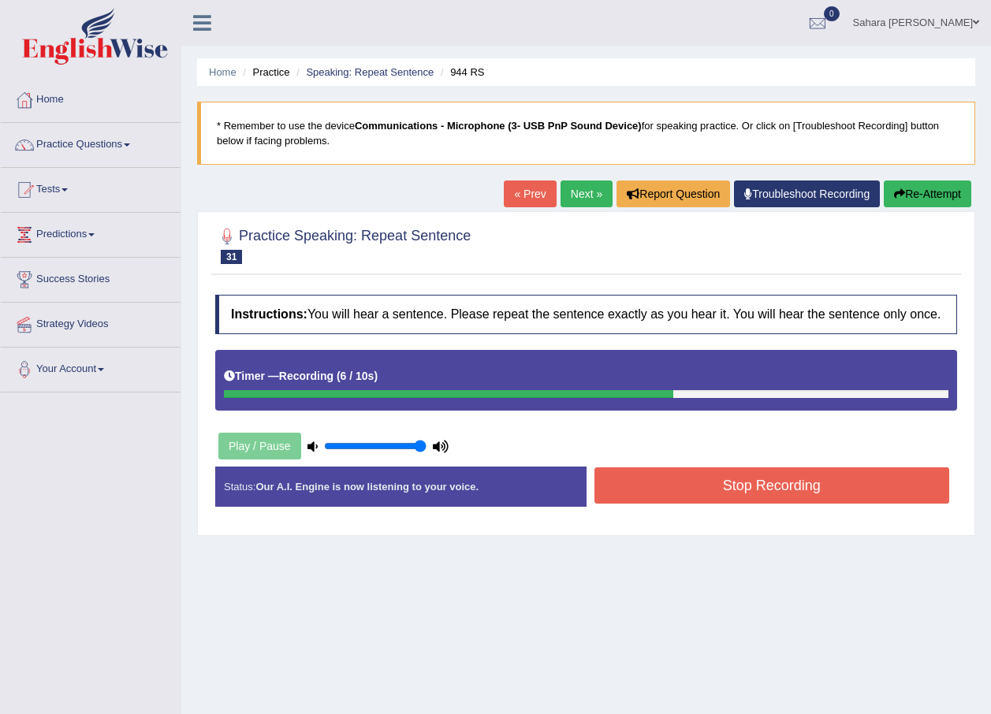
click at [660, 495] on button "Stop Recording" at bounding box center [772, 486] width 356 height 36
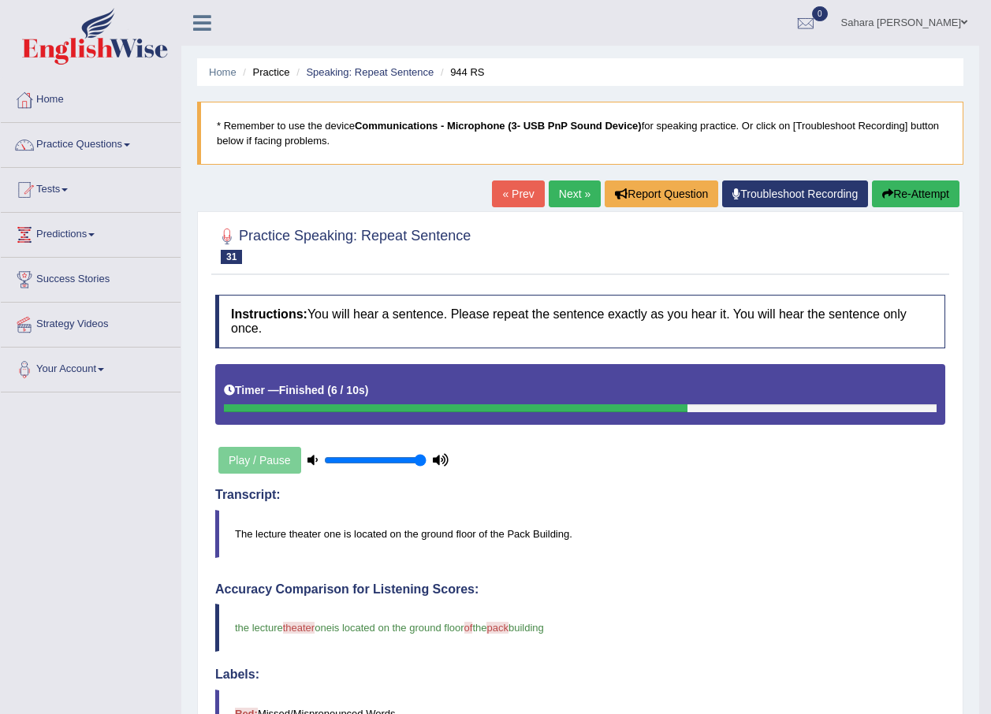
click at [561, 191] on link "Next »" at bounding box center [575, 194] width 52 height 27
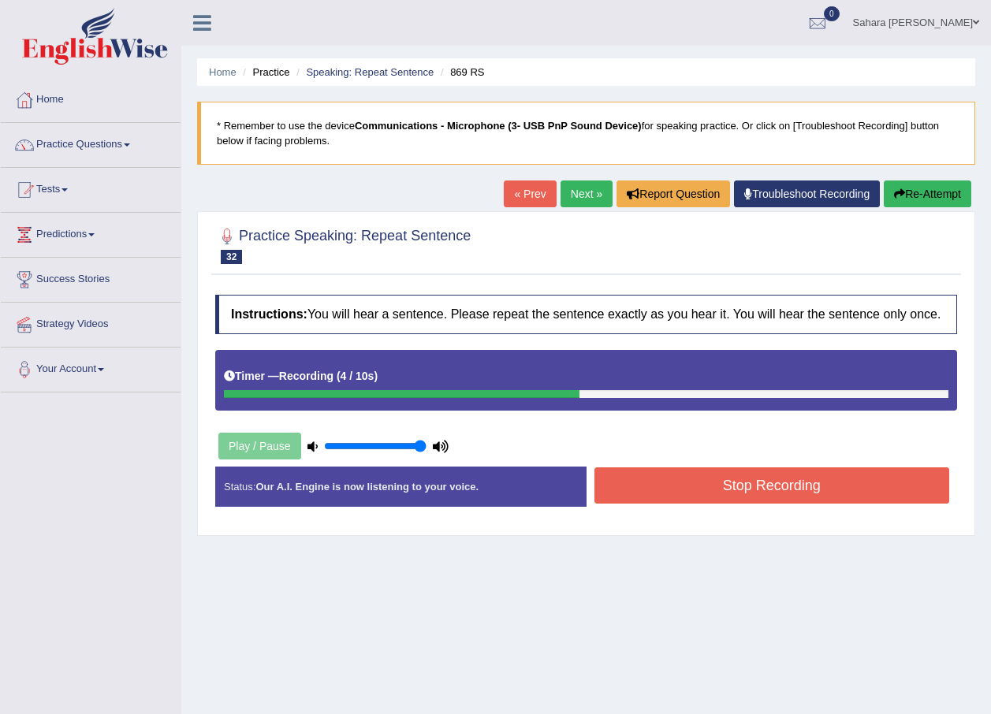
click at [720, 485] on button "Stop Recording" at bounding box center [772, 486] width 356 height 36
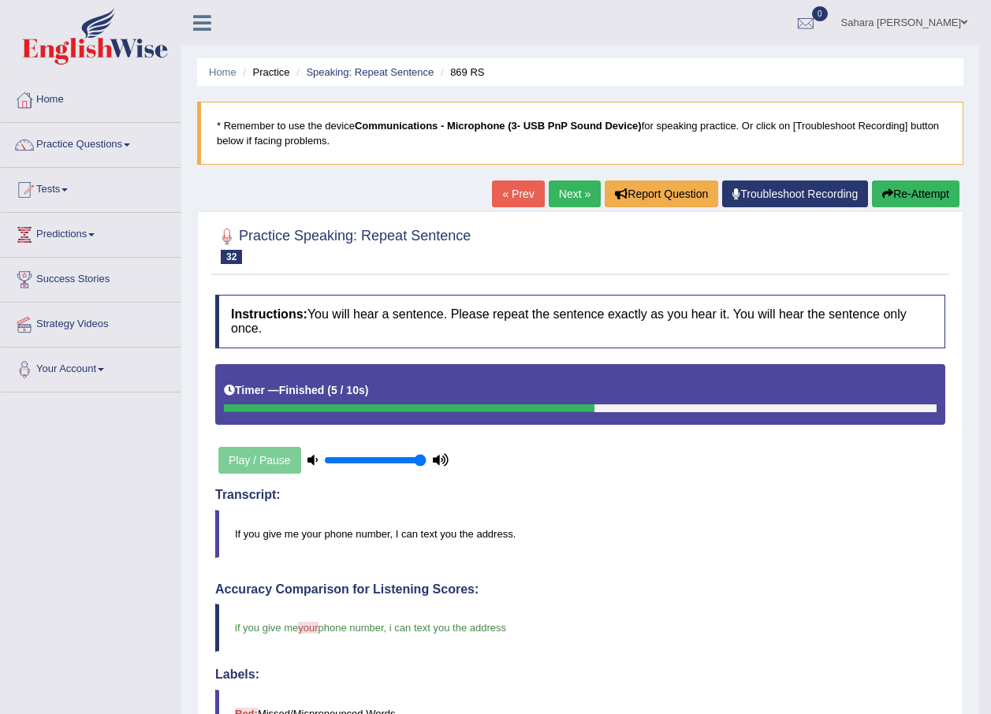
click at [561, 192] on link "Next »" at bounding box center [575, 194] width 52 height 27
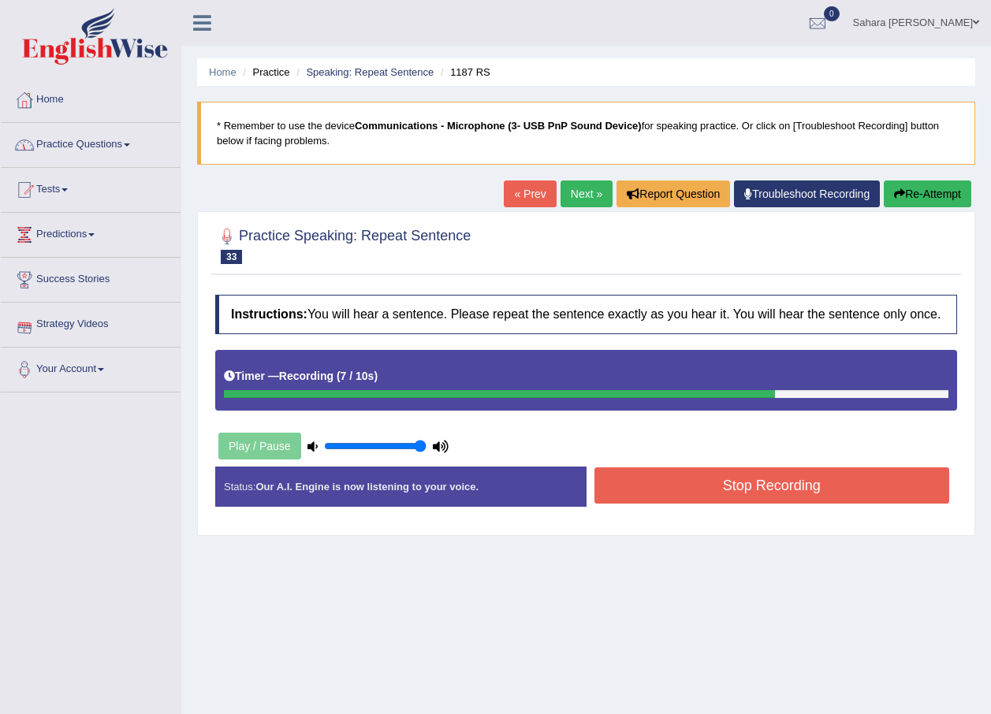
click at [771, 482] on button "Stop Recording" at bounding box center [772, 486] width 356 height 36
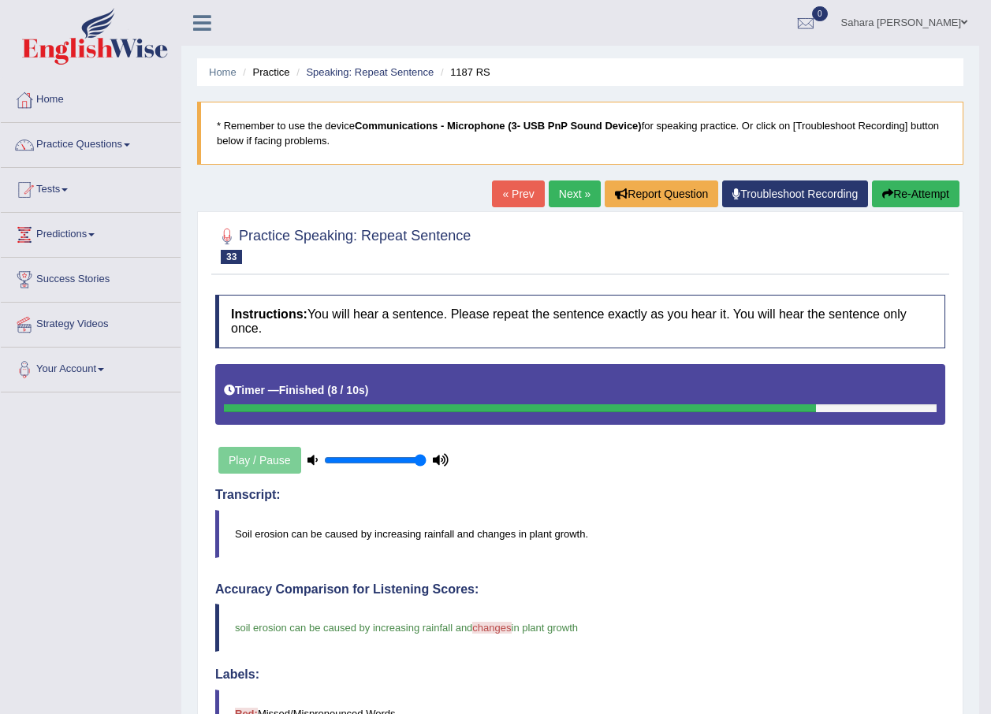
click at [562, 194] on link "Next »" at bounding box center [575, 194] width 52 height 27
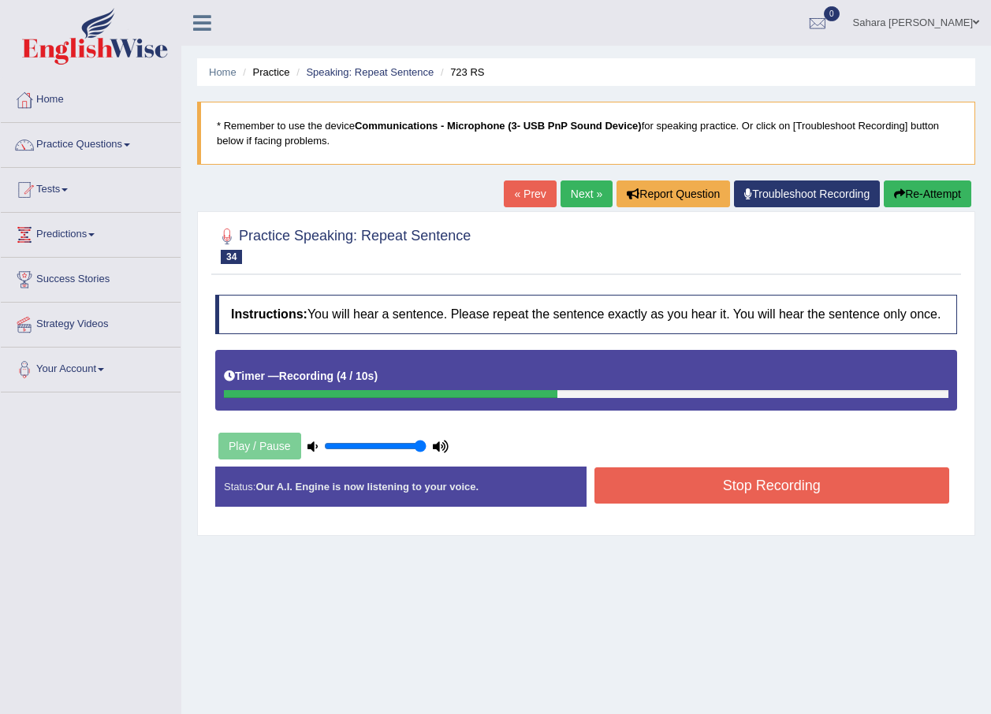
click at [702, 501] on button "Stop Recording" at bounding box center [772, 486] width 356 height 36
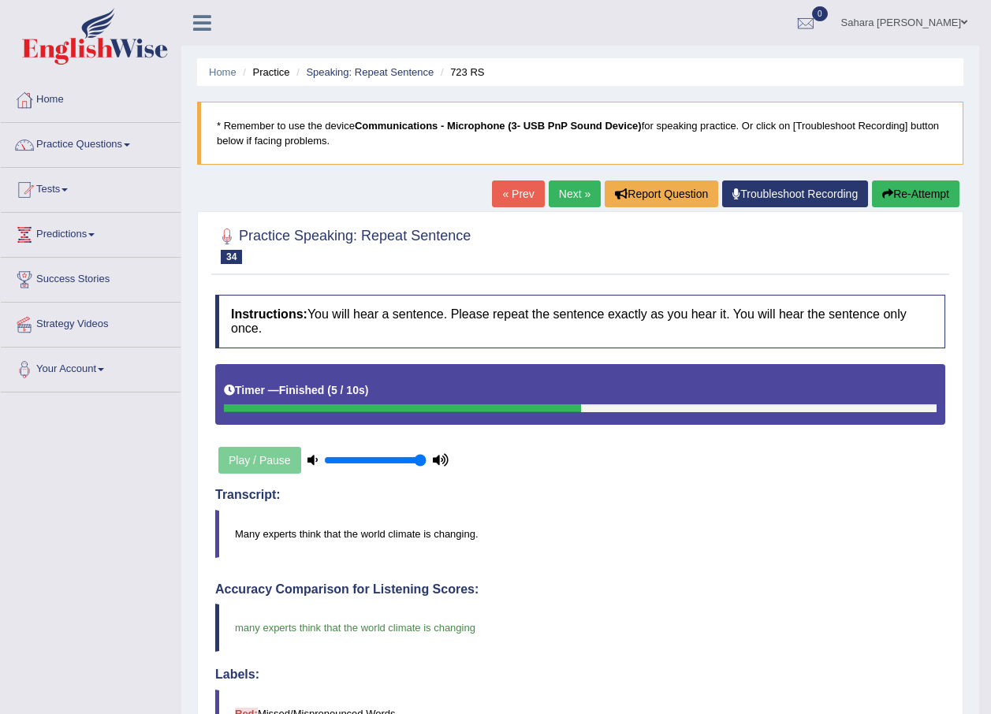
click at [572, 187] on link "Next »" at bounding box center [575, 194] width 52 height 27
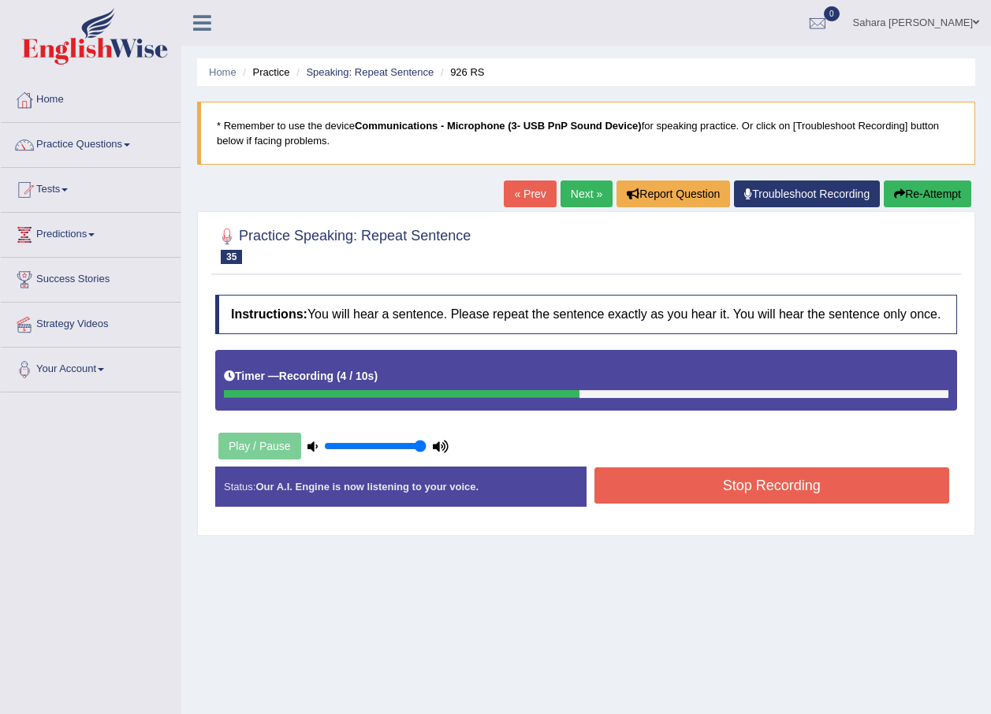
click at [781, 487] on button "Stop Recording" at bounding box center [772, 486] width 356 height 36
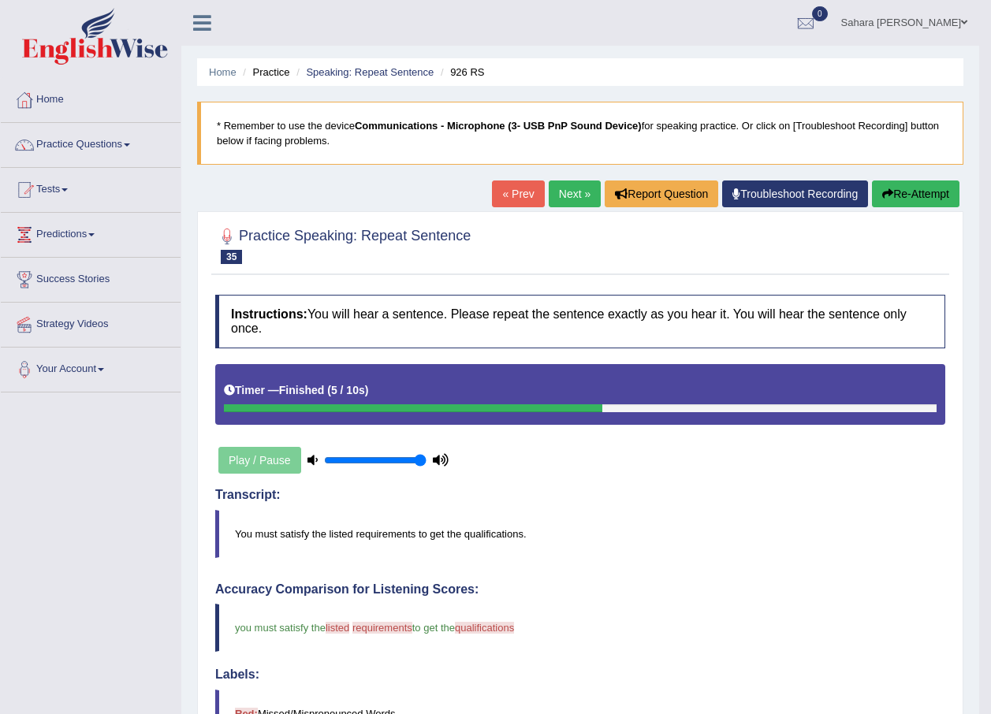
click at [561, 196] on link "Next »" at bounding box center [575, 194] width 52 height 27
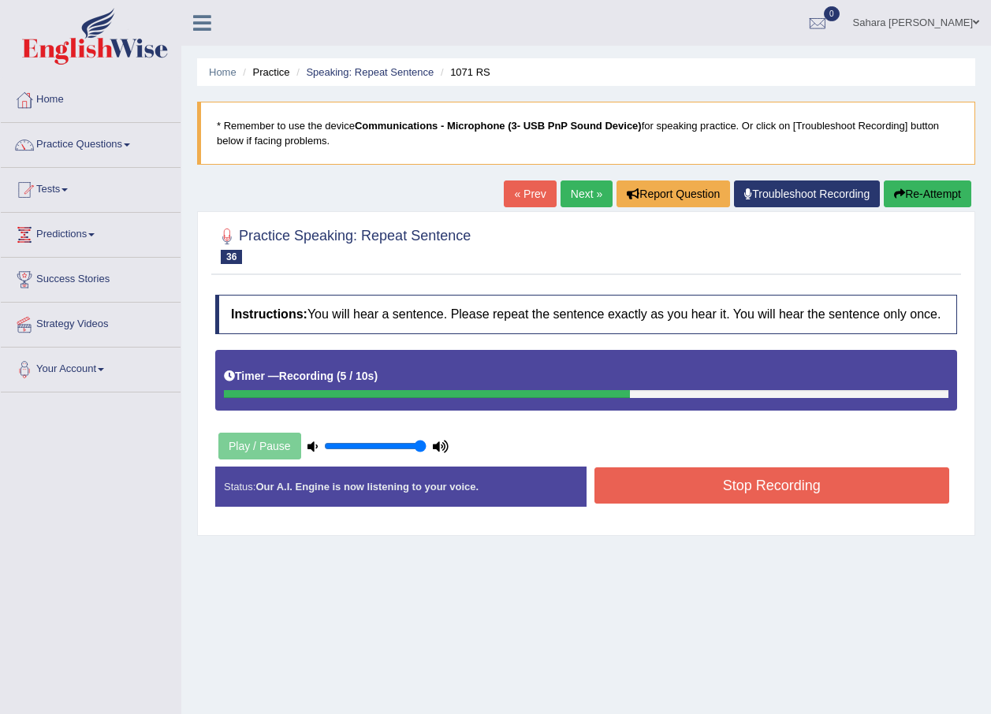
click at [673, 495] on button "Stop Recording" at bounding box center [772, 486] width 356 height 36
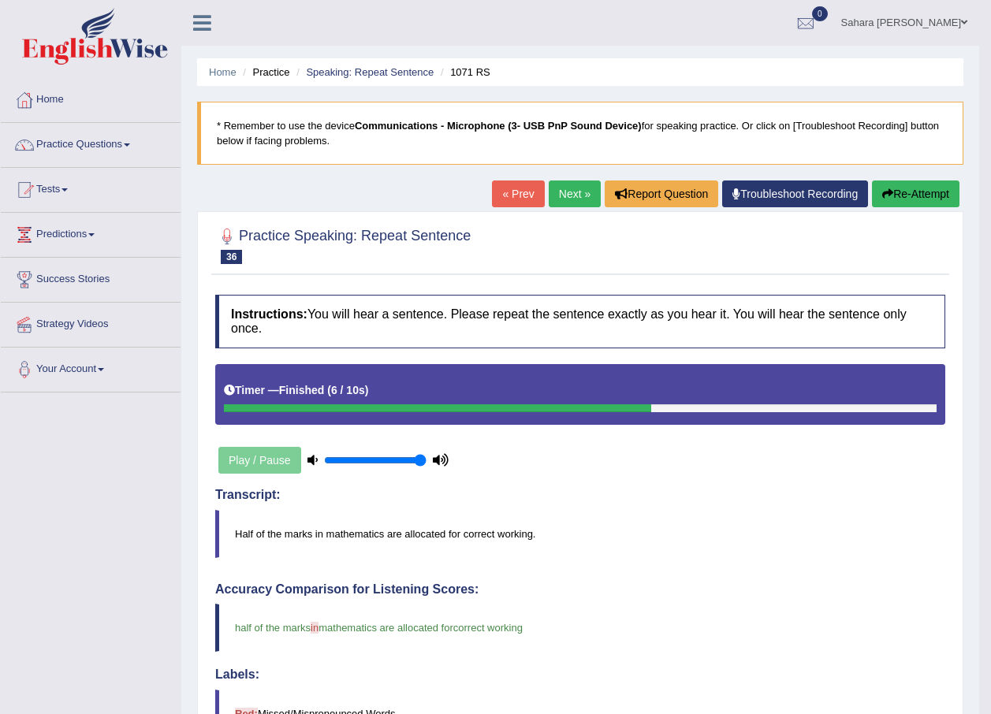
click at [564, 188] on link "Next »" at bounding box center [575, 194] width 52 height 27
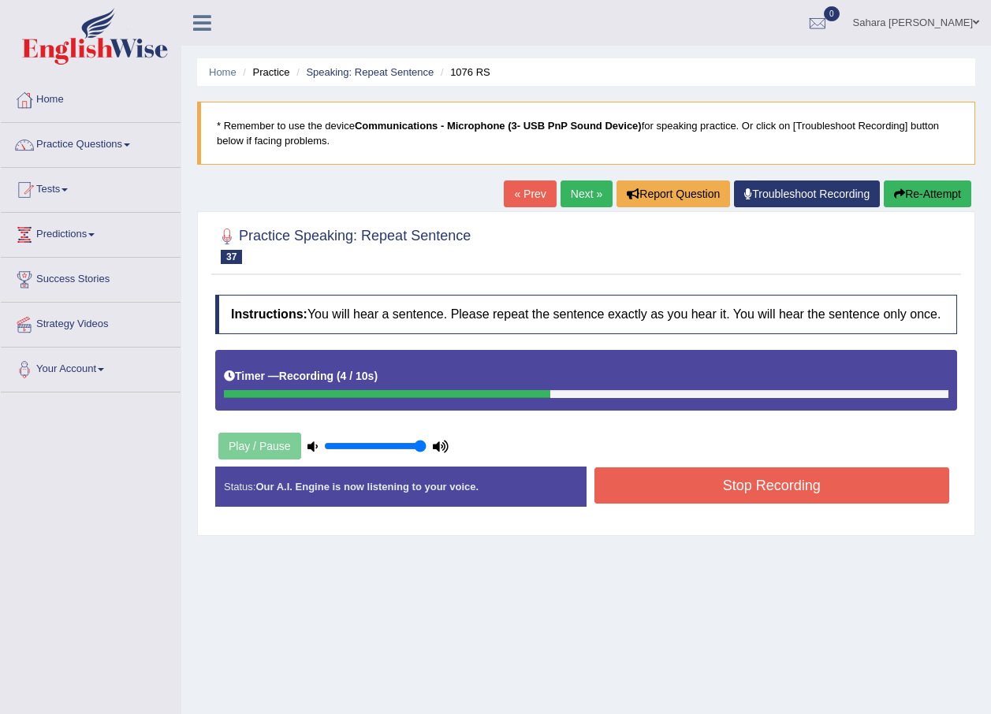
click at [702, 485] on button "Stop Recording" at bounding box center [772, 486] width 356 height 36
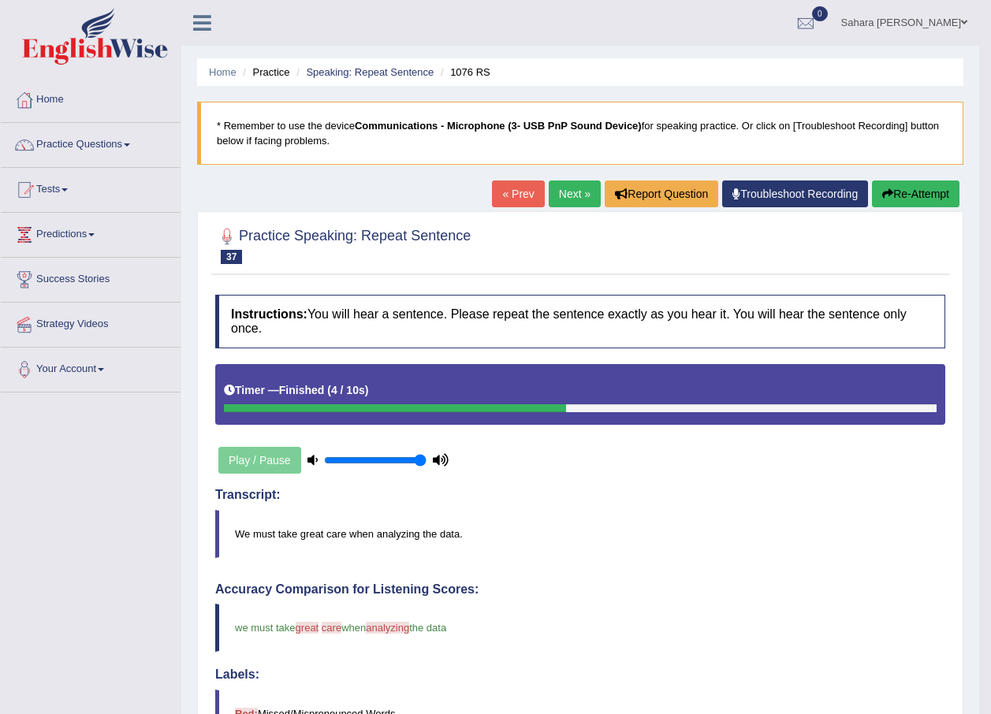
click at [569, 196] on link "Next »" at bounding box center [575, 194] width 52 height 27
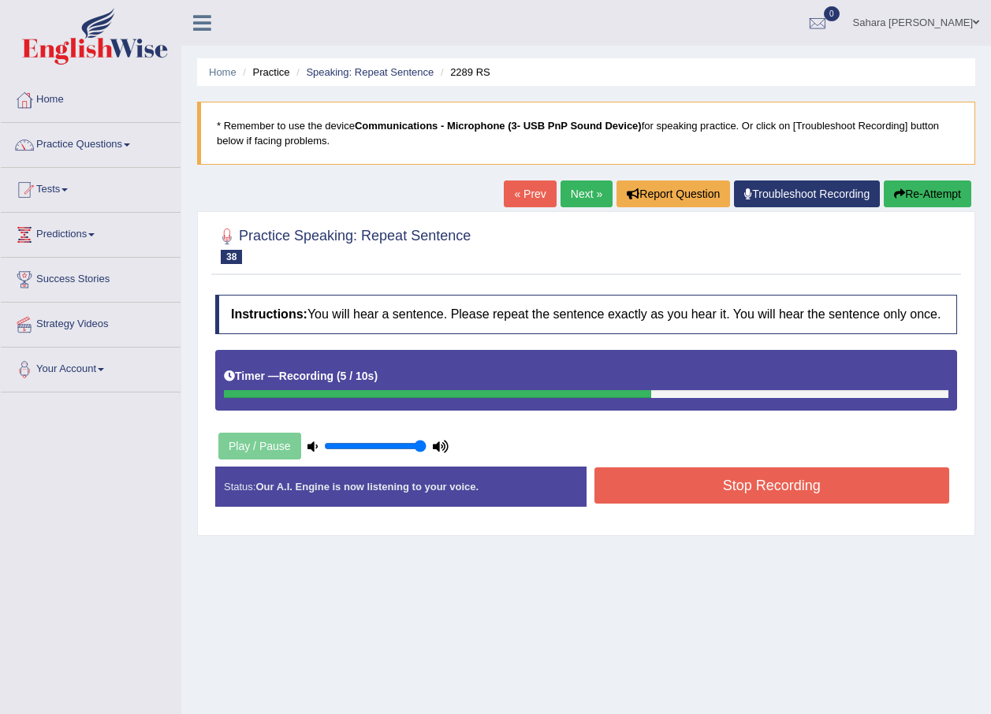
click at [713, 503] on button "Stop Recording" at bounding box center [772, 486] width 356 height 36
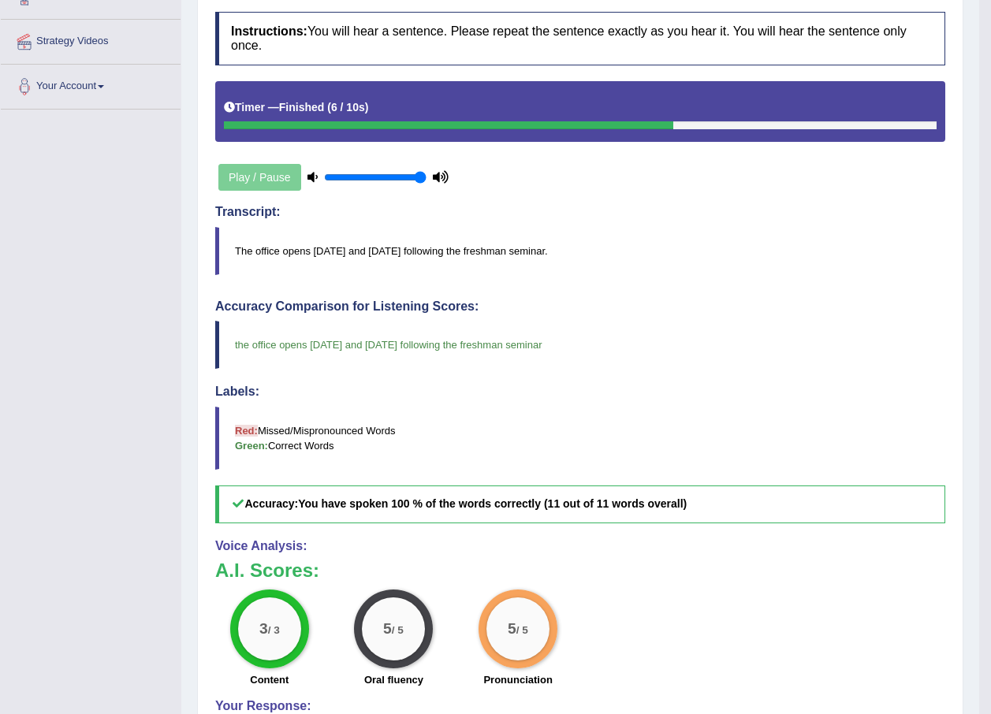
scroll to position [67, 0]
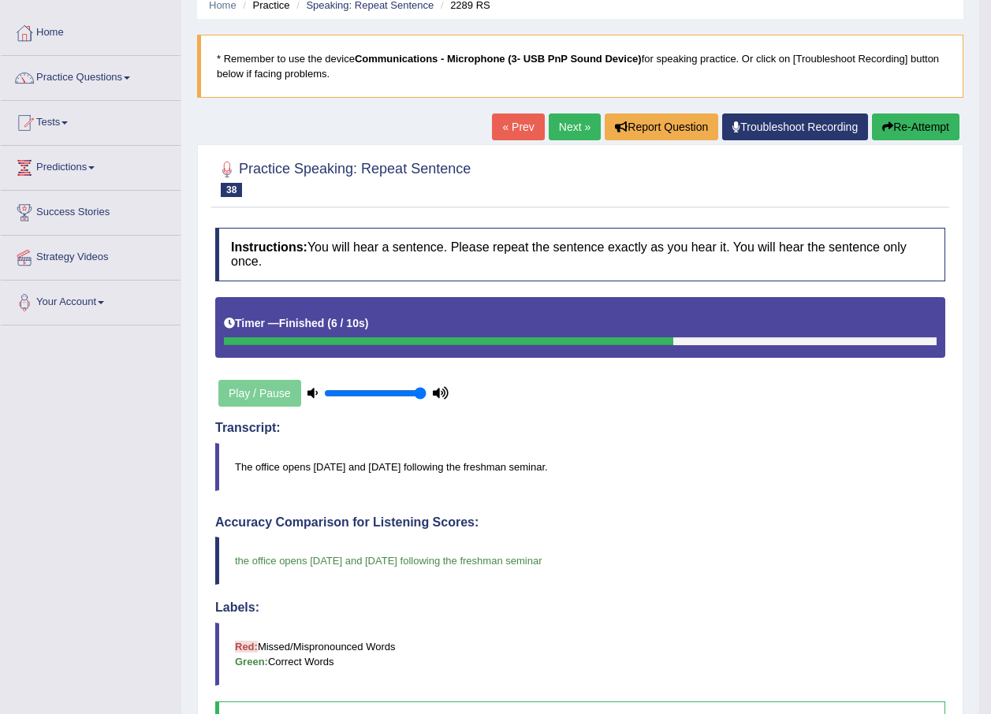
click at [579, 120] on link "Next »" at bounding box center [575, 127] width 52 height 27
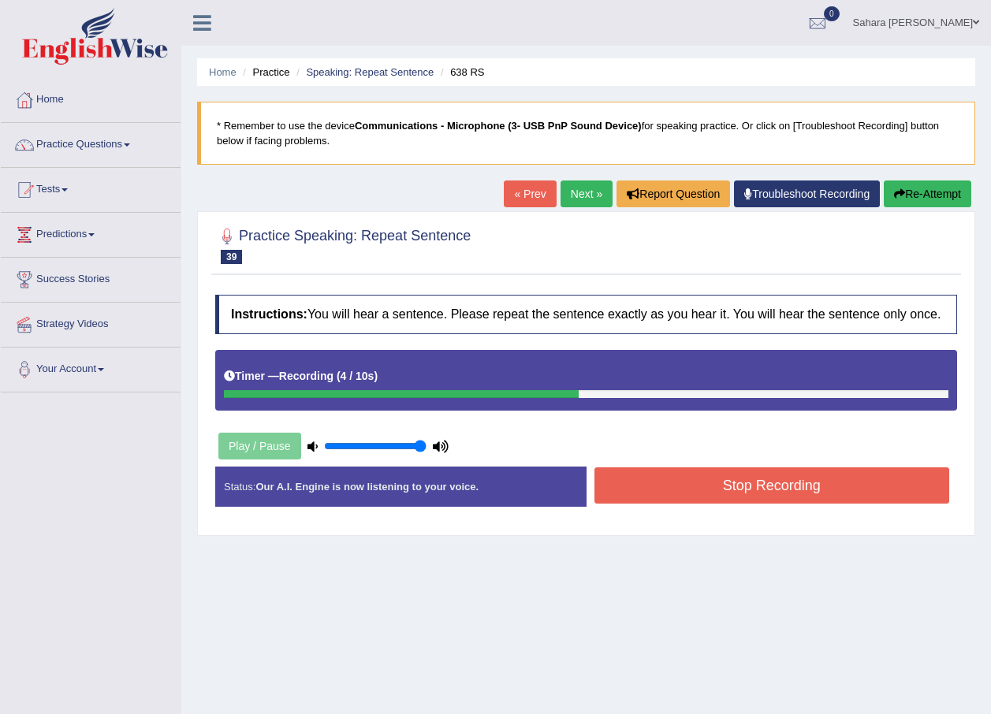
click at [764, 499] on button "Stop Recording" at bounding box center [772, 486] width 356 height 36
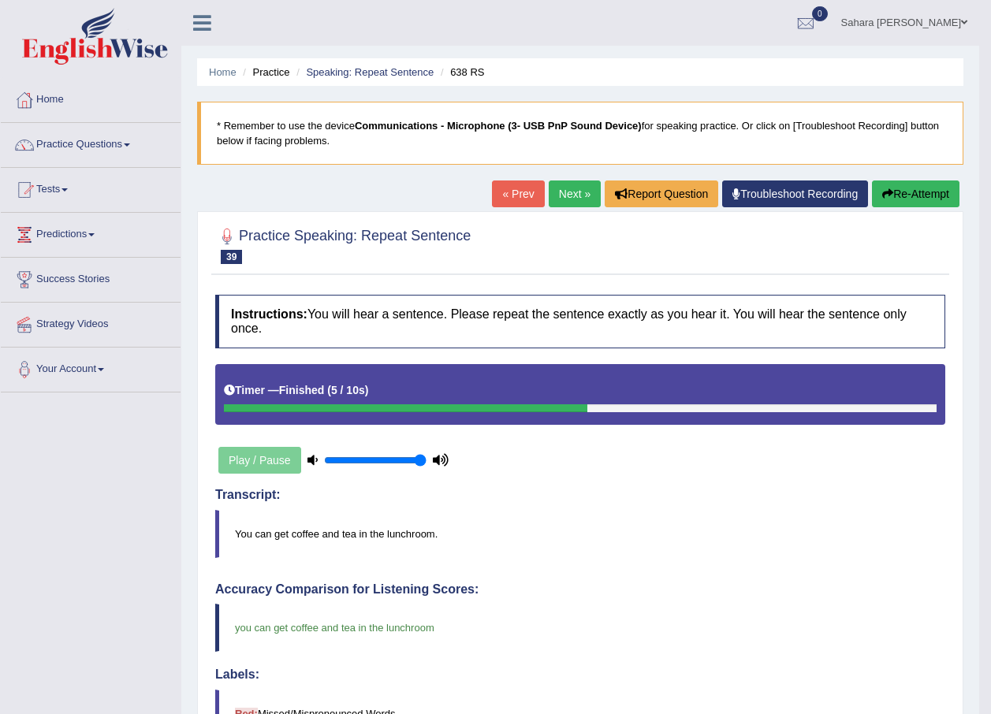
click at [553, 196] on link "Next »" at bounding box center [575, 194] width 52 height 27
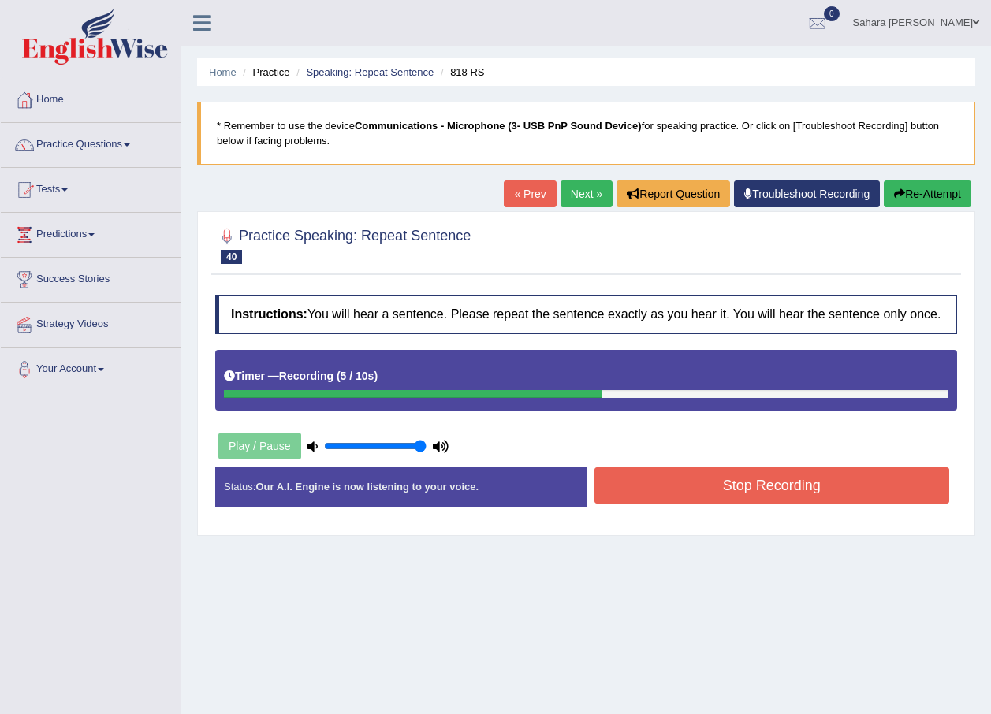
click at [675, 482] on button "Stop Recording" at bounding box center [772, 486] width 356 height 36
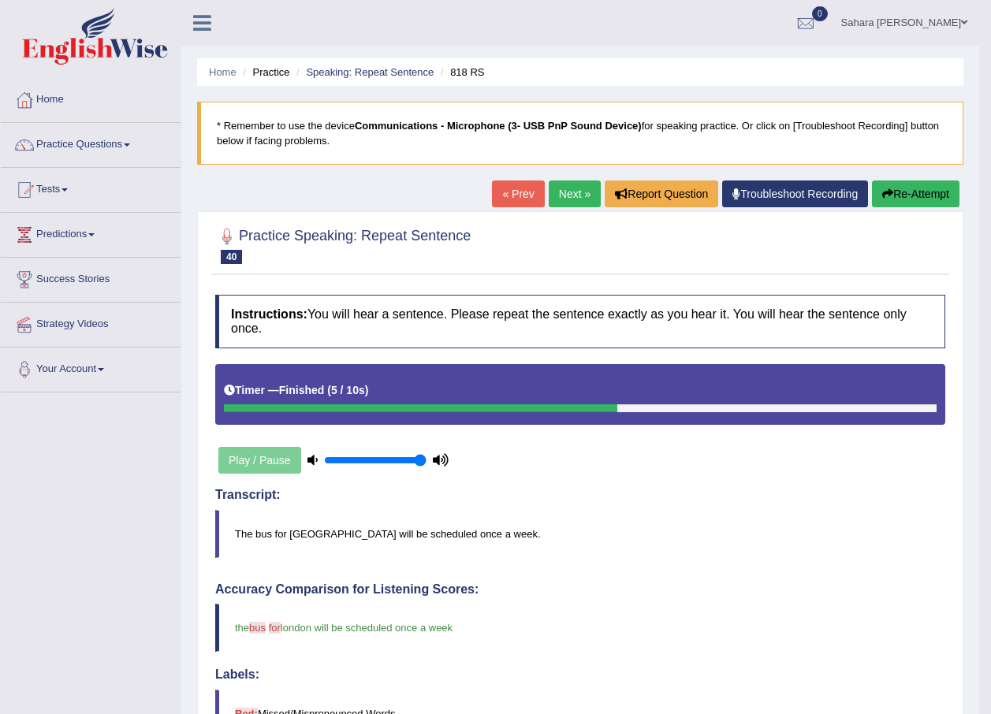
click at [566, 192] on link "Next »" at bounding box center [575, 194] width 52 height 27
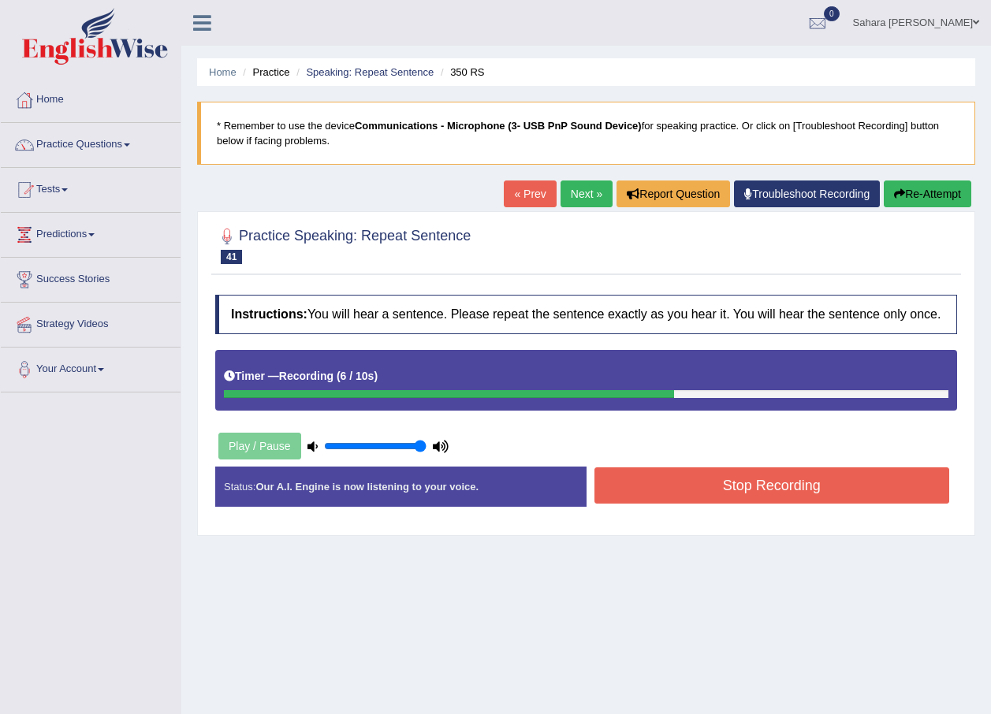
click at [729, 478] on button "Stop Recording" at bounding box center [772, 486] width 356 height 36
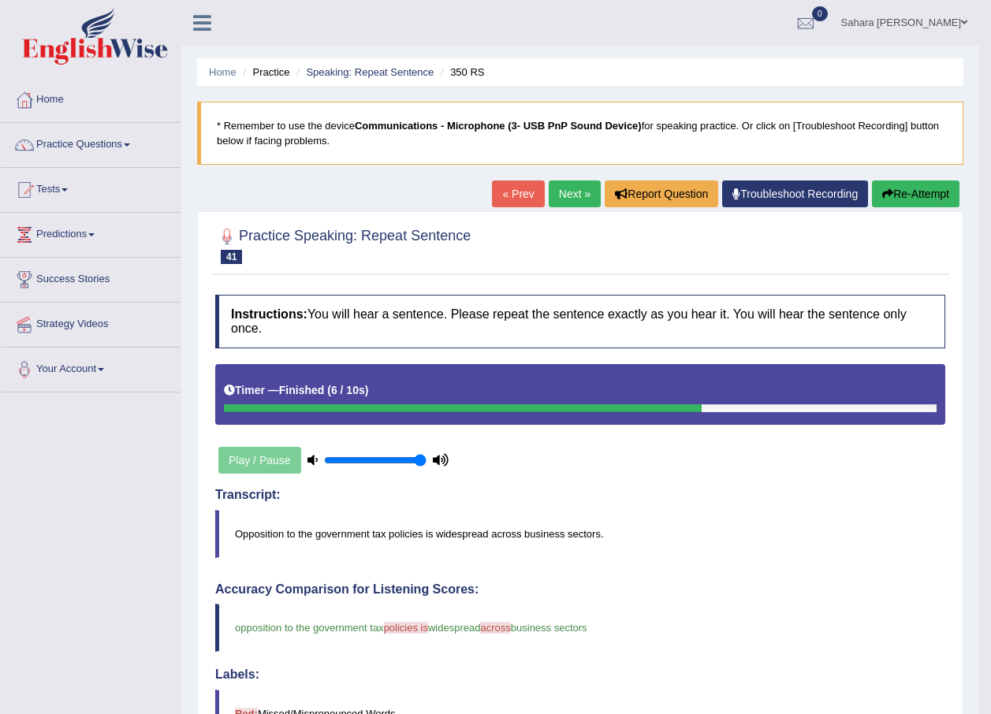
click at [56, 183] on link "Tests" at bounding box center [91, 187] width 180 height 39
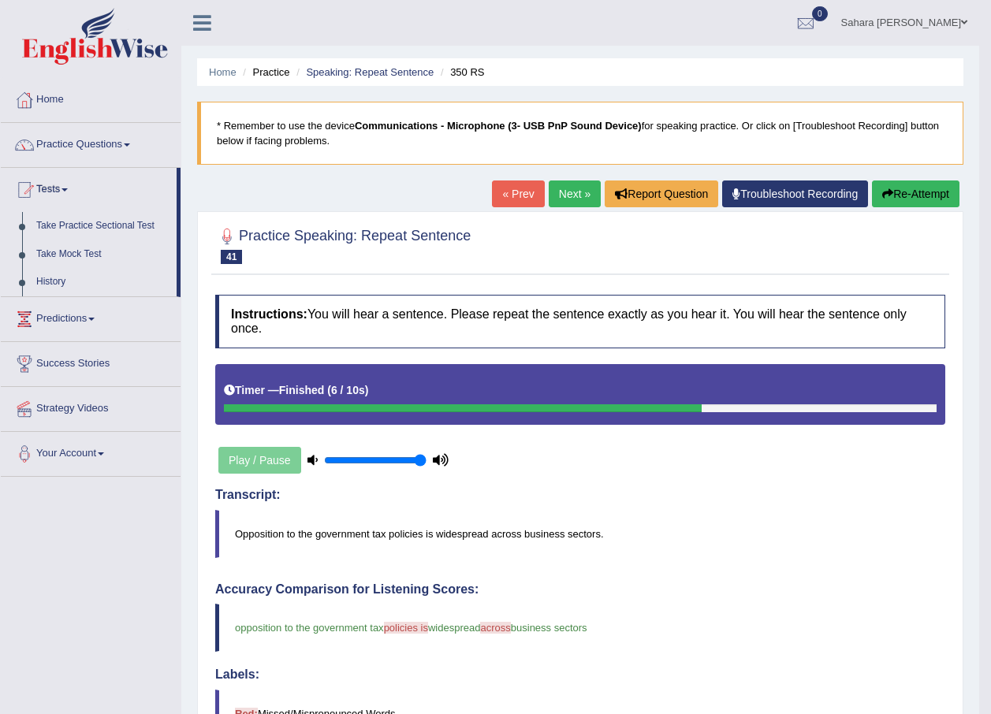
click at [557, 199] on link "Next »" at bounding box center [575, 194] width 52 height 27
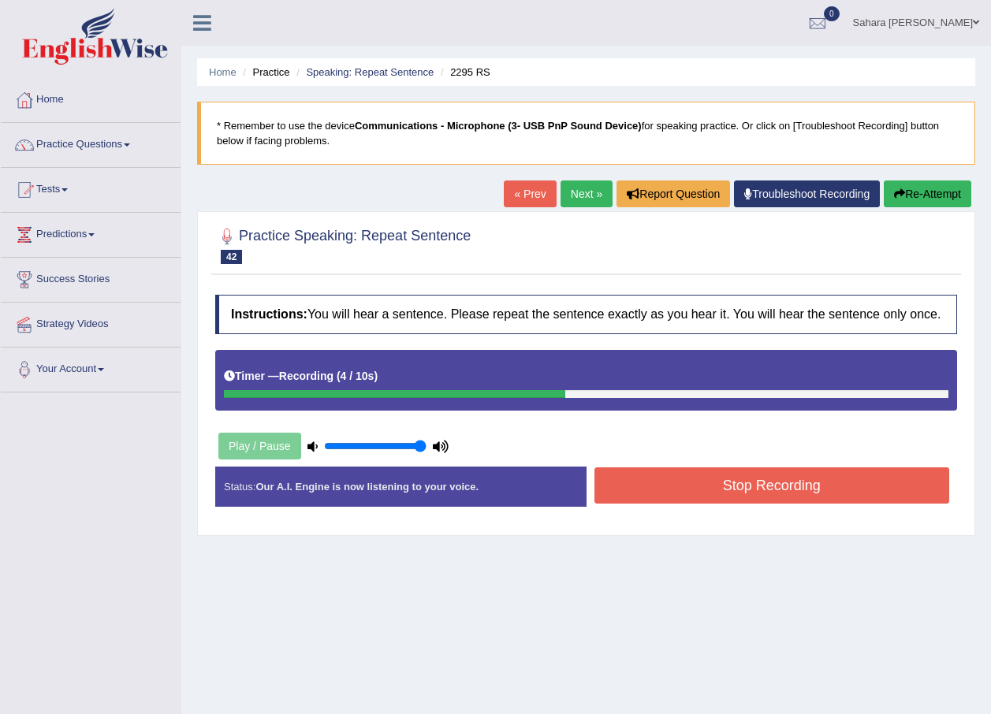
click at [711, 491] on button "Stop Recording" at bounding box center [772, 486] width 356 height 36
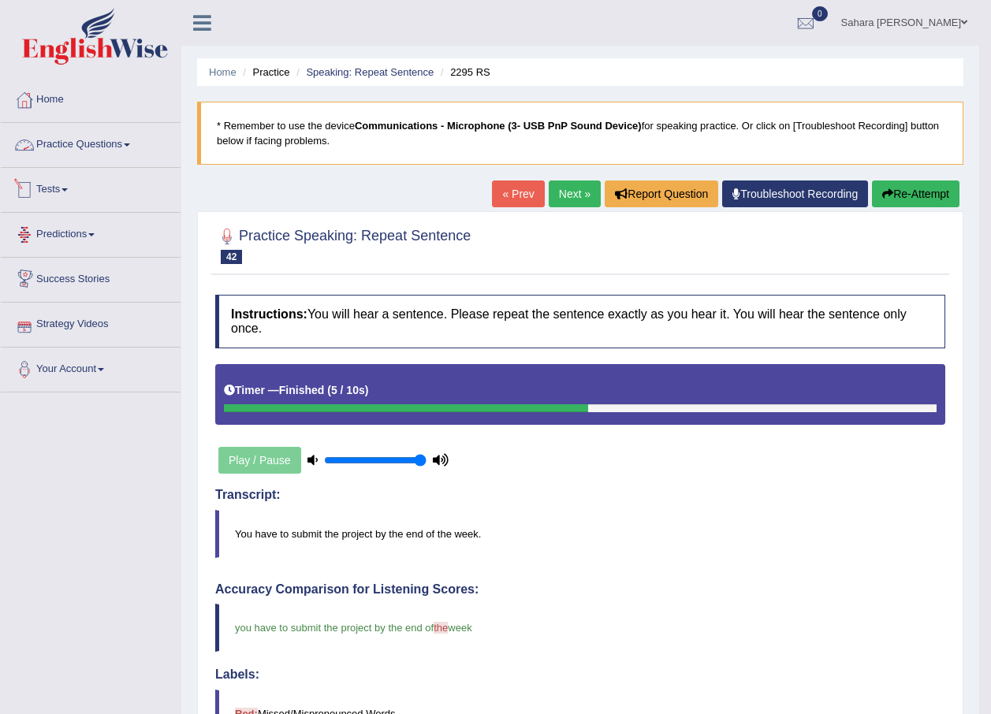
click at [126, 147] on link "Practice Questions" at bounding box center [91, 142] width 180 height 39
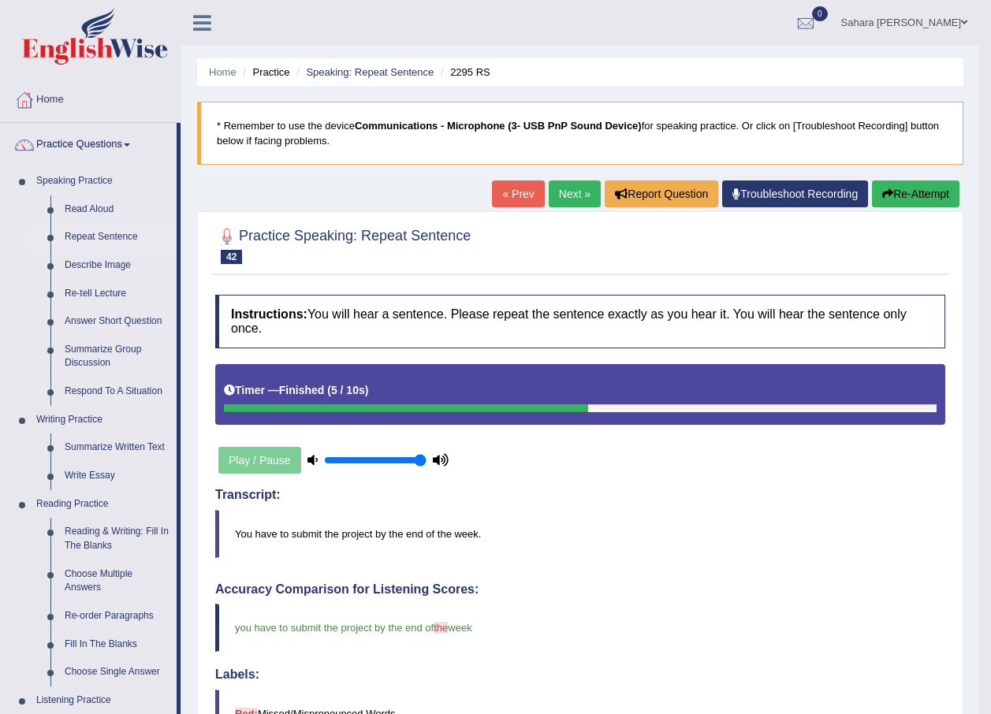
click at [108, 231] on link "Repeat Sentence" at bounding box center [117, 237] width 119 height 28
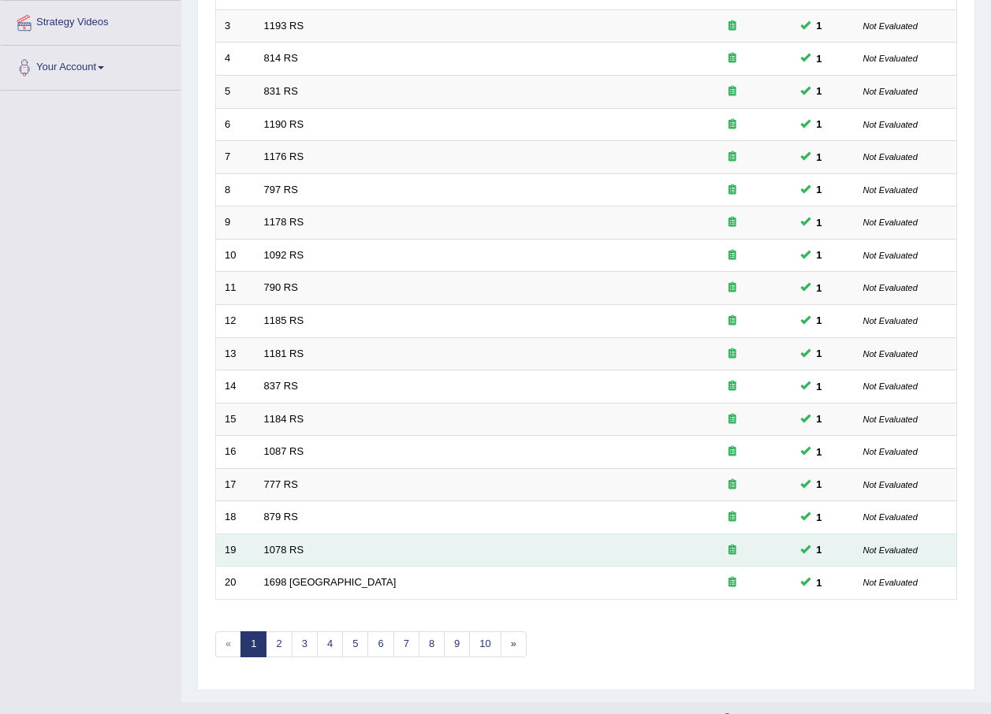
scroll to position [315, 0]
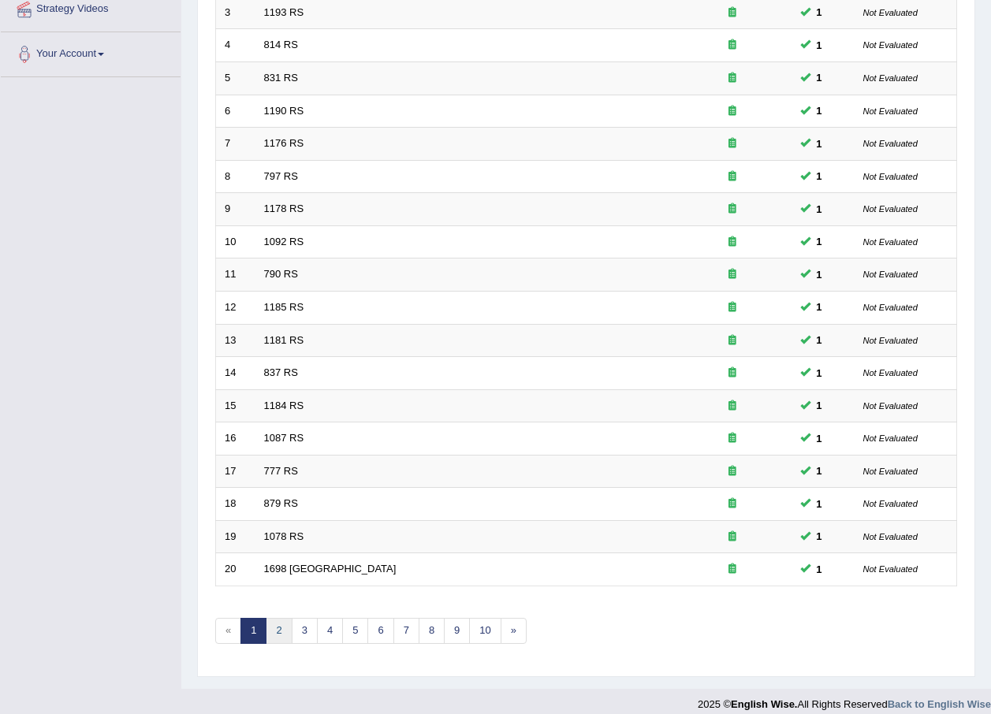
click at [288, 635] on link "2" at bounding box center [279, 631] width 26 height 26
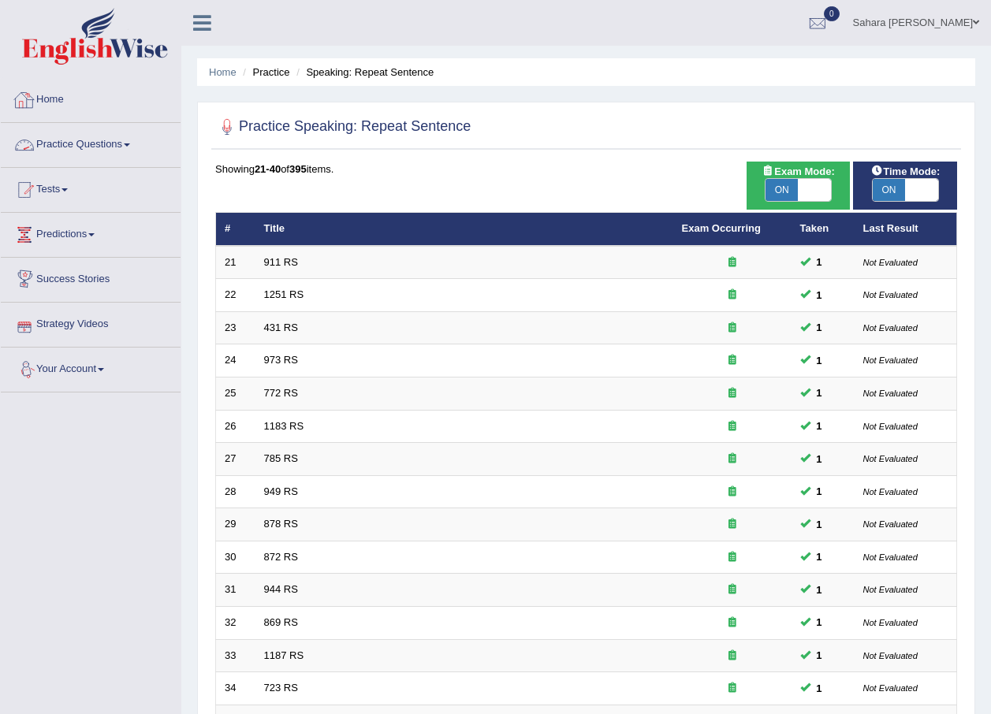
click at [74, 157] on link "Practice Questions" at bounding box center [91, 142] width 180 height 39
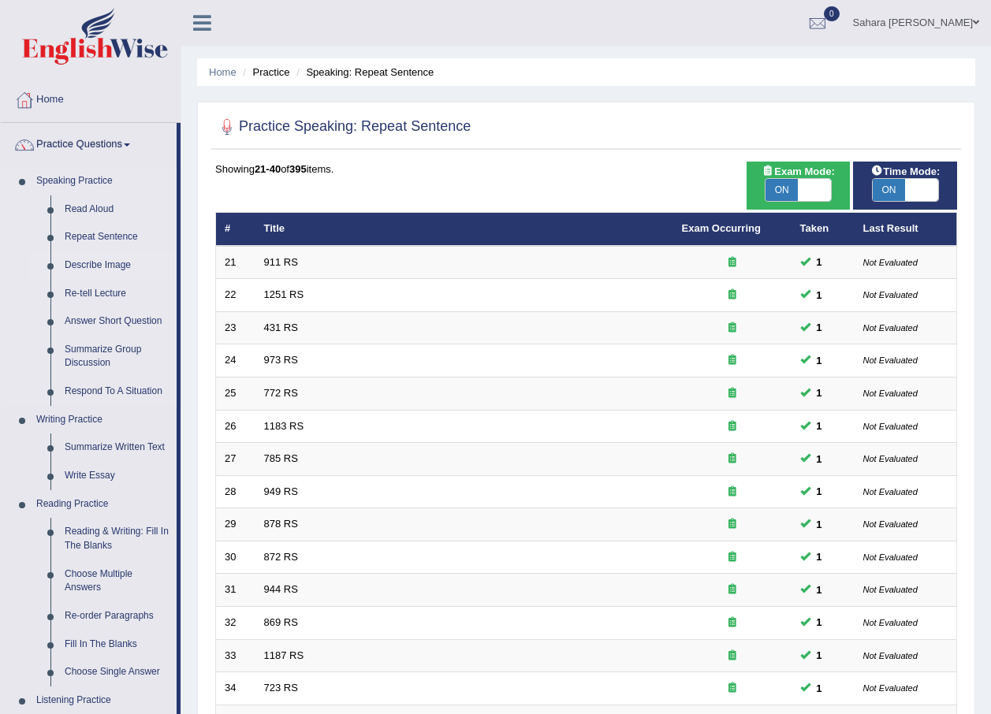
click at [114, 256] on link "Describe Image" at bounding box center [117, 266] width 119 height 28
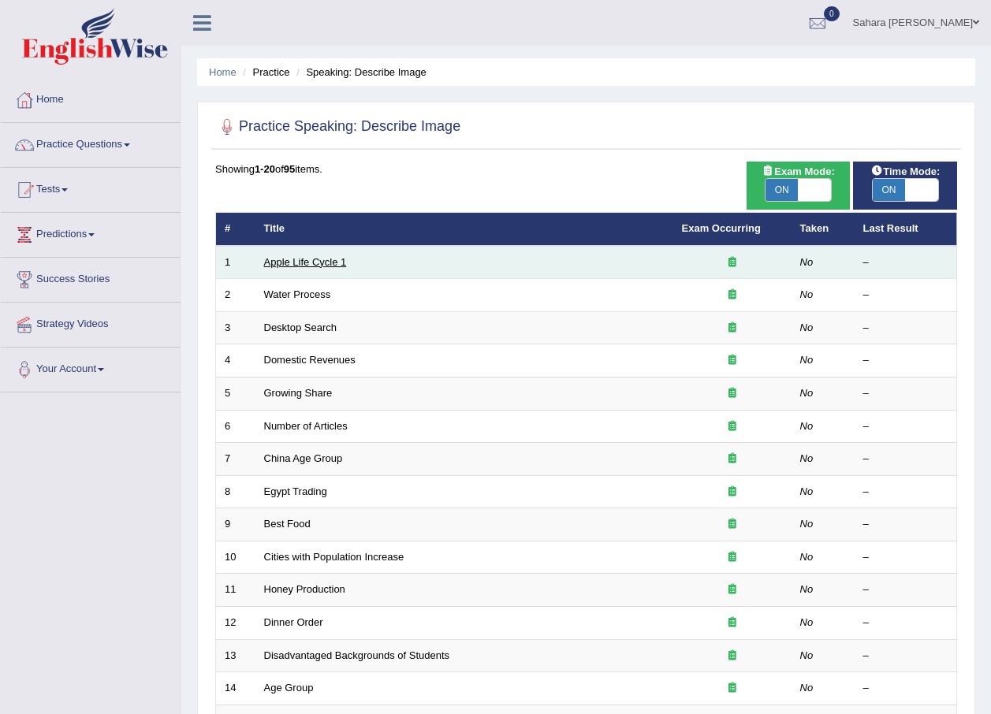
click at [315, 259] on link "Apple Life Cycle 1" at bounding box center [305, 262] width 83 height 12
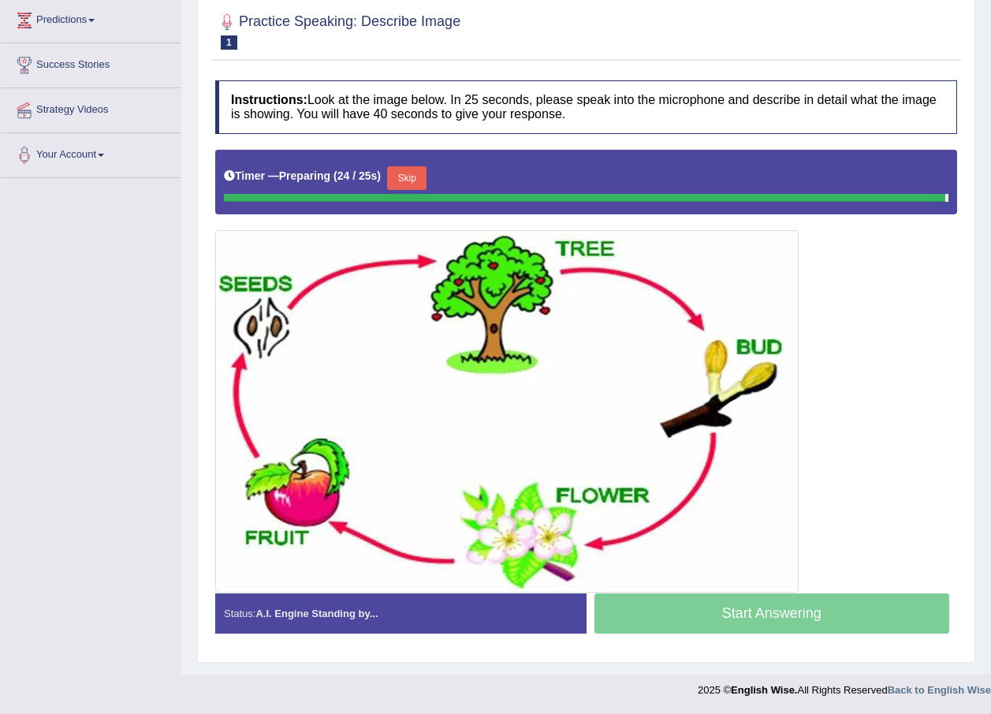
scroll to position [211, 0]
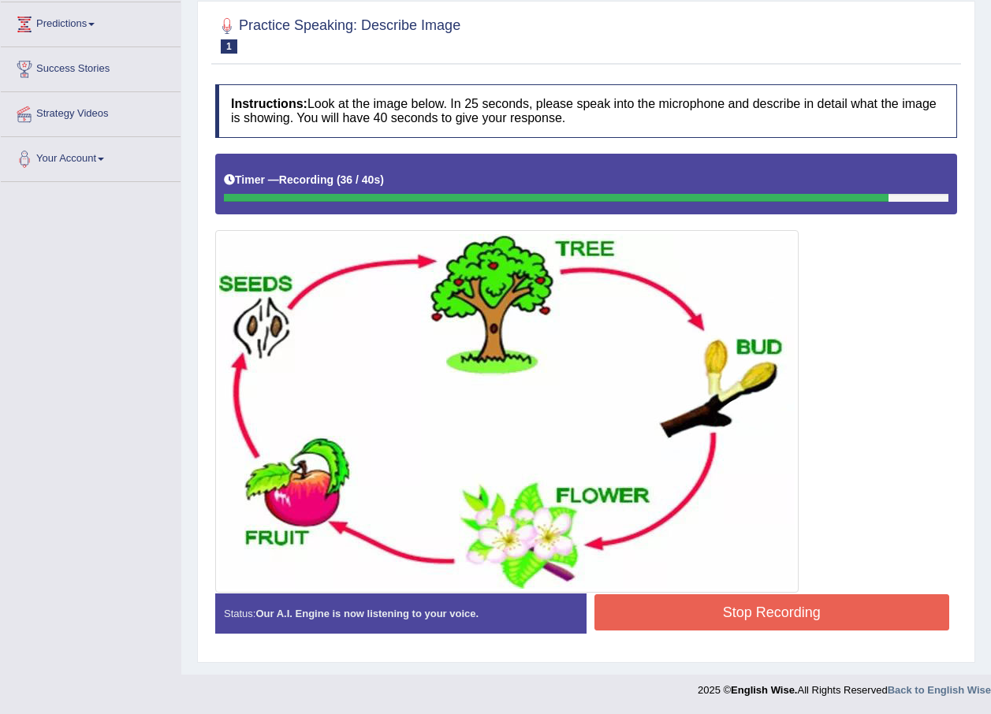
click at [773, 618] on button "Stop Recording" at bounding box center [772, 612] width 356 height 36
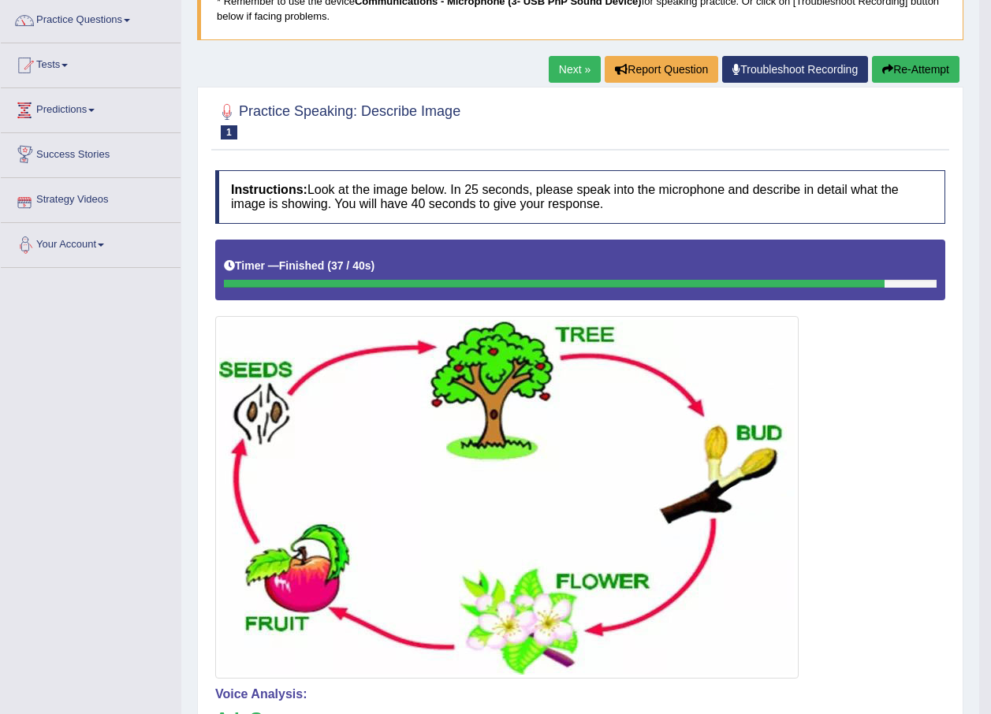
scroll to position [0, 0]
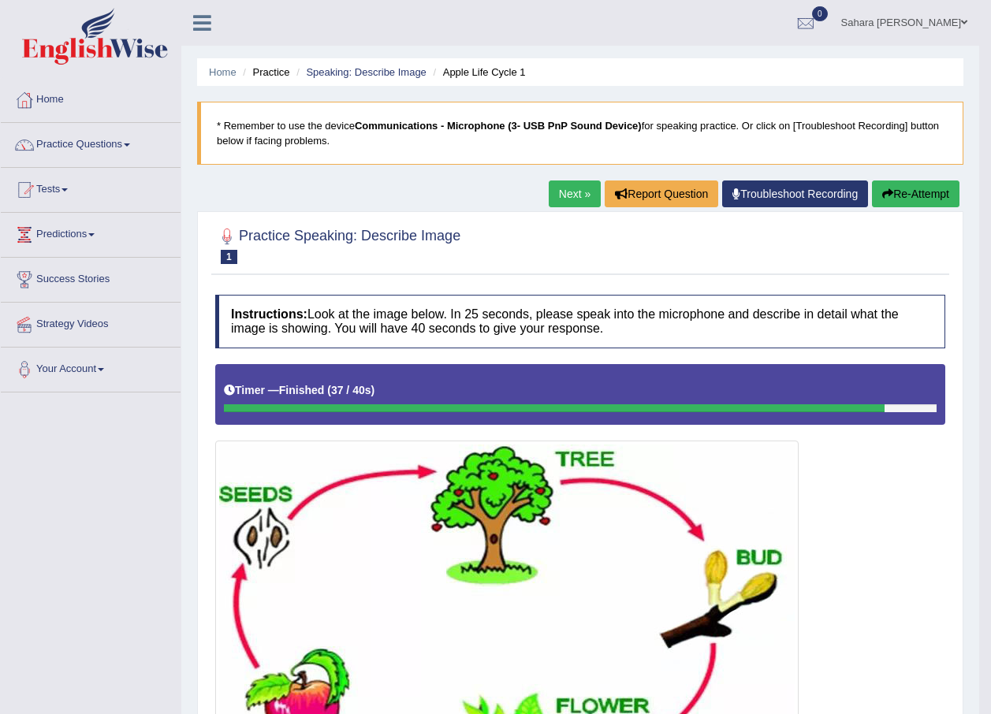
click at [96, 152] on link "Practice Questions" at bounding box center [91, 142] width 180 height 39
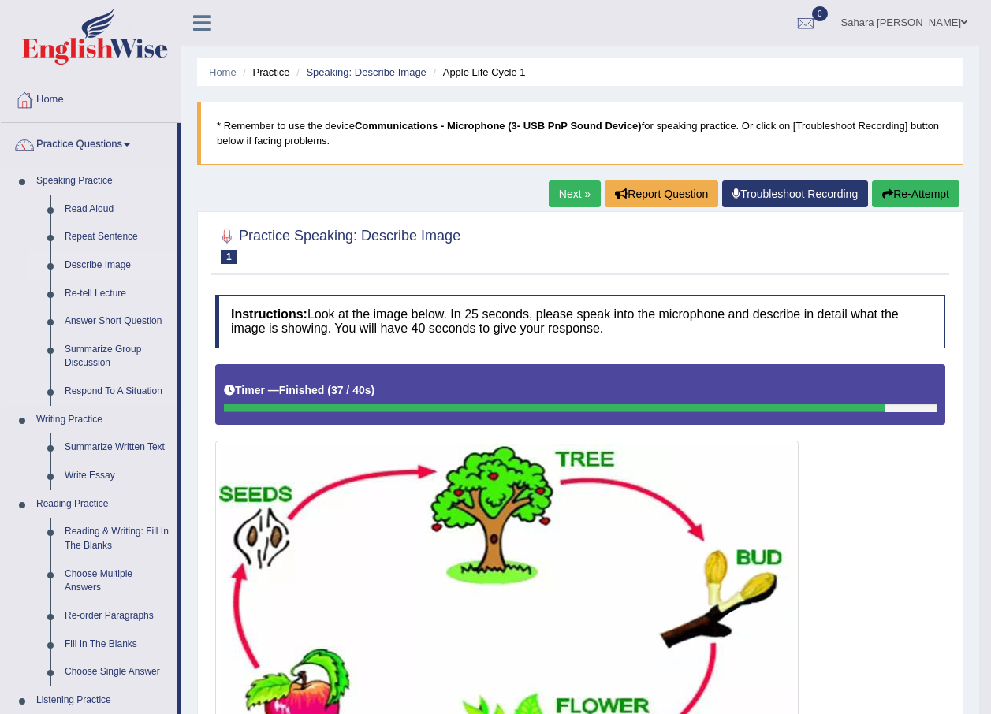
click at [111, 272] on link "Describe Image" at bounding box center [117, 266] width 119 height 28
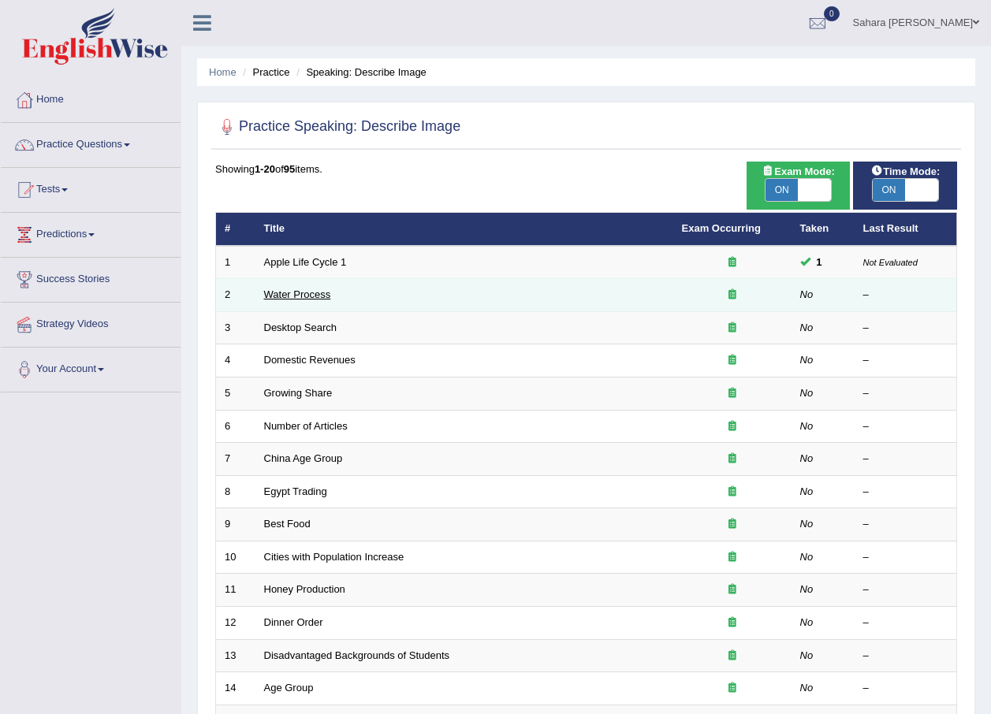
click at [282, 293] on link "Water Process" at bounding box center [297, 295] width 67 height 12
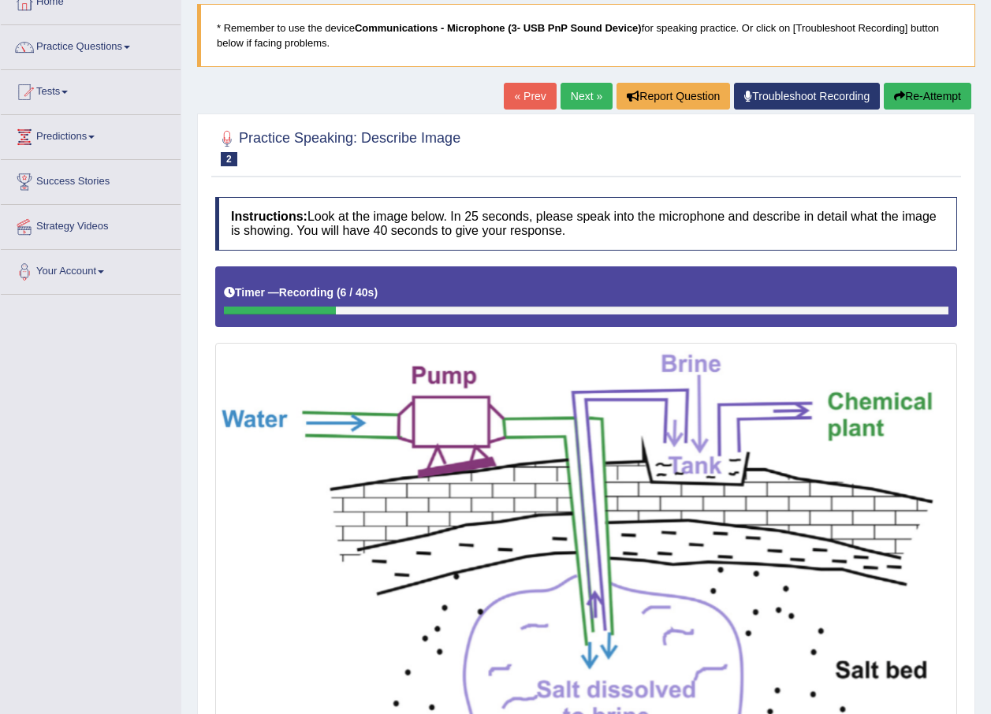
scroll to position [79, 0]
